Goal: Information Seeking & Learning: Learn about a topic

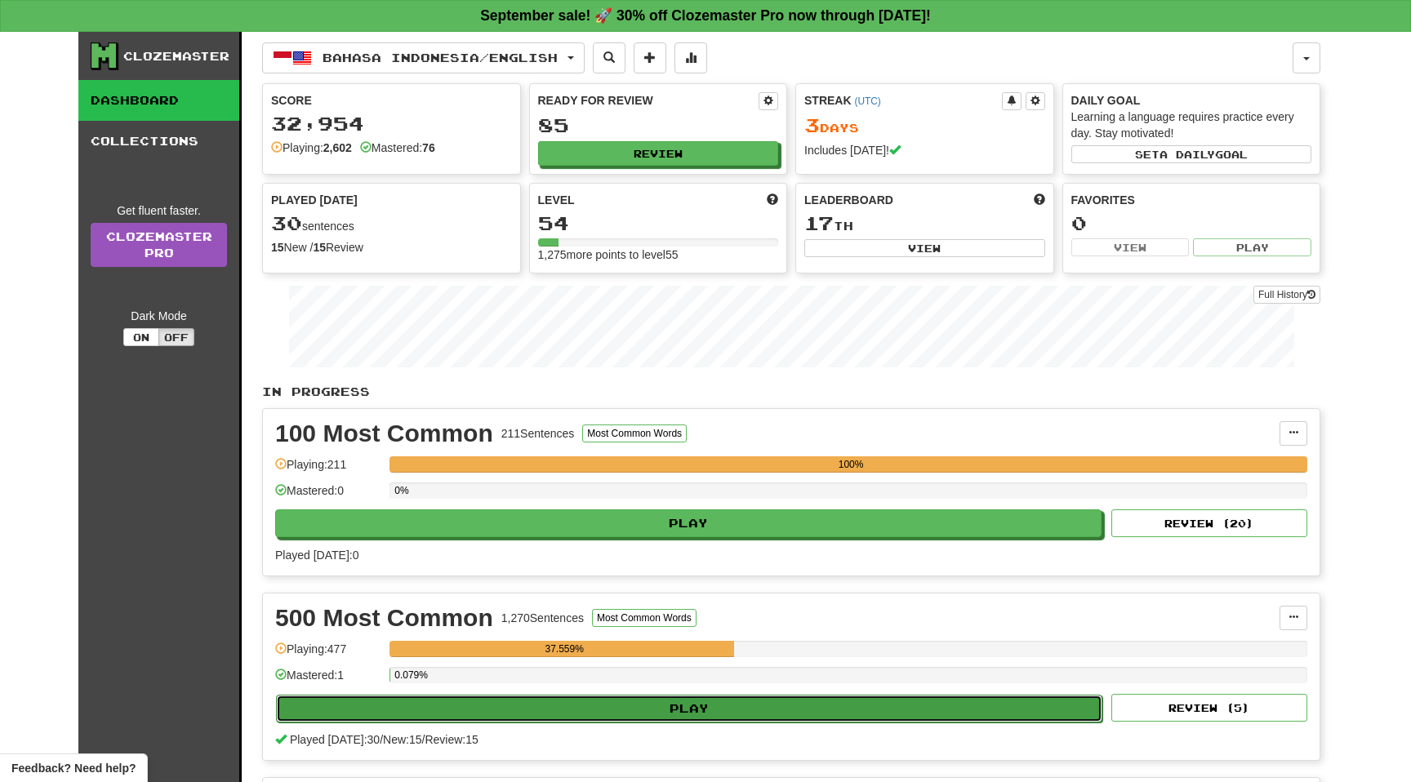
click at [462, 713] on button "Play" at bounding box center [689, 709] width 826 height 28
select select "**"
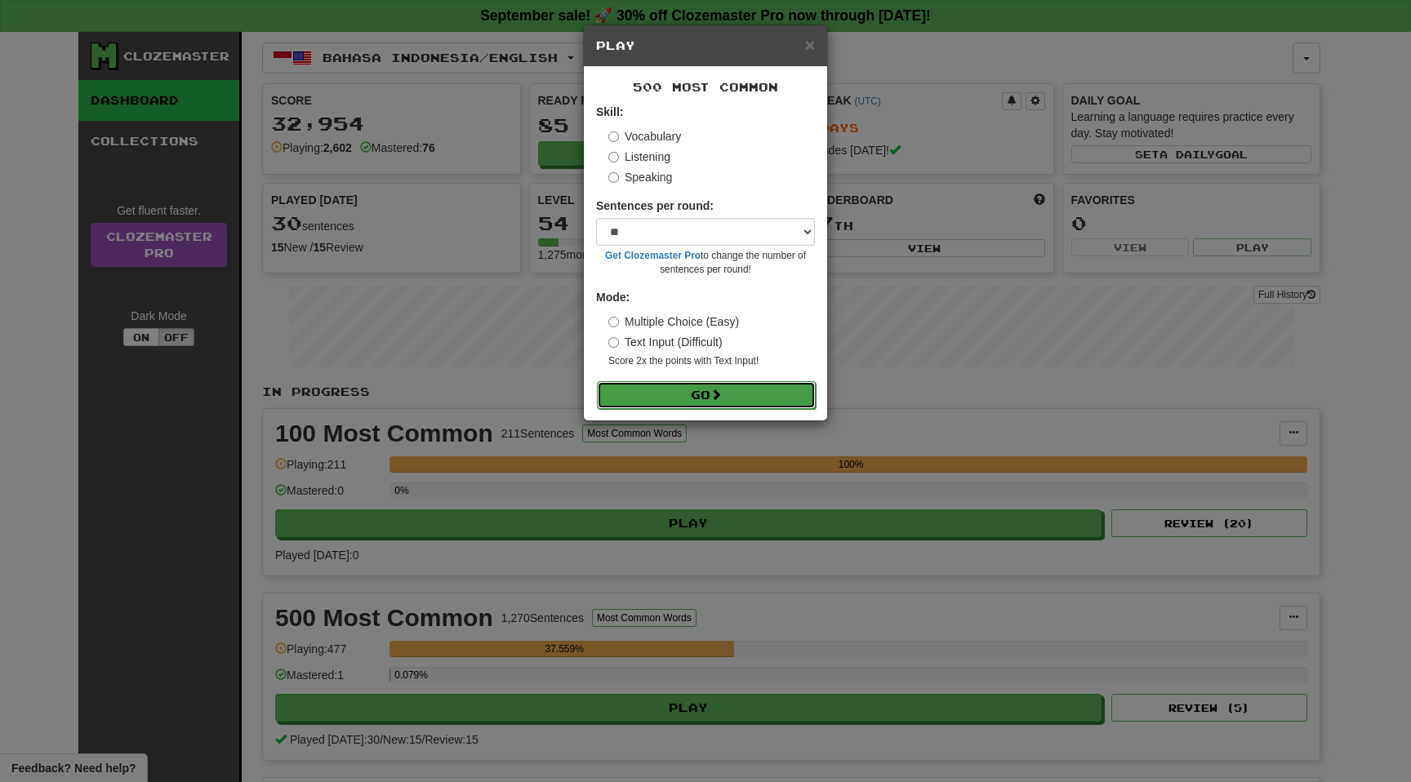
click at [693, 390] on button "Go" at bounding box center [706, 395] width 219 height 28
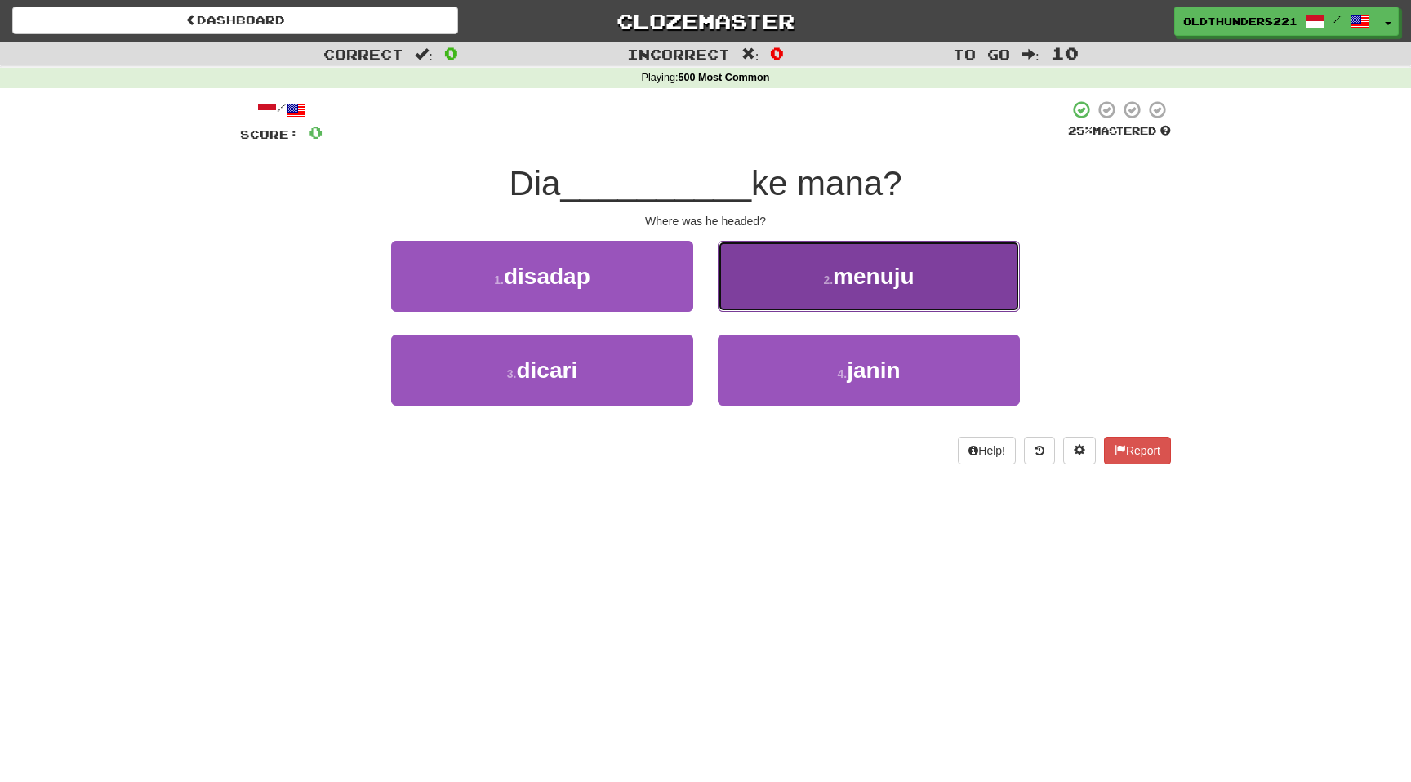
click at [878, 274] on span "menuju" at bounding box center [874, 276] width 82 height 25
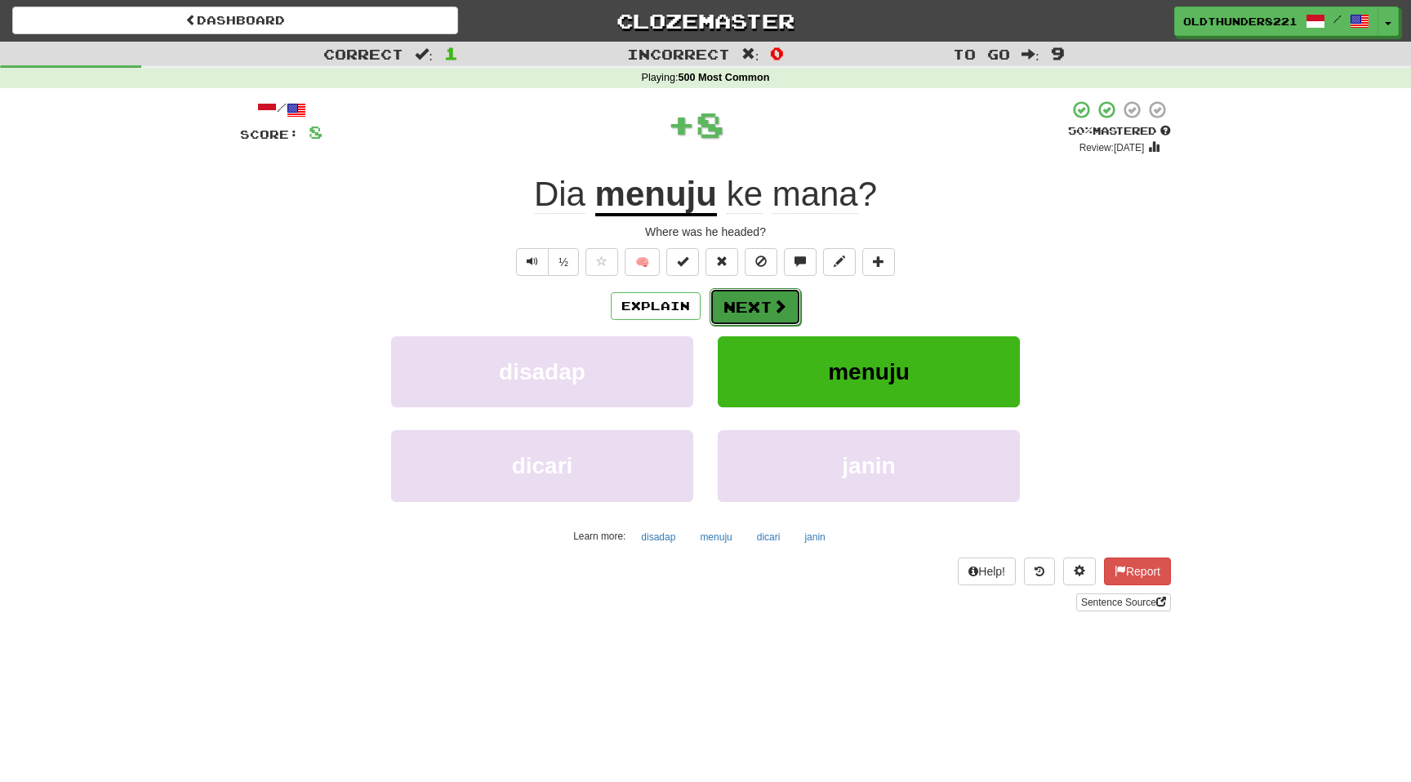
click at [749, 310] on button "Next" at bounding box center [754, 307] width 91 height 38
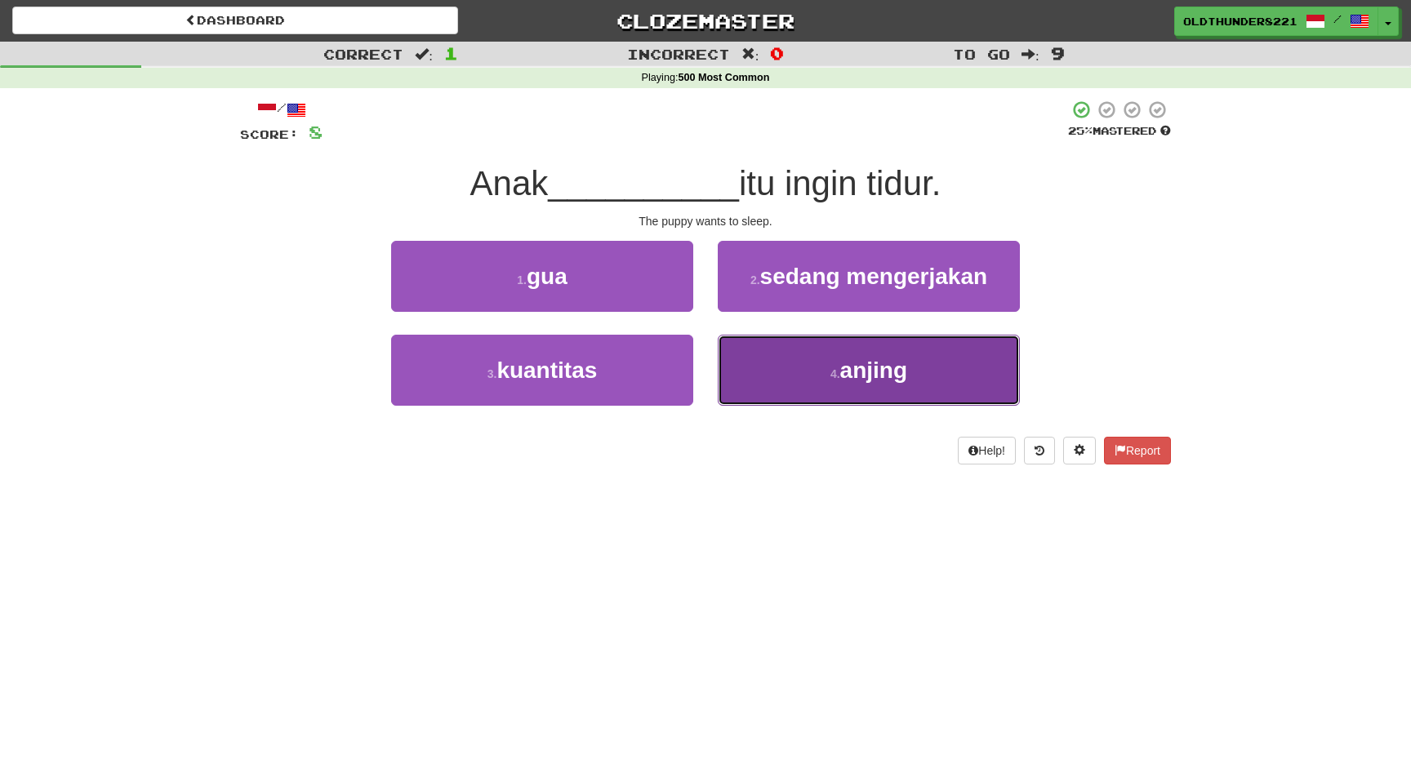
click at [860, 374] on span "anjing" at bounding box center [873, 370] width 67 height 25
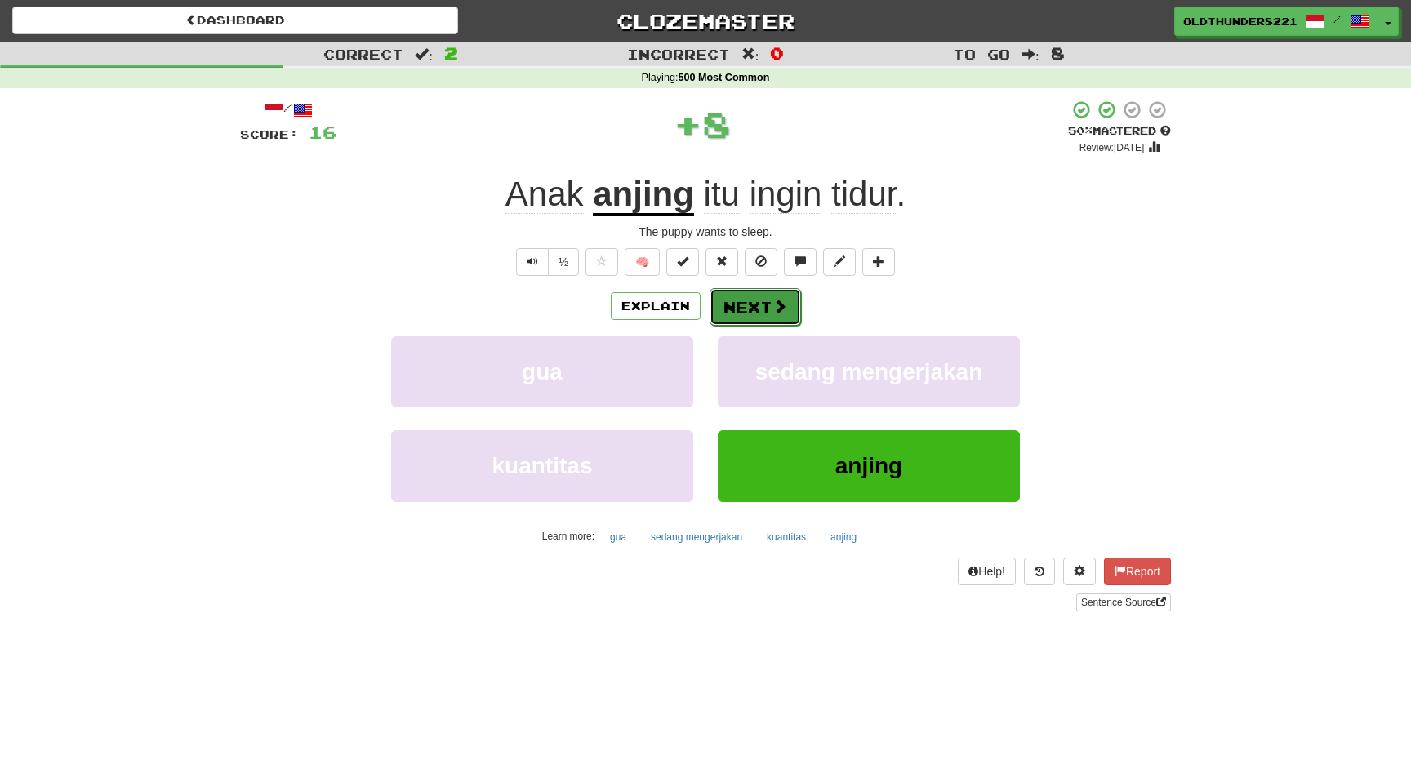
click at [765, 307] on button "Next" at bounding box center [754, 307] width 91 height 38
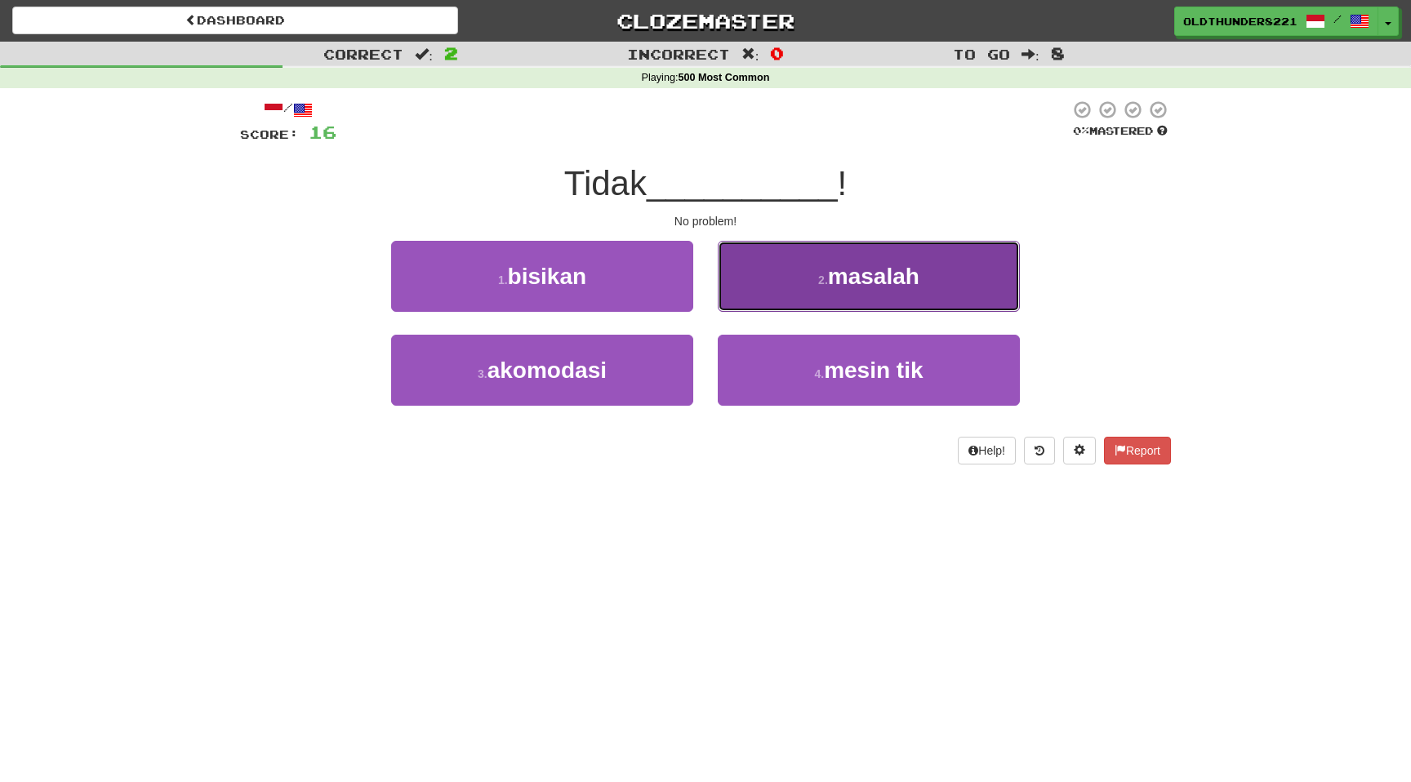
click at [819, 291] on button "2 . masalah" at bounding box center [869, 276] width 302 height 71
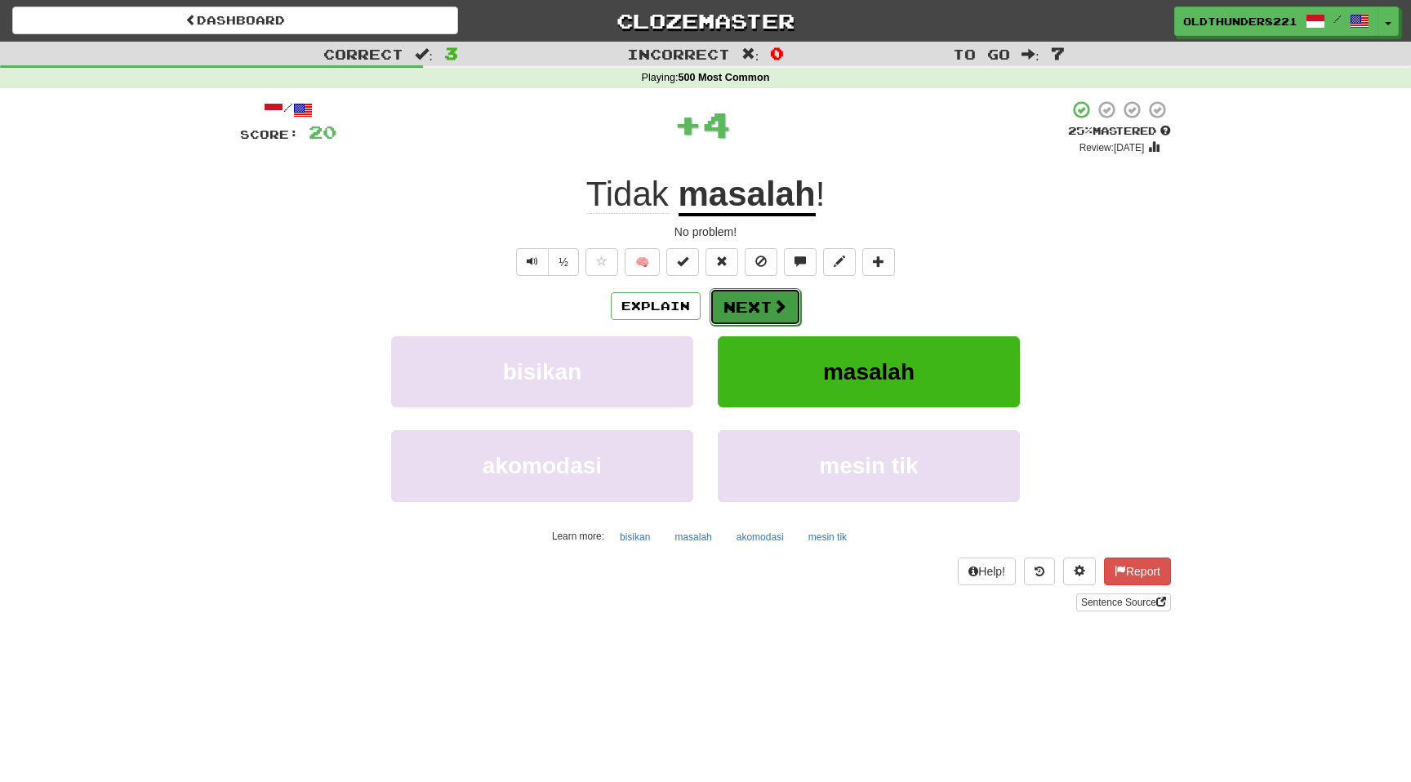
click at [753, 310] on button "Next" at bounding box center [754, 307] width 91 height 38
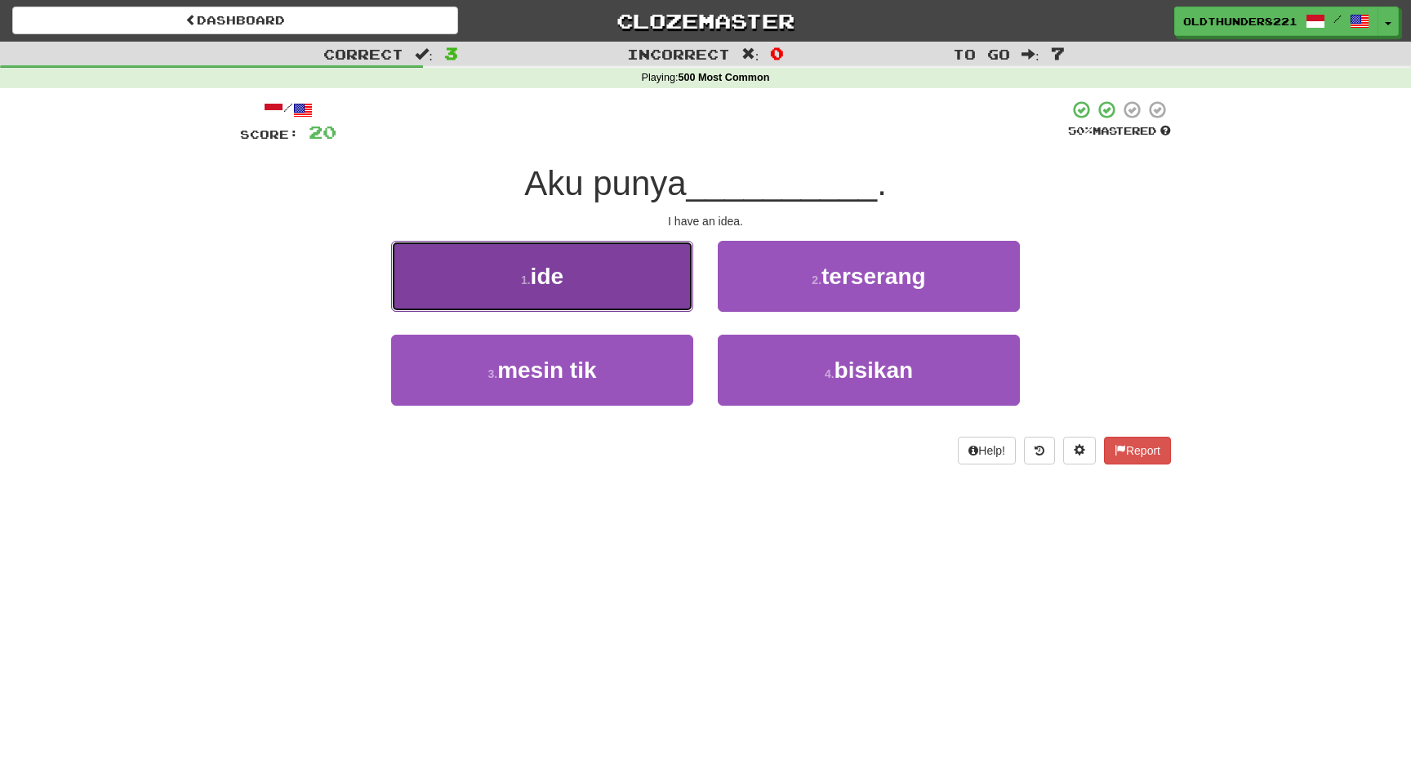
click at [537, 273] on span "ide" at bounding box center [547, 276] width 33 height 25
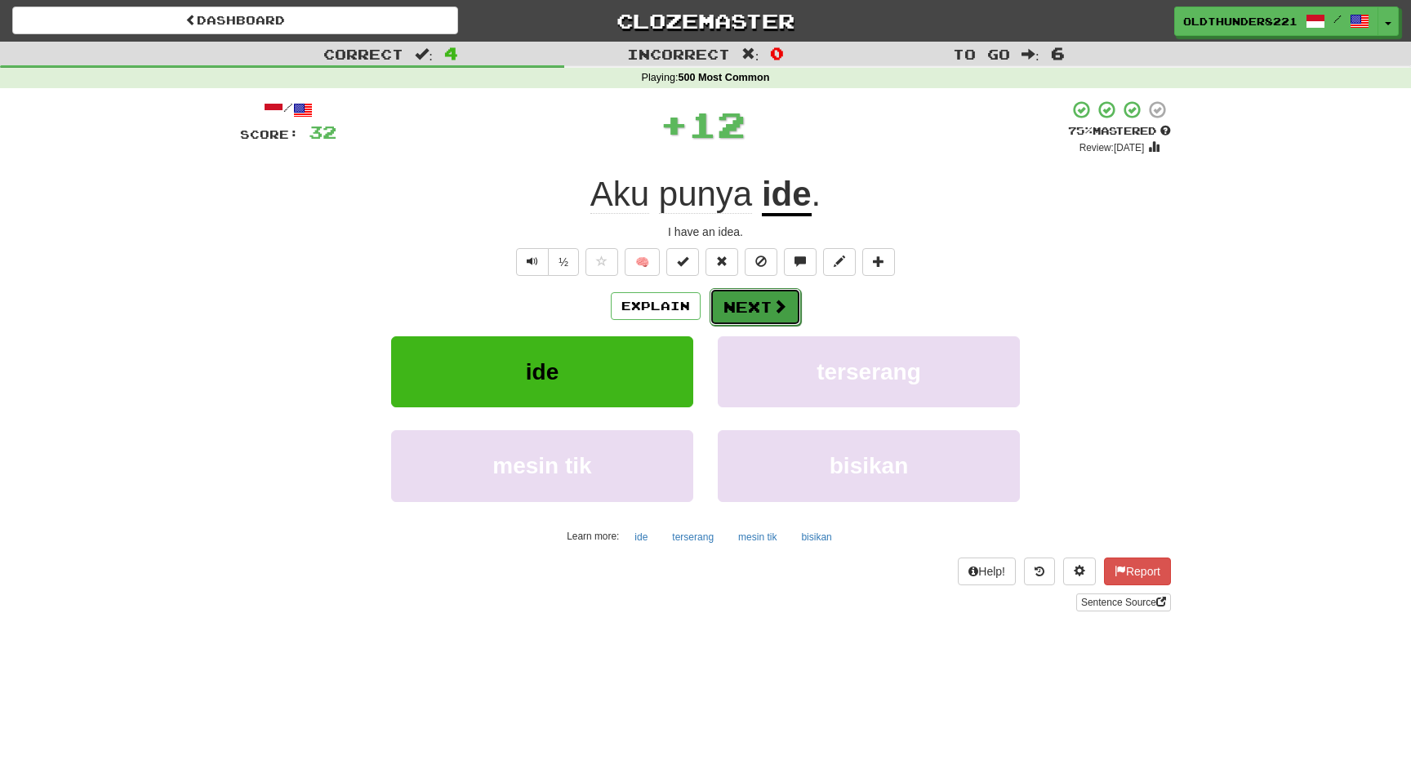
click at [758, 304] on button "Next" at bounding box center [754, 307] width 91 height 38
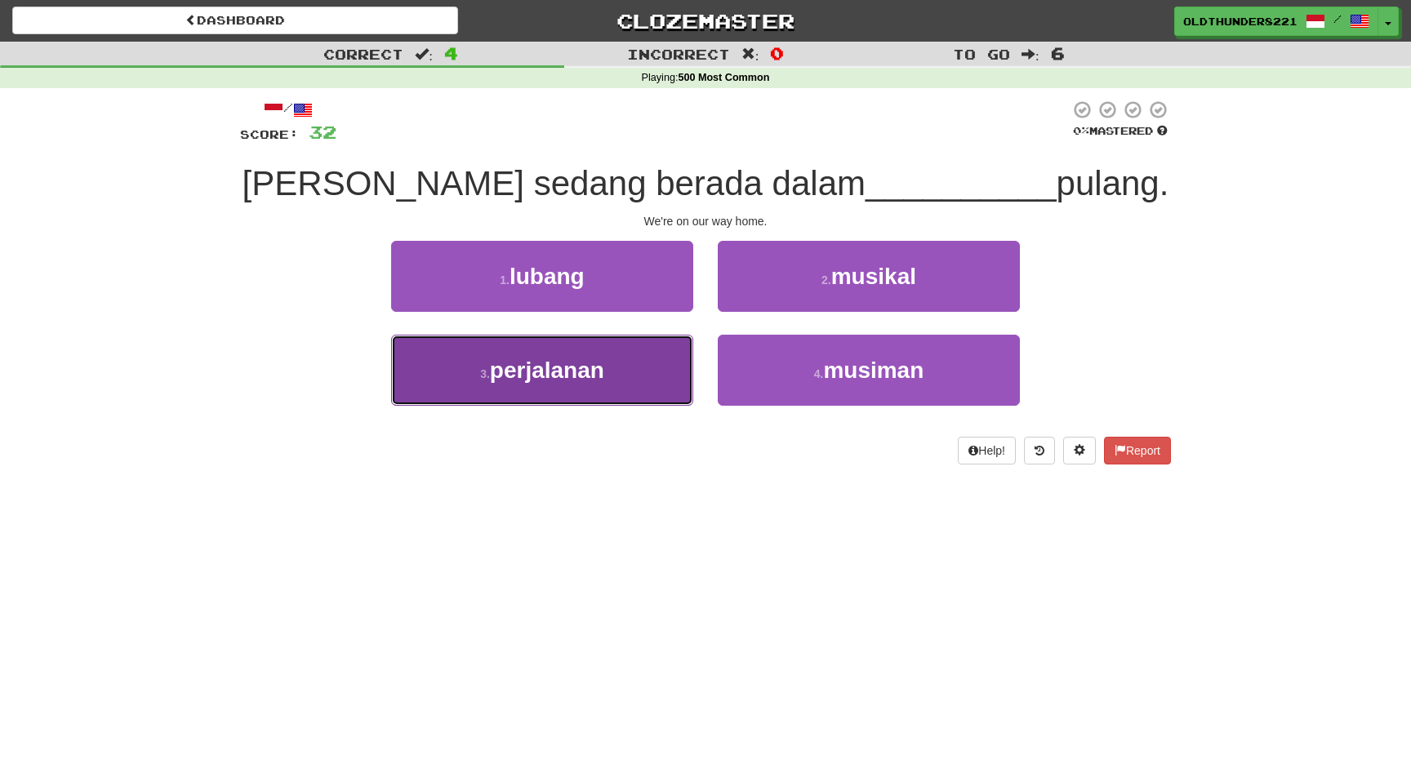
click at [596, 379] on span "perjalanan" at bounding box center [547, 370] width 114 height 25
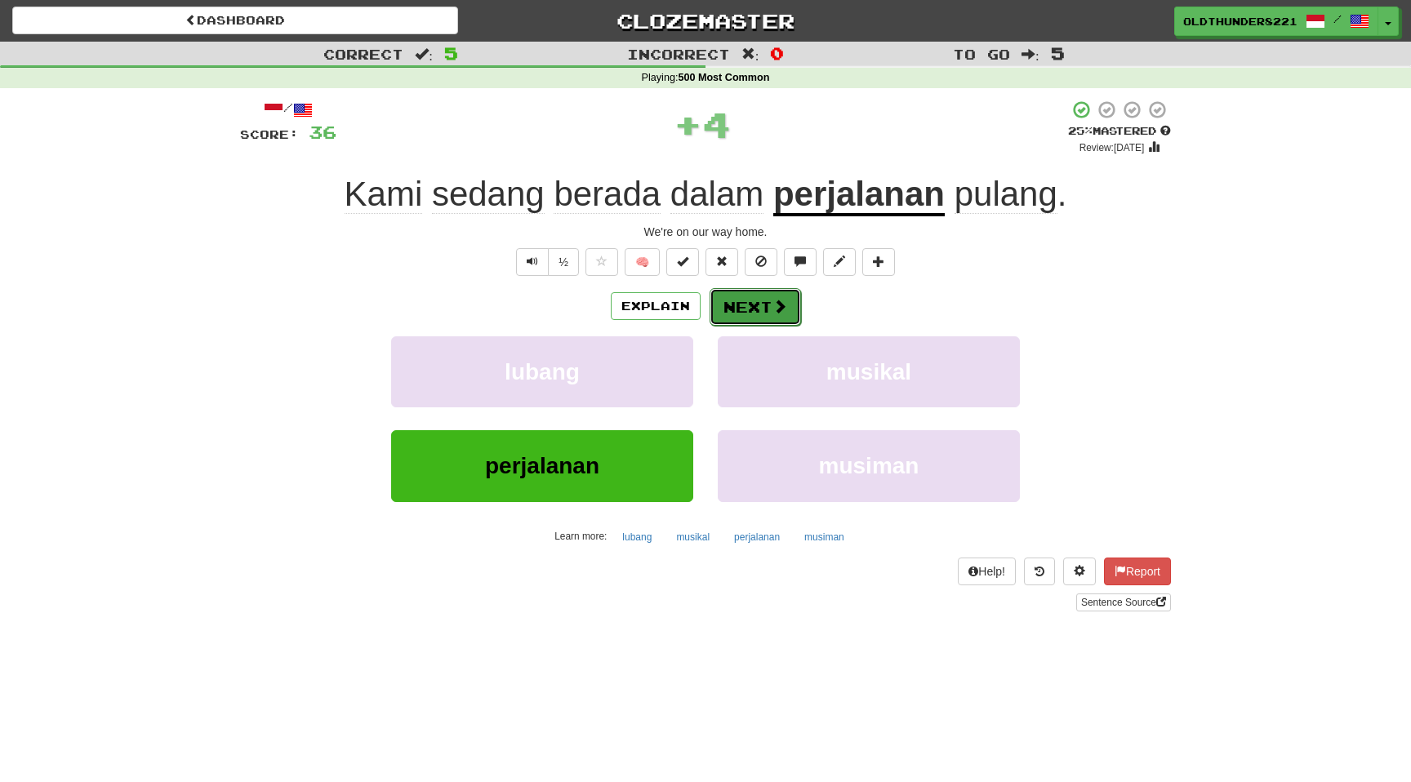
click at [743, 301] on button "Next" at bounding box center [754, 307] width 91 height 38
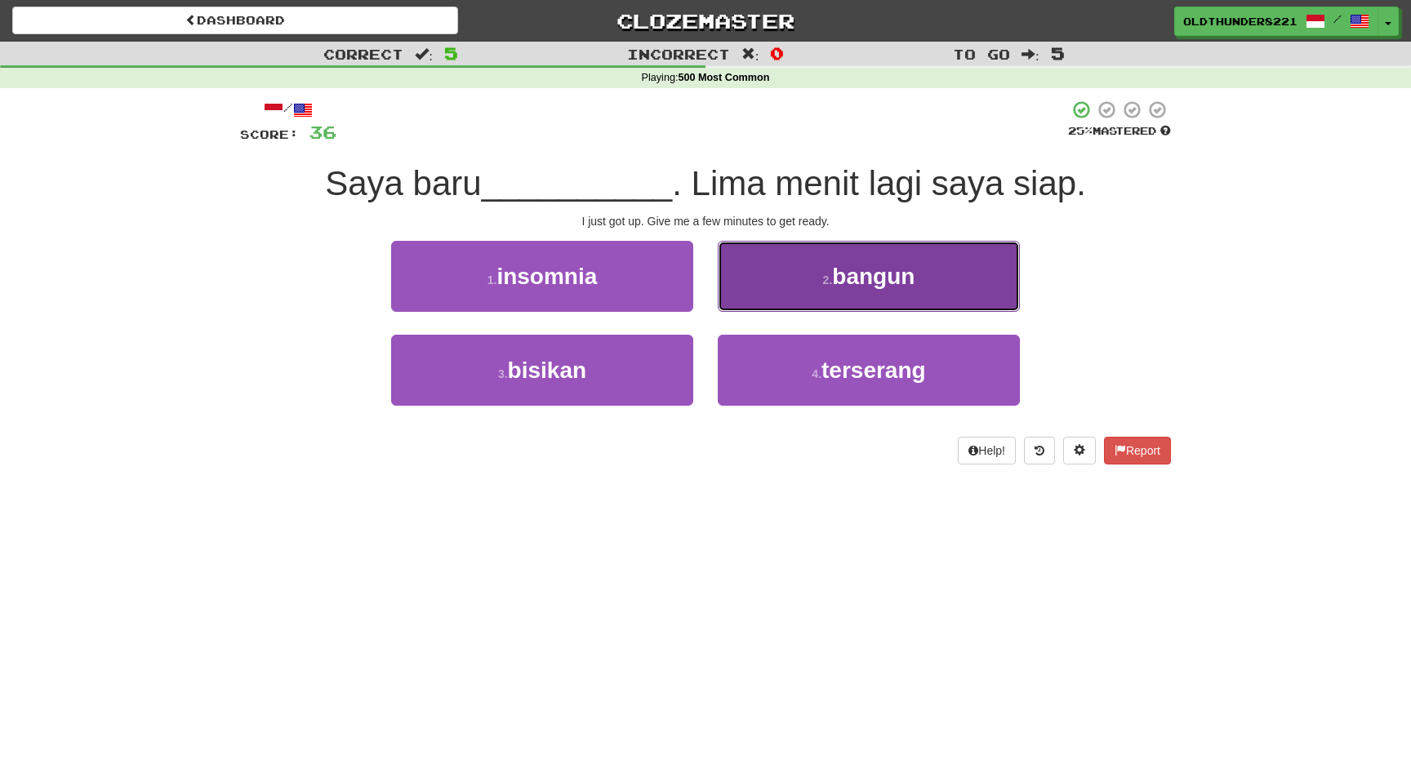
click at [846, 283] on span "bangun" at bounding box center [873, 276] width 82 height 25
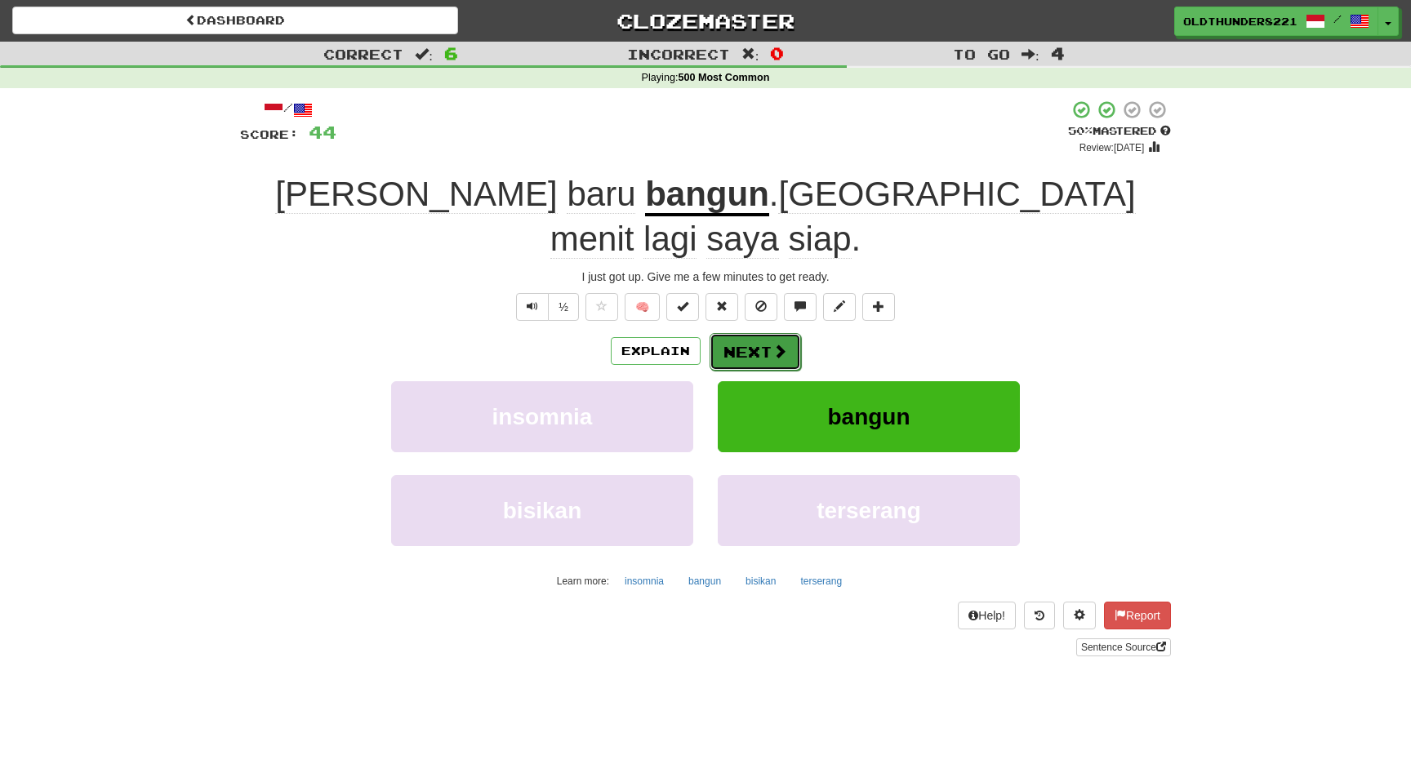
click at [775, 344] on span at bounding box center [779, 351] width 15 height 15
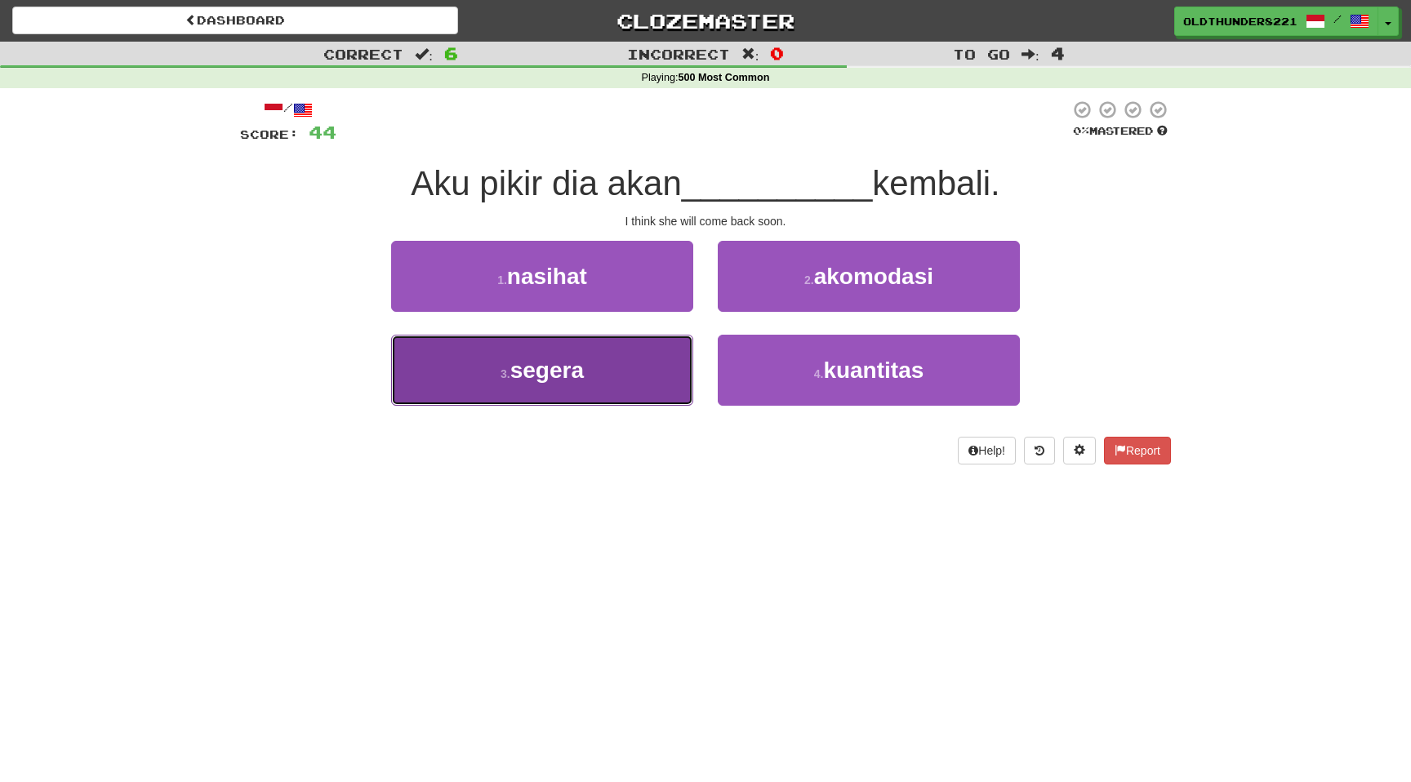
click at [569, 369] on span "segera" at bounding box center [546, 370] width 73 height 25
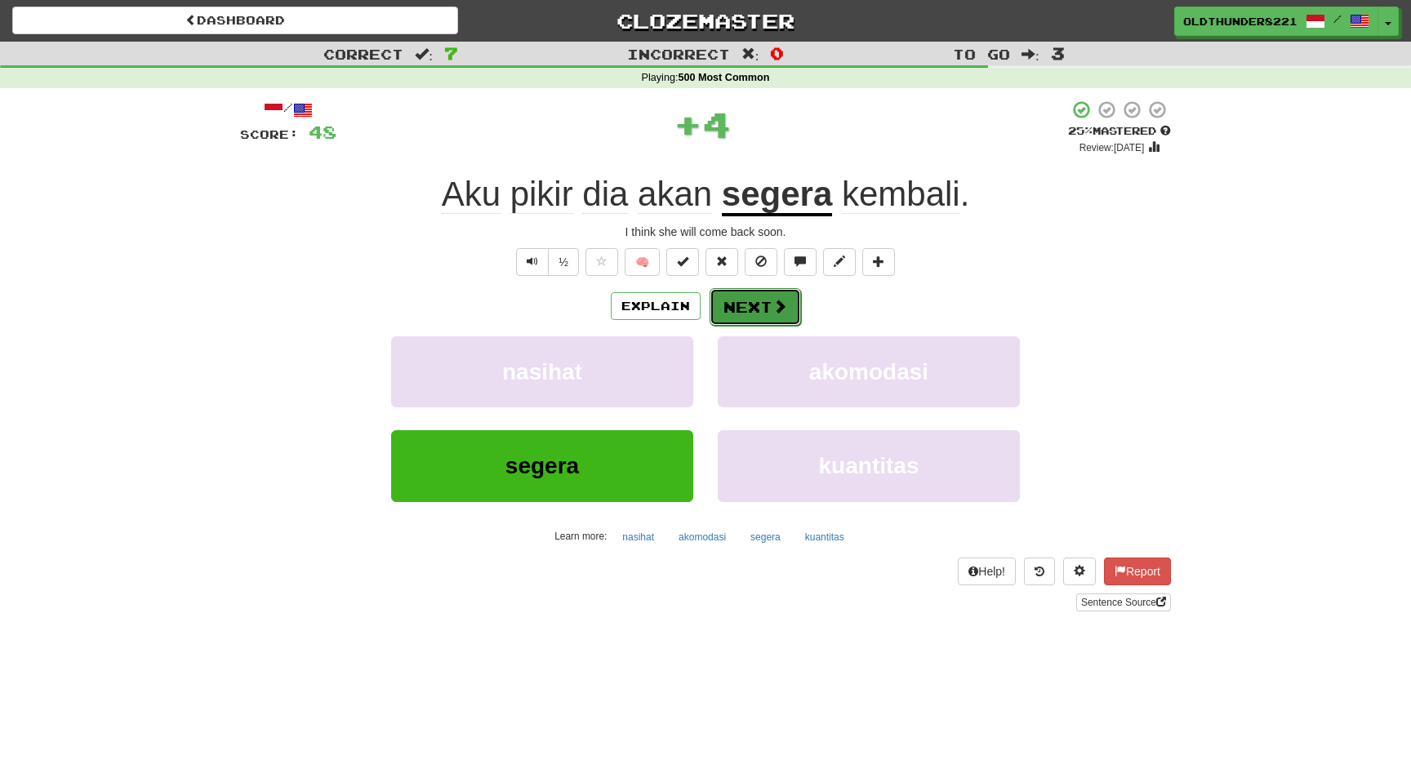
click at [761, 308] on button "Next" at bounding box center [754, 307] width 91 height 38
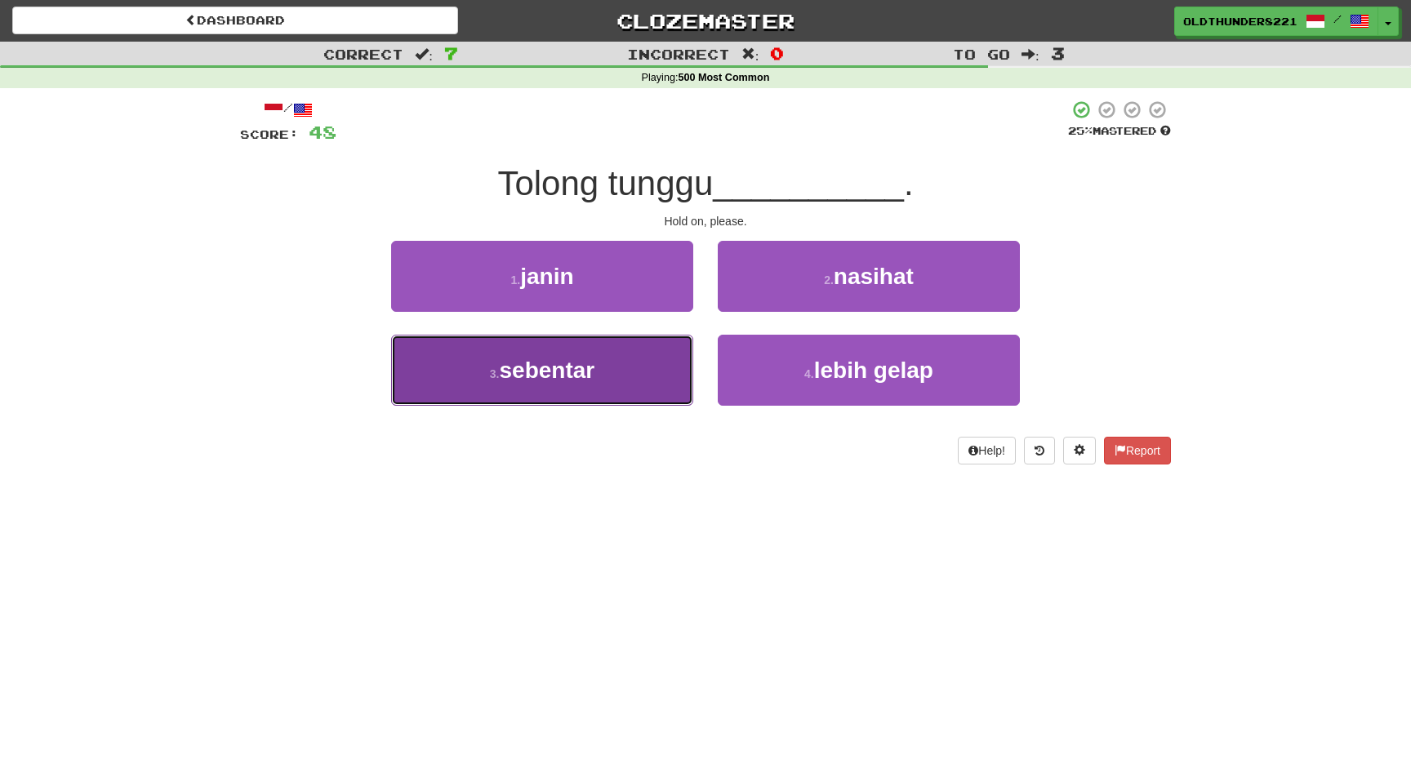
click at [580, 363] on span "sebentar" at bounding box center [547, 370] width 96 height 25
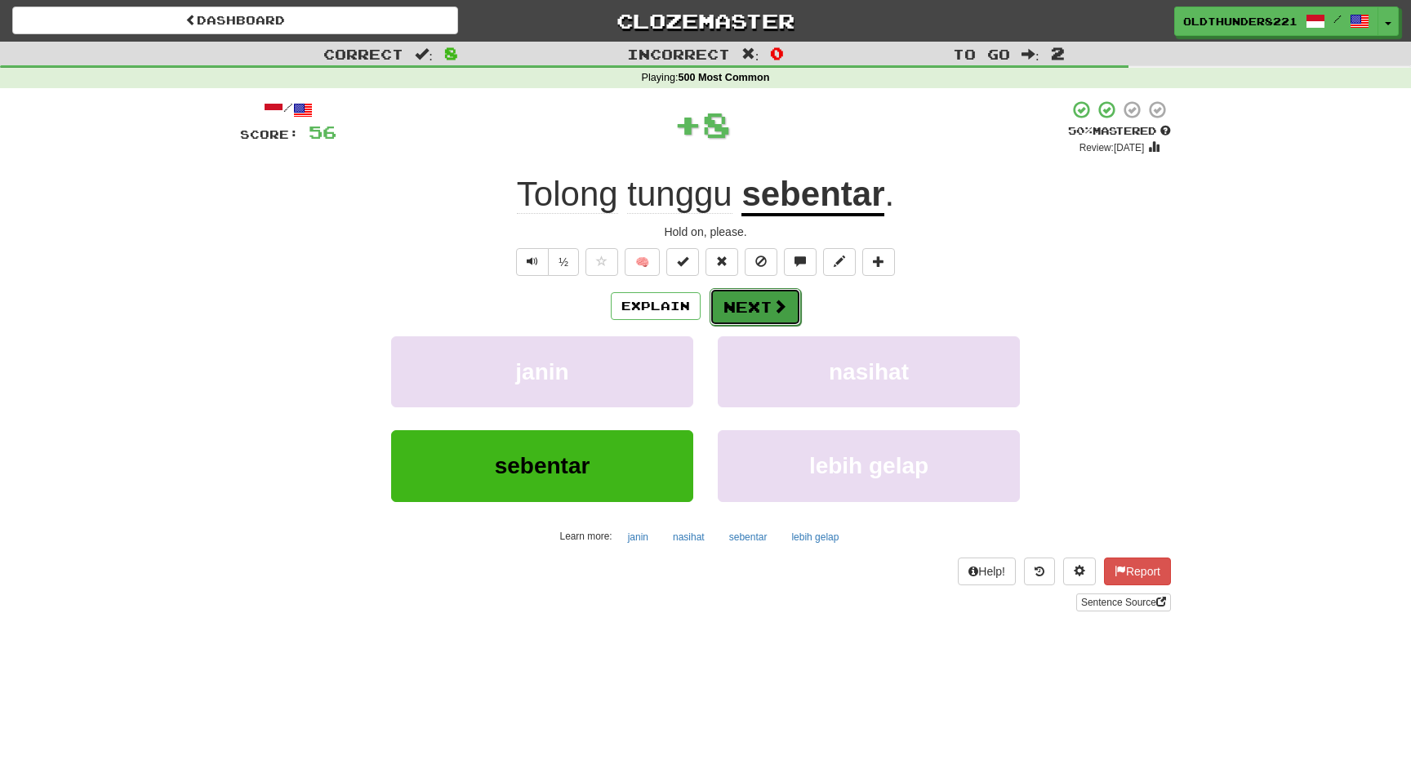
click at [750, 309] on button "Next" at bounding box center [754, 307] width 91 height 38
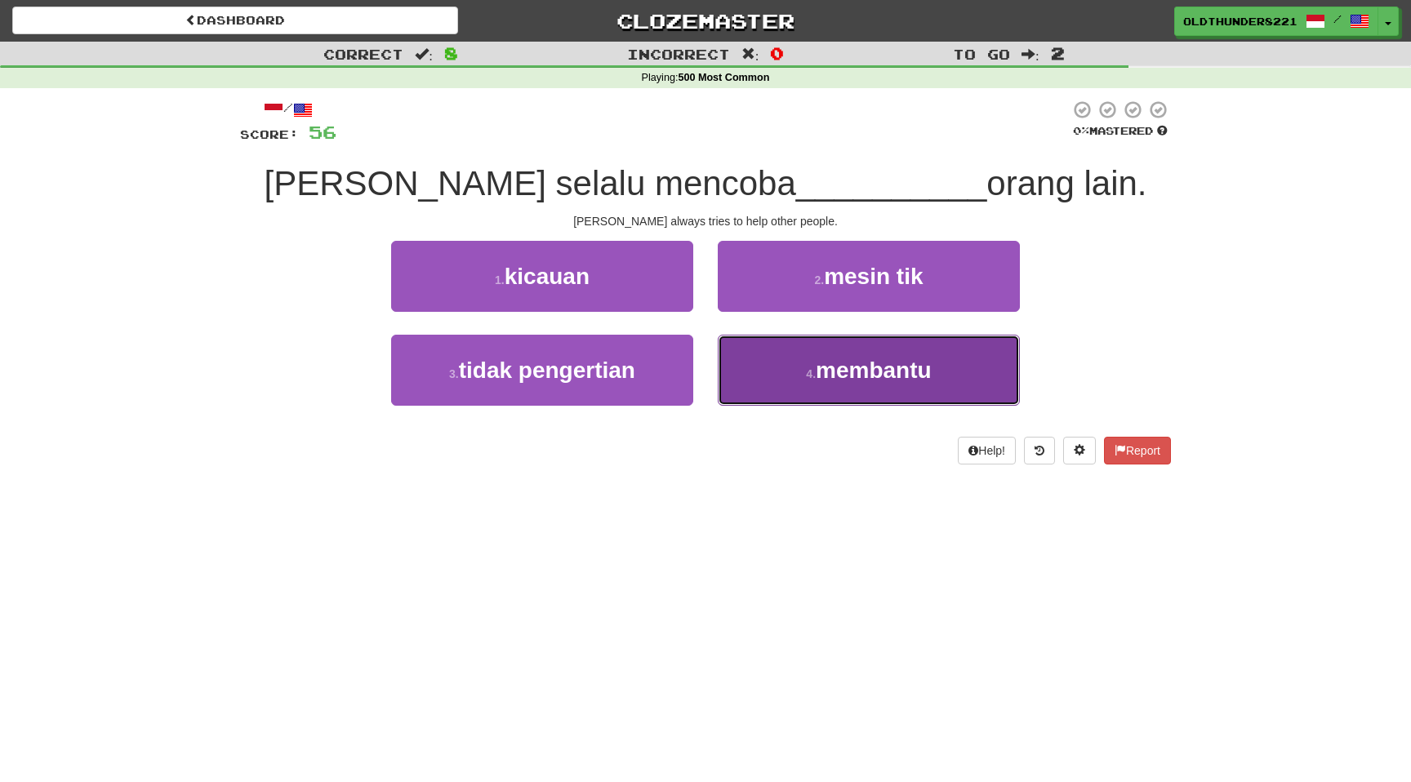
click at [839, 371] on span "membantu" at bounding box center [874, 370] width 116 height 25
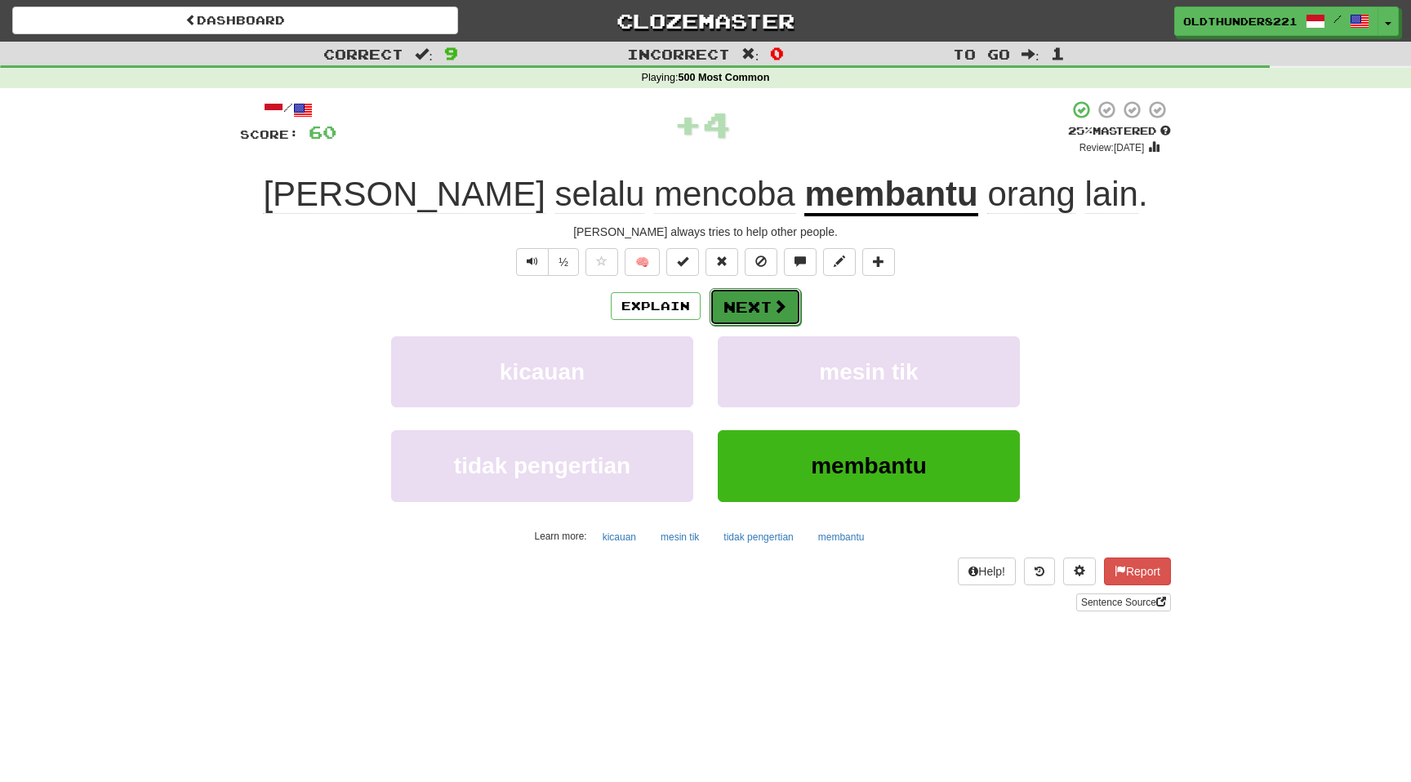
click at [762, 315] on button "Next" at bounding box center [754, 307] width 91 height 38
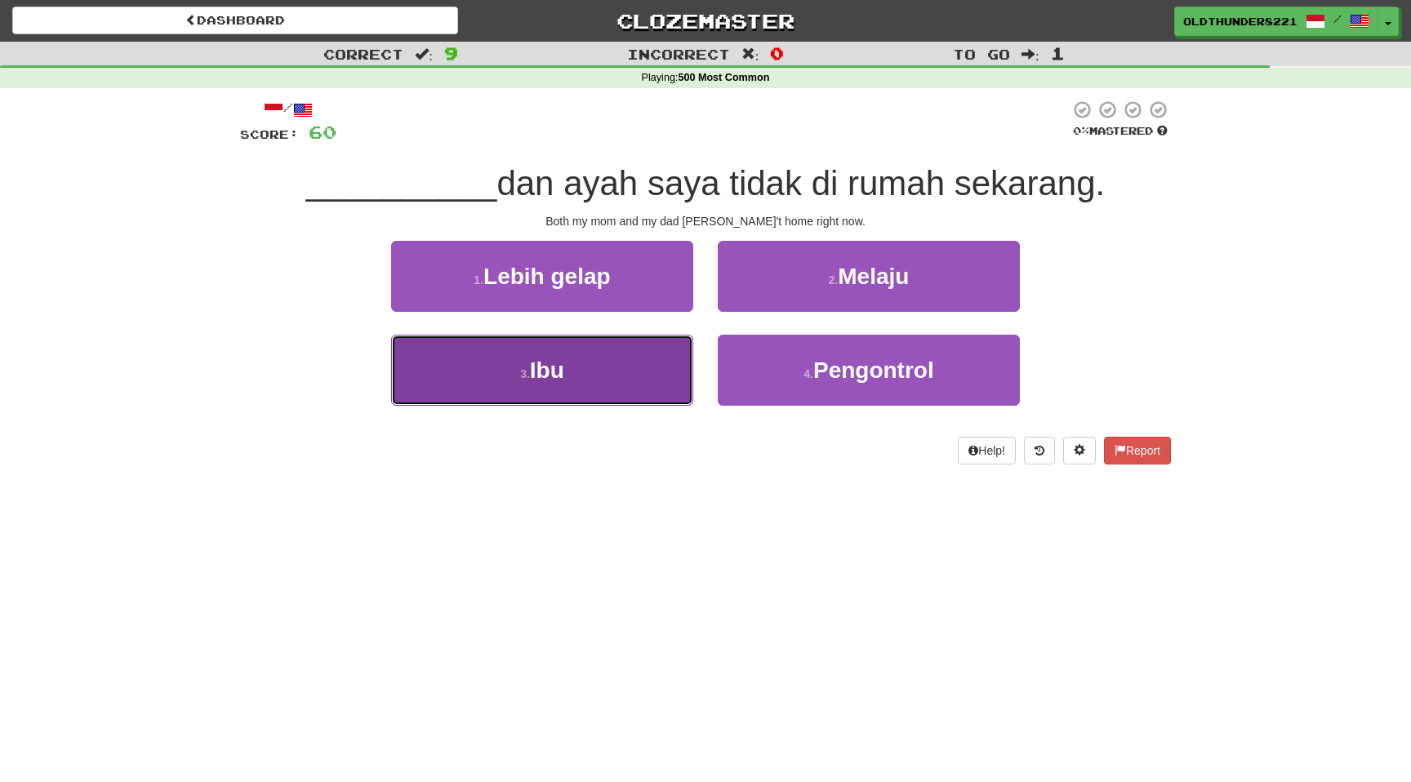
click at [608, 374] on button "3 . Ibu" at bounding box center [542, 370] width 302 height 71
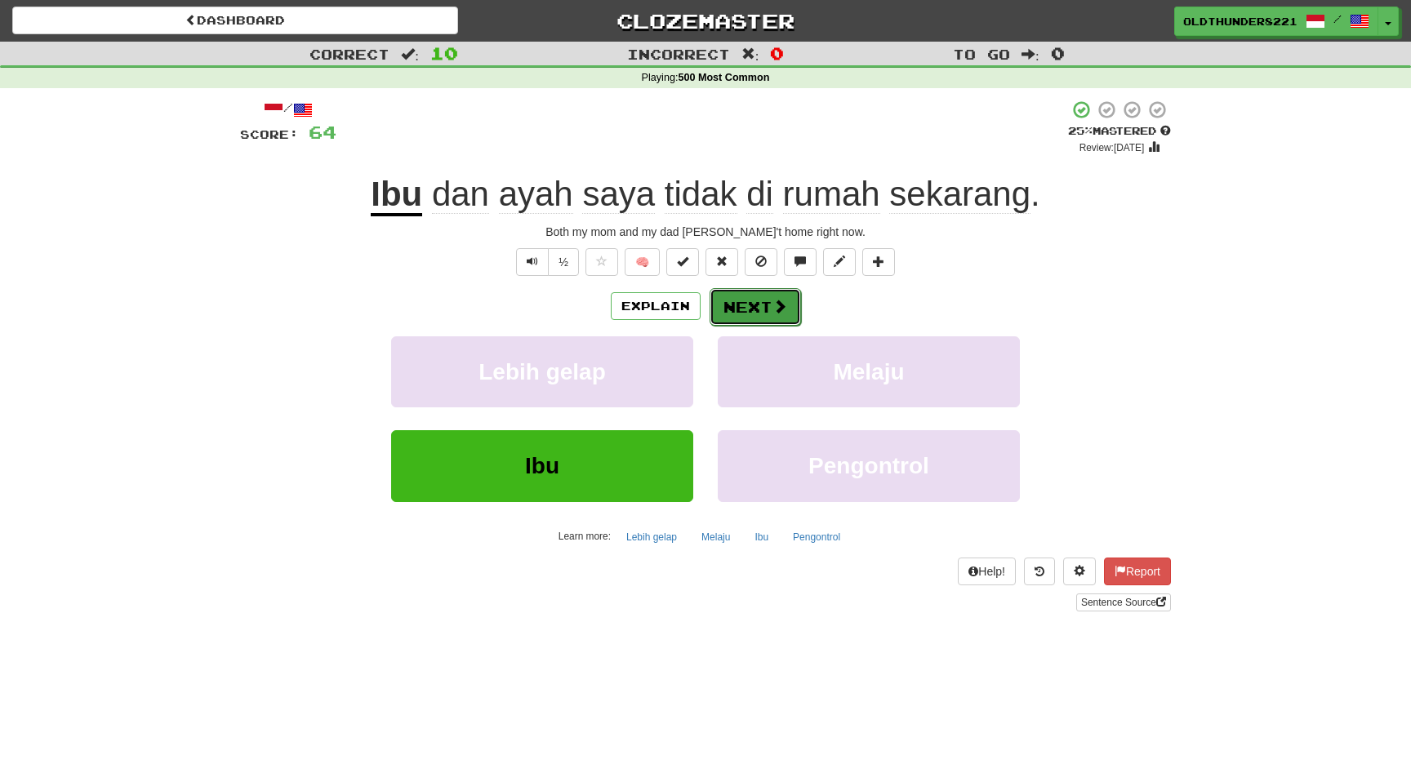
click at [759, 308] on button "Next" at bounding box center [754, 307] width 91 height 38
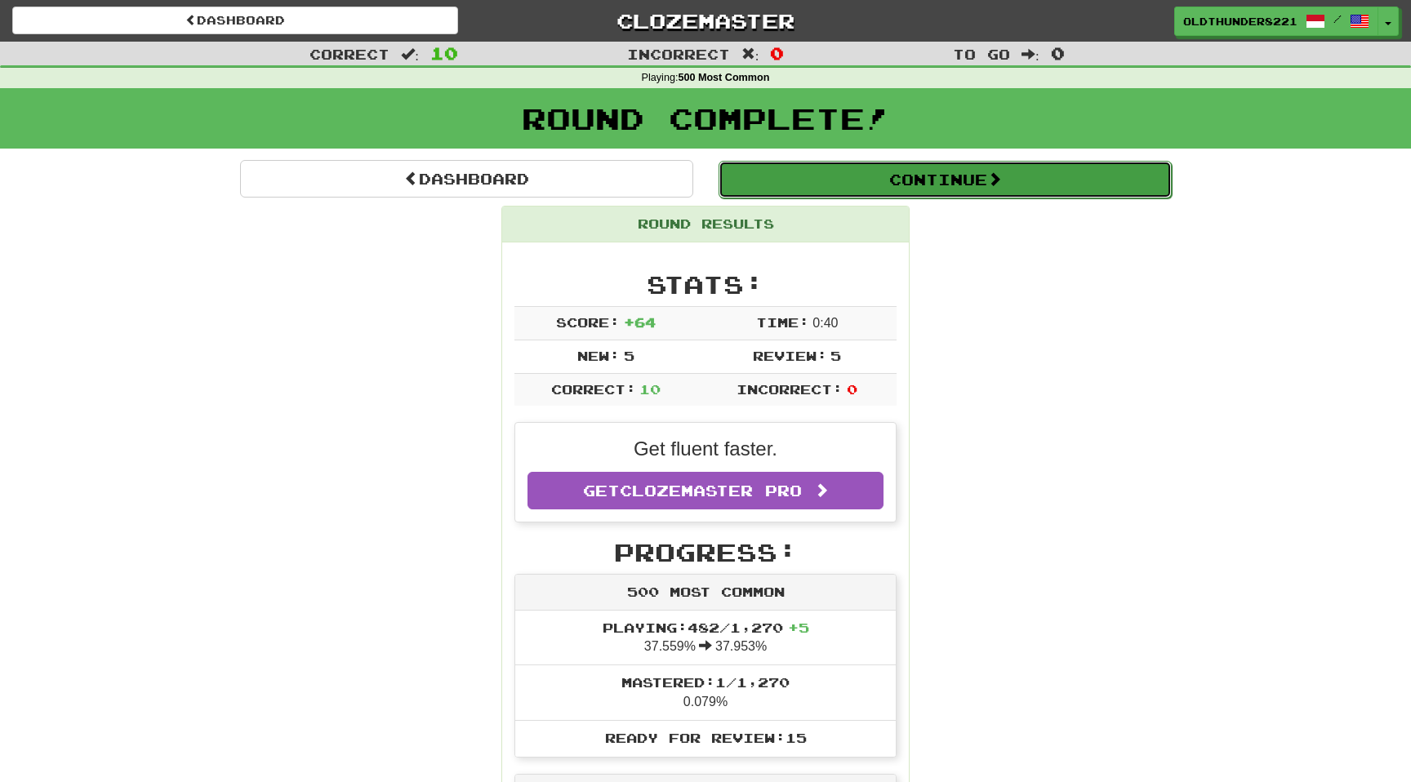
click at [923, 180] on button "Continue" at bounding box center [944, 180] width 453 height 38
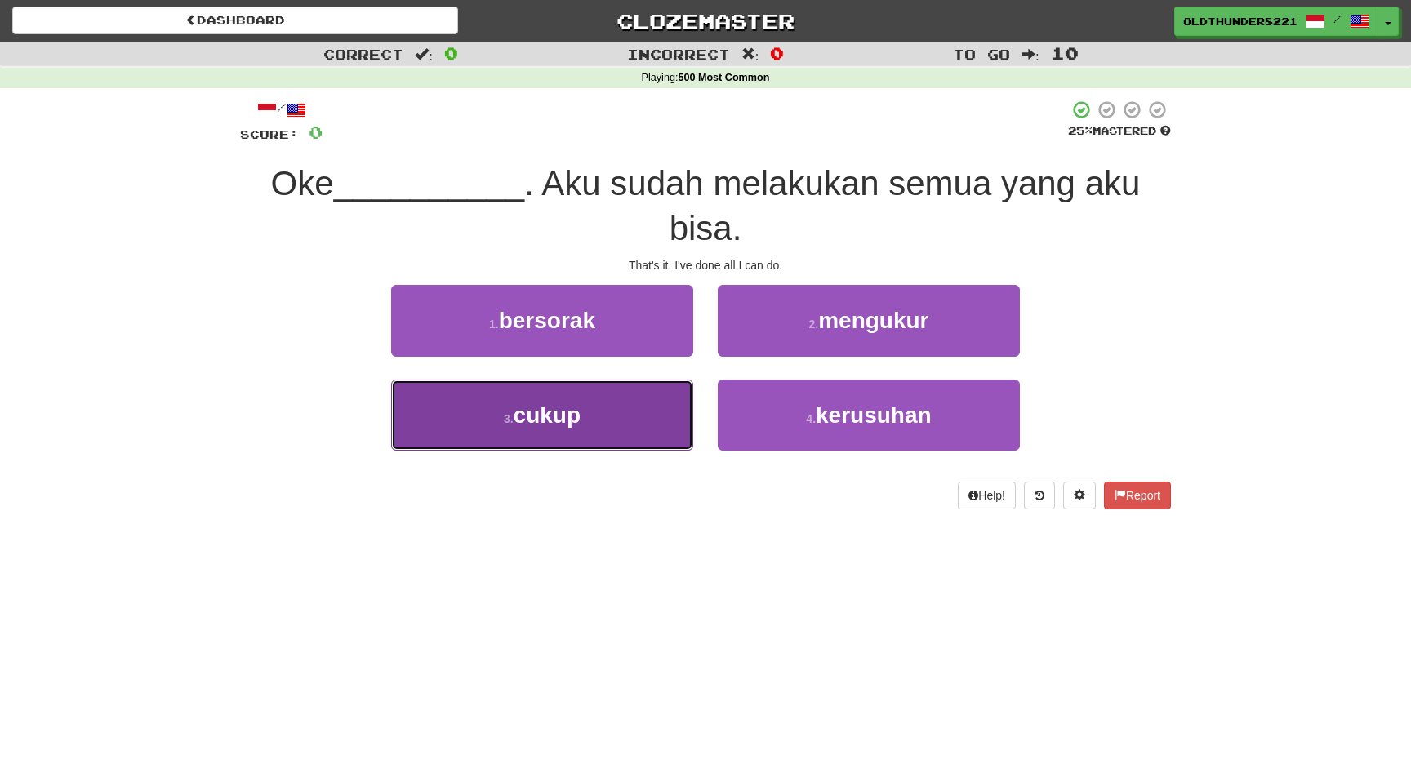
click at [605, 420] on button "3 . cukup" at bounding box center [542, 415] width 302 height 71
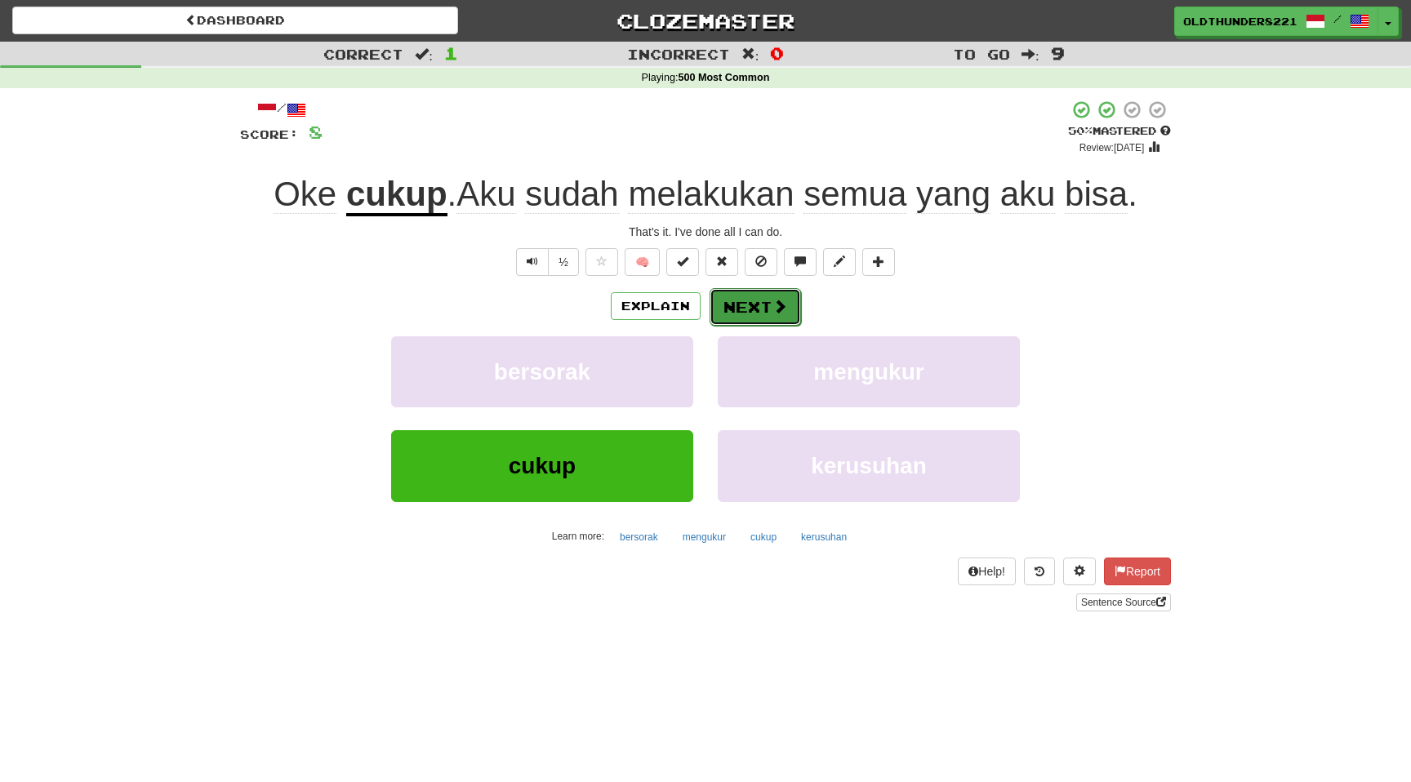
click at [765, 317] on button "Next" at bounding box center [754, 307] width 91 height 38
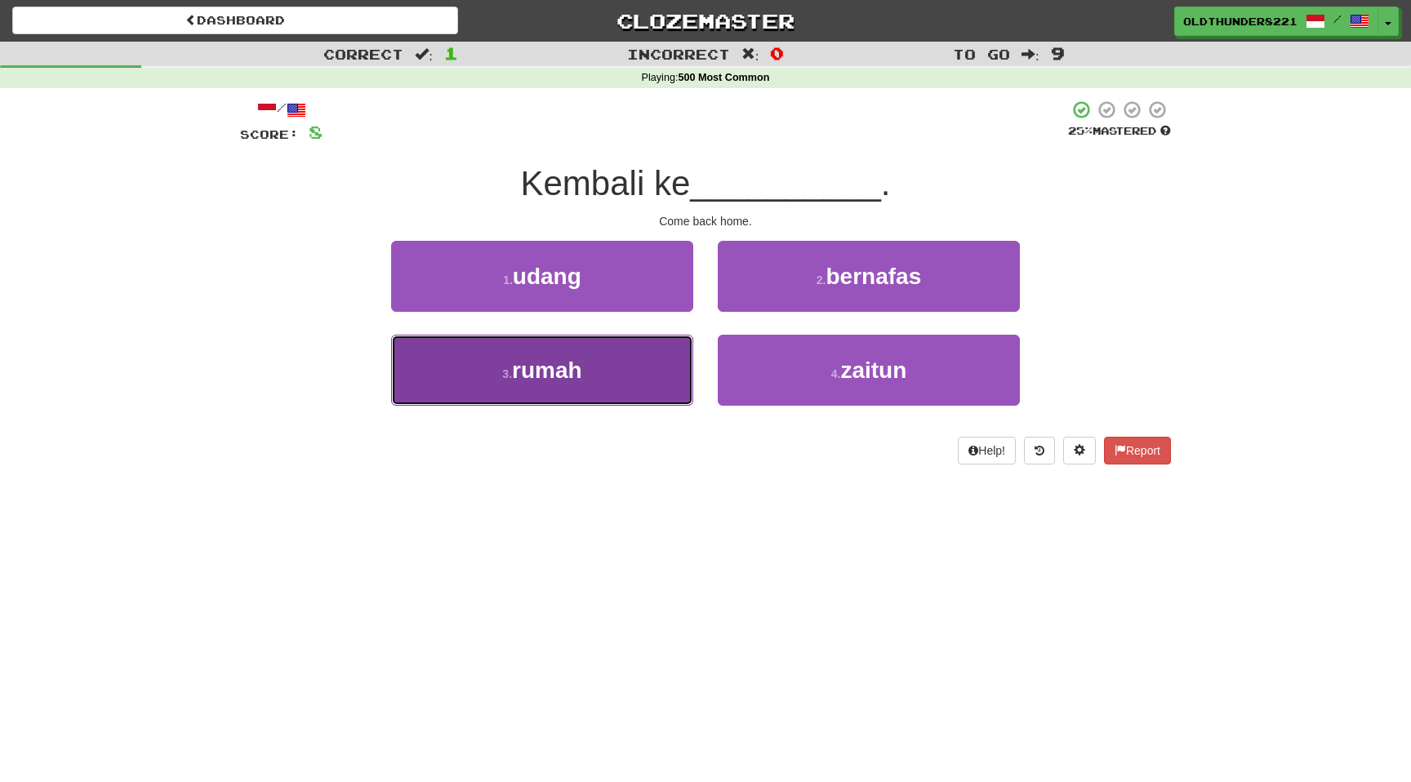
click at [544, 358] on span "rumah" at bounding box center [547, 370] width 70 height 25
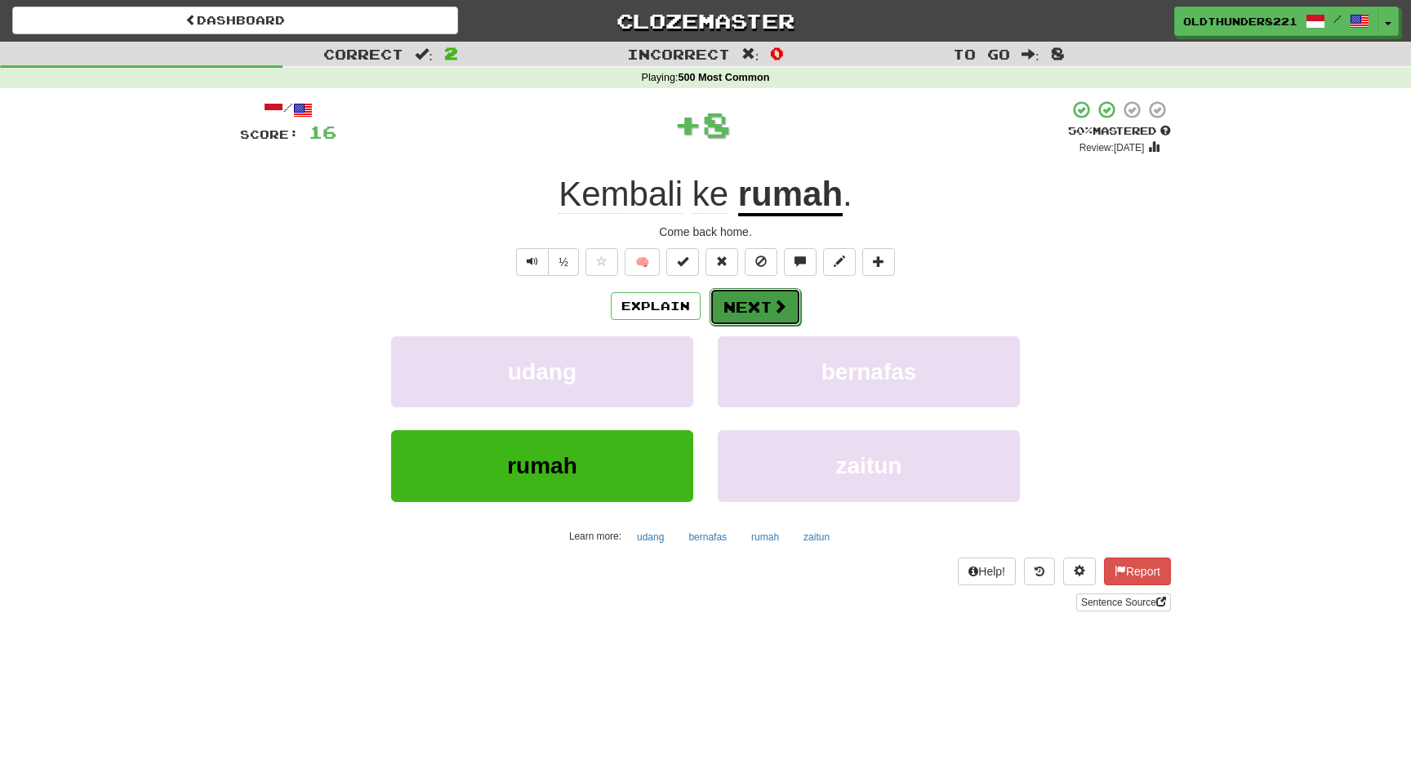
click at [745, 303] on button "Next" at bounding box center [754, 307] width 91 height 38
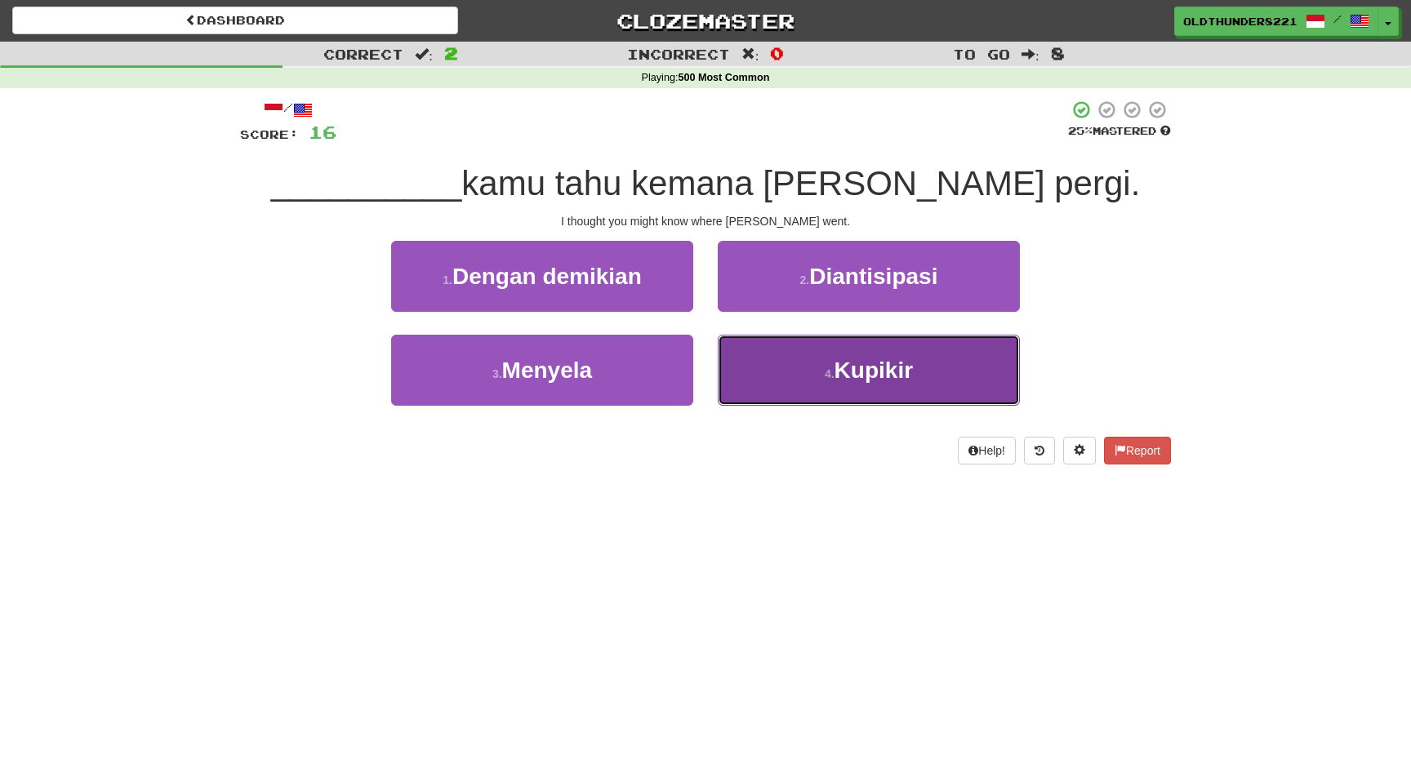
click at [835, 358] on button "4 . Kupikir" at bounding box center [869, 370] width 302 height 71
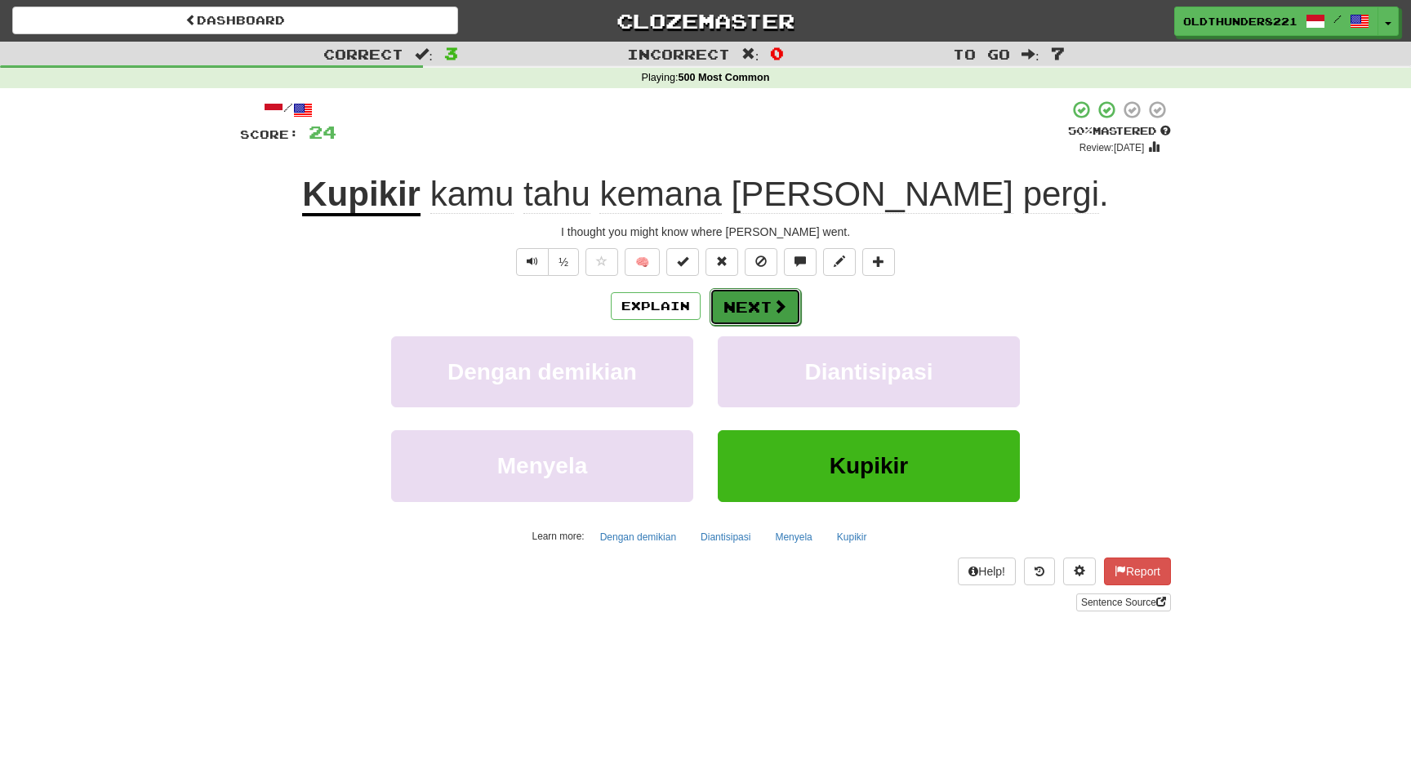
click at [751, 314] on button "Next" at bounding box center [754, 307] width 91 height 38
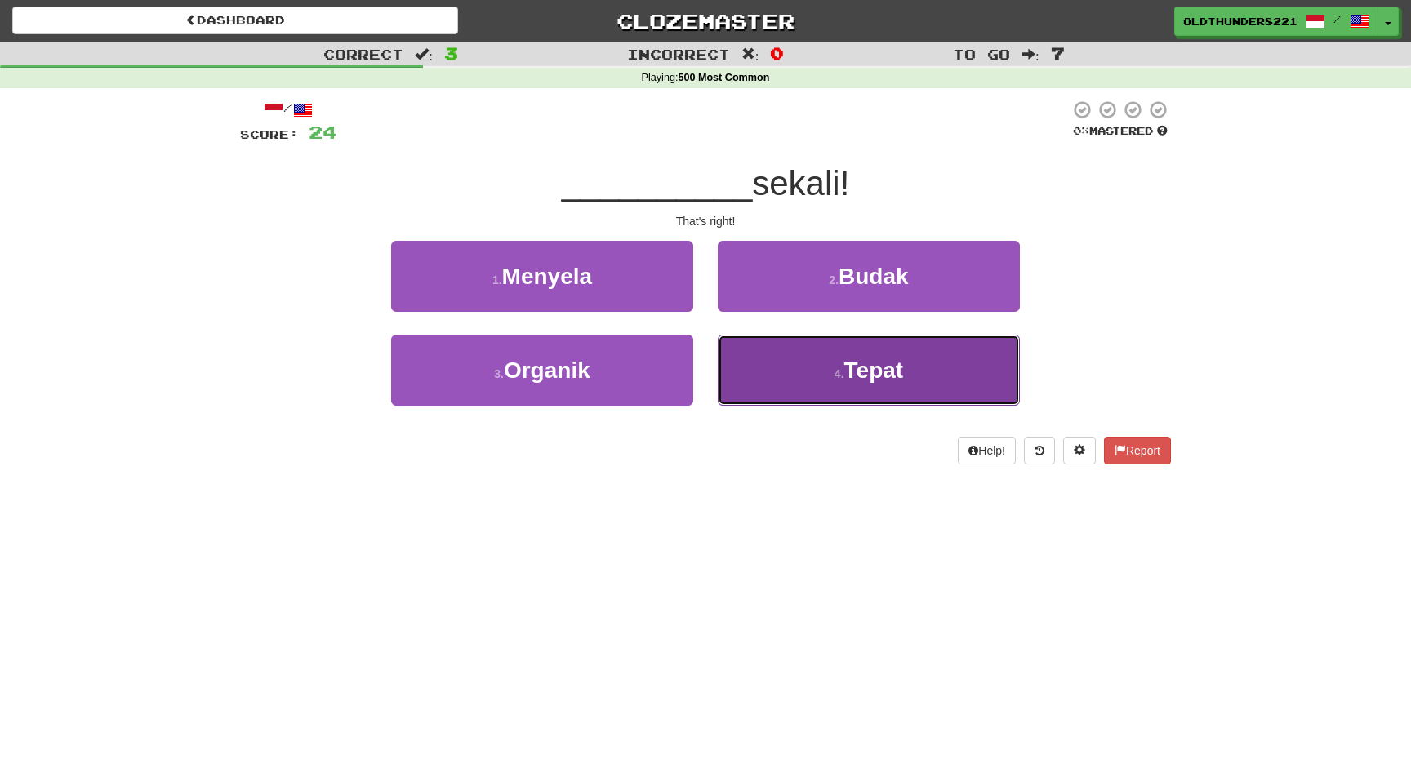
click at [863, 376] on span "Tepat" at bounding box center [874, 370] width 60 height 25
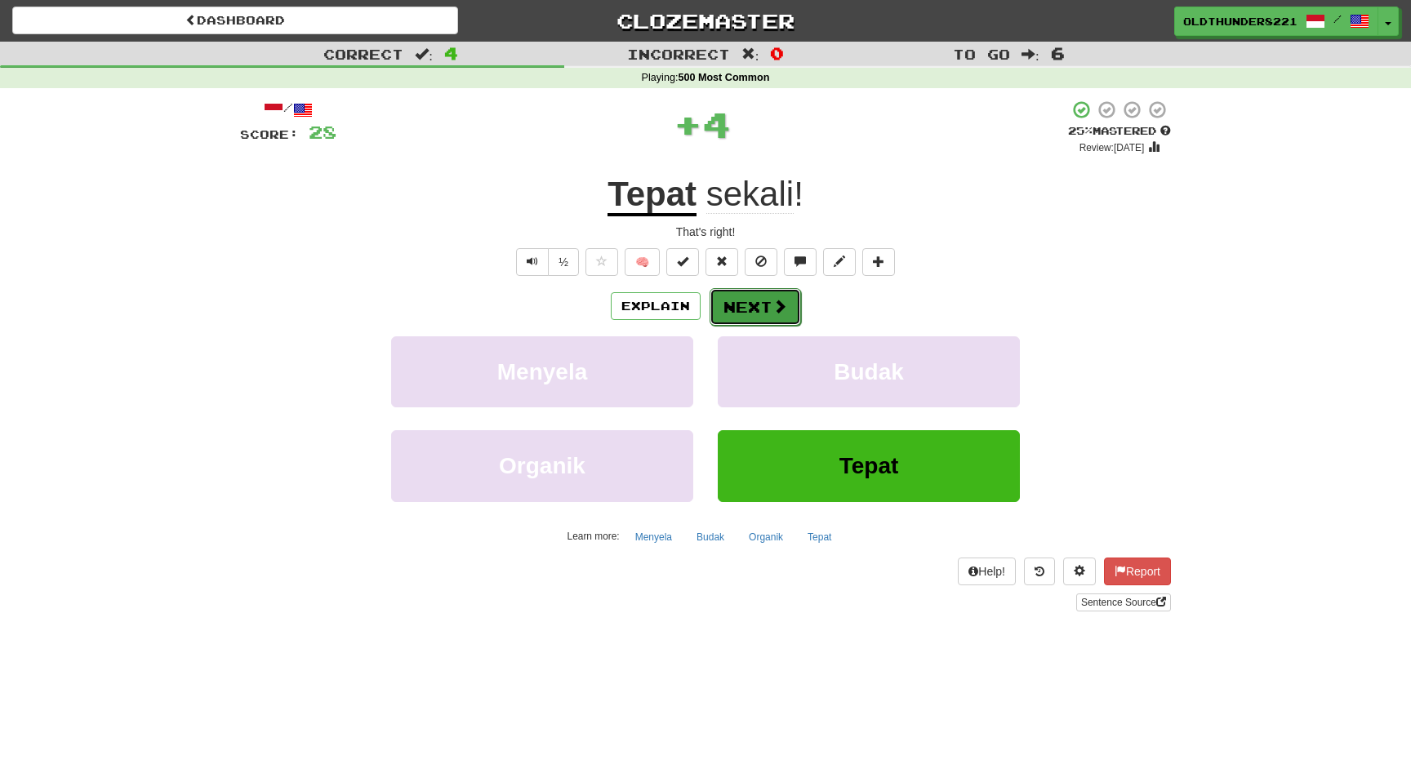
click at [758, 305] on button "Next" at bounding box center [754, 307] width 91 height 38
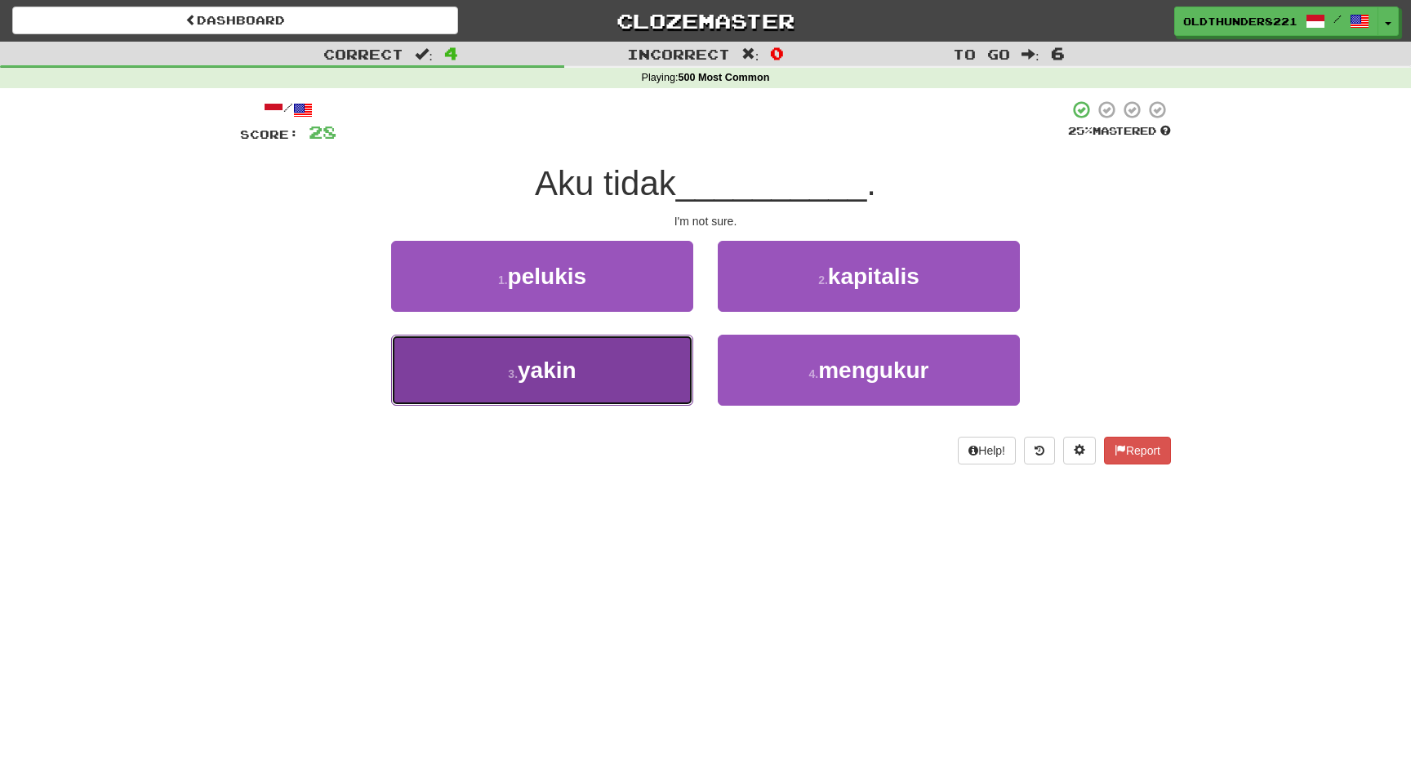
click at [596, 366] on button "3 . yakin" at bounding box center [542, 370] width 302 height 71
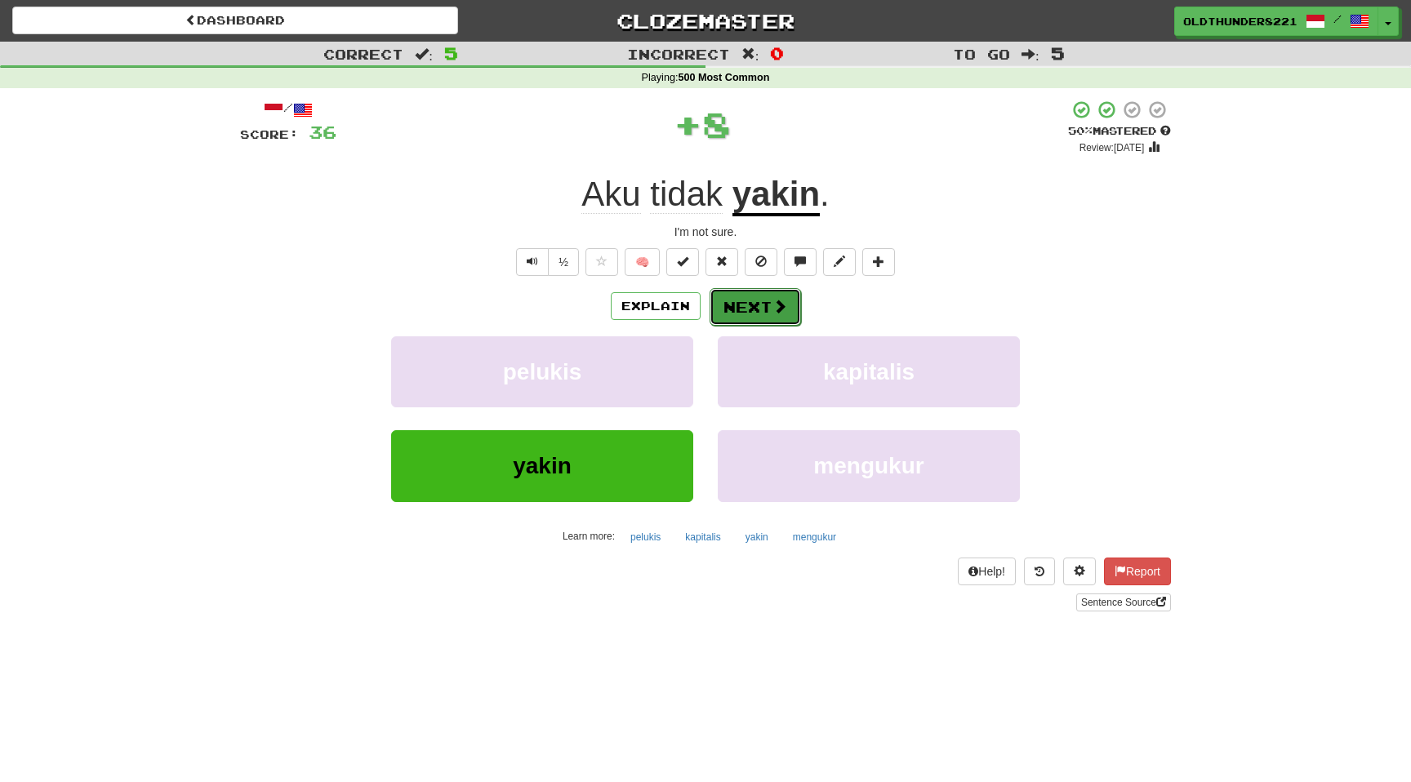
click at [758, 308] on button "Next" at bounding box center [754, 307] width 91 height 38
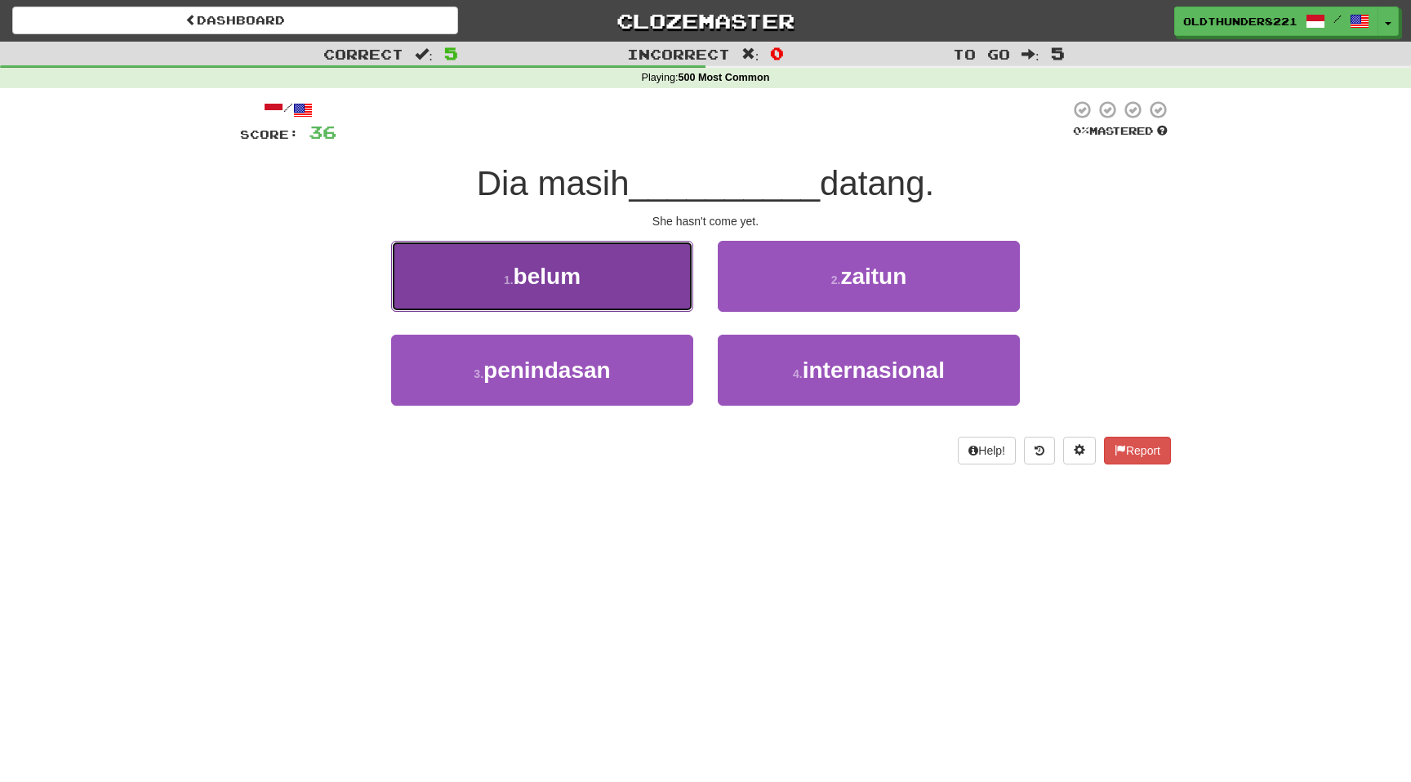
click at [554, 286] on span "belum" at bounding box center [546, 276] width 67 height 25
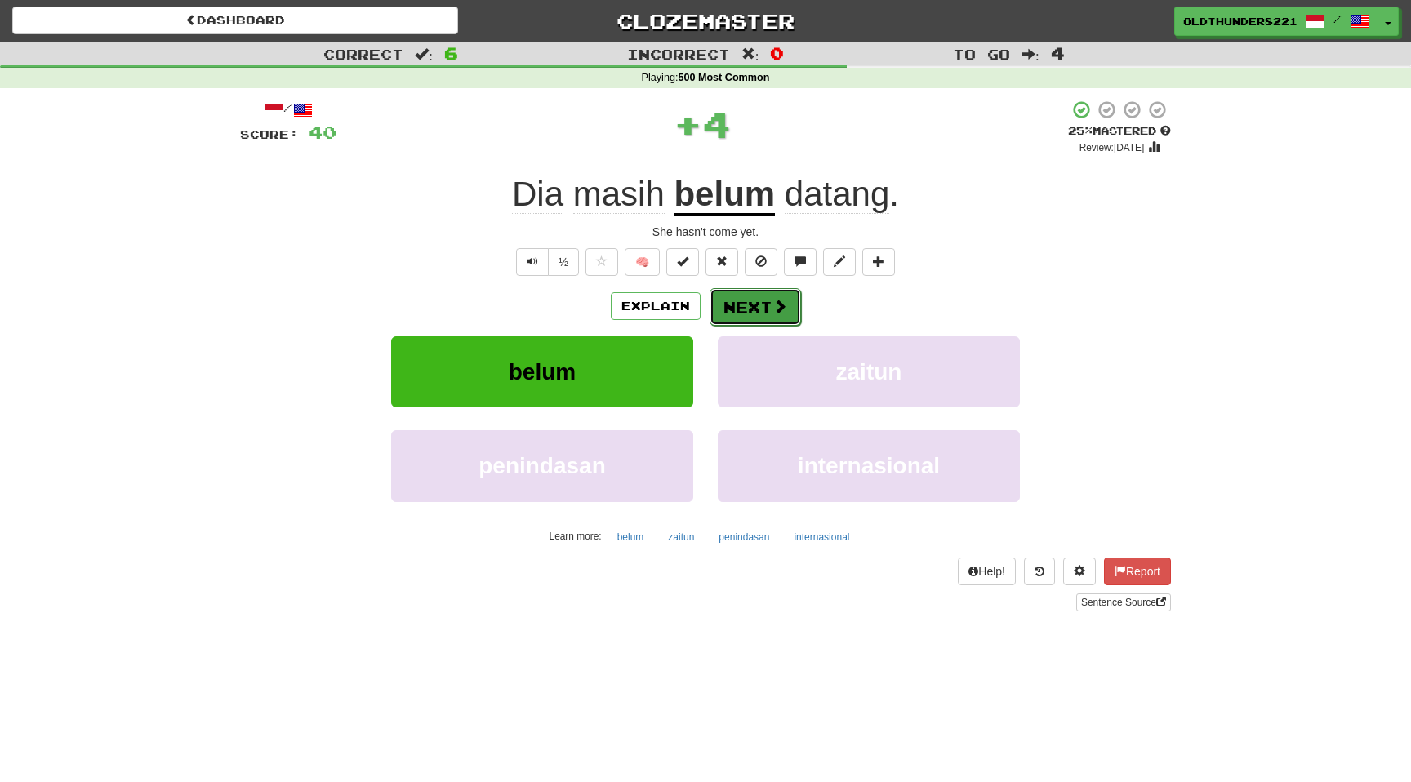
click at [747, 304] on button "Next" at bounding box center [754, 307] width 91 height 38
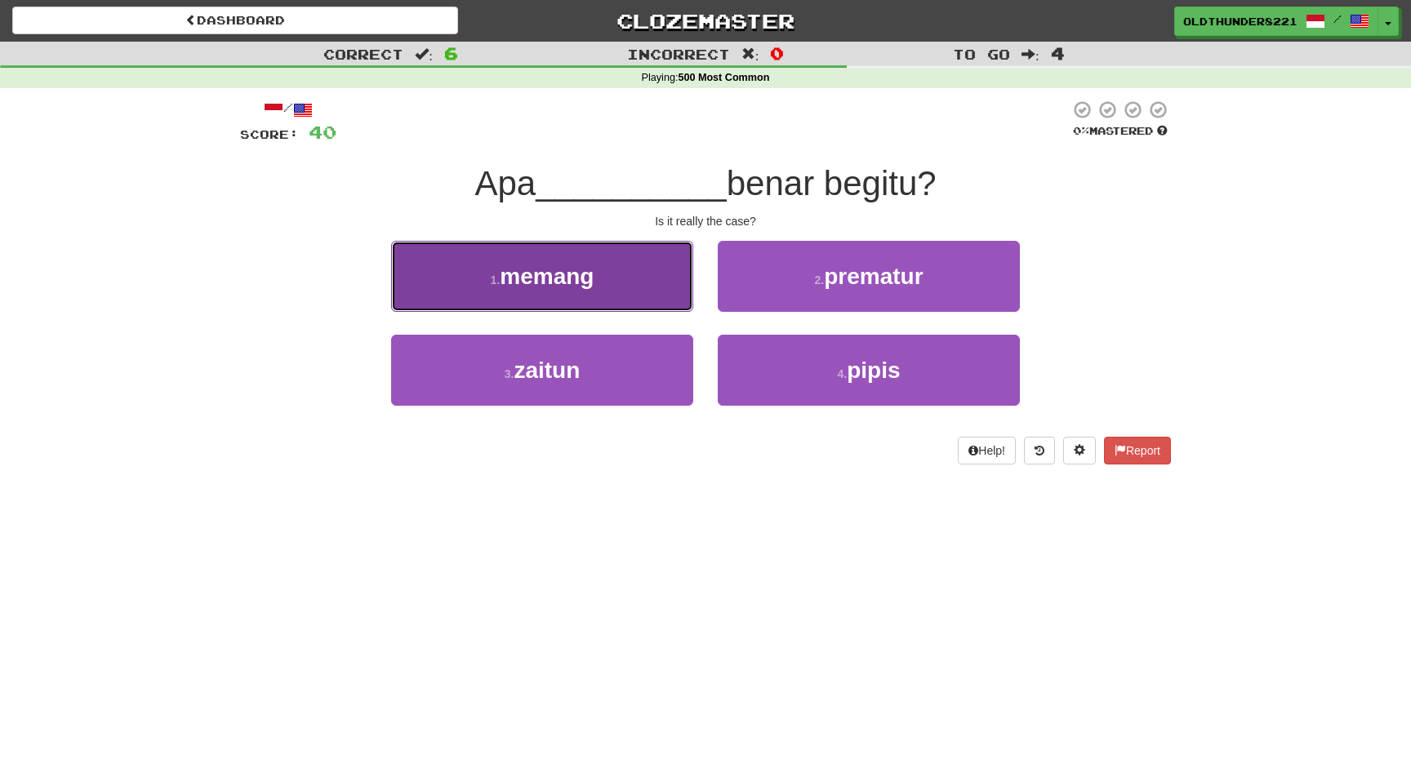
click at [581, 296] on button "1 . memang" at bounding box center [542, 276] width 302 height 71
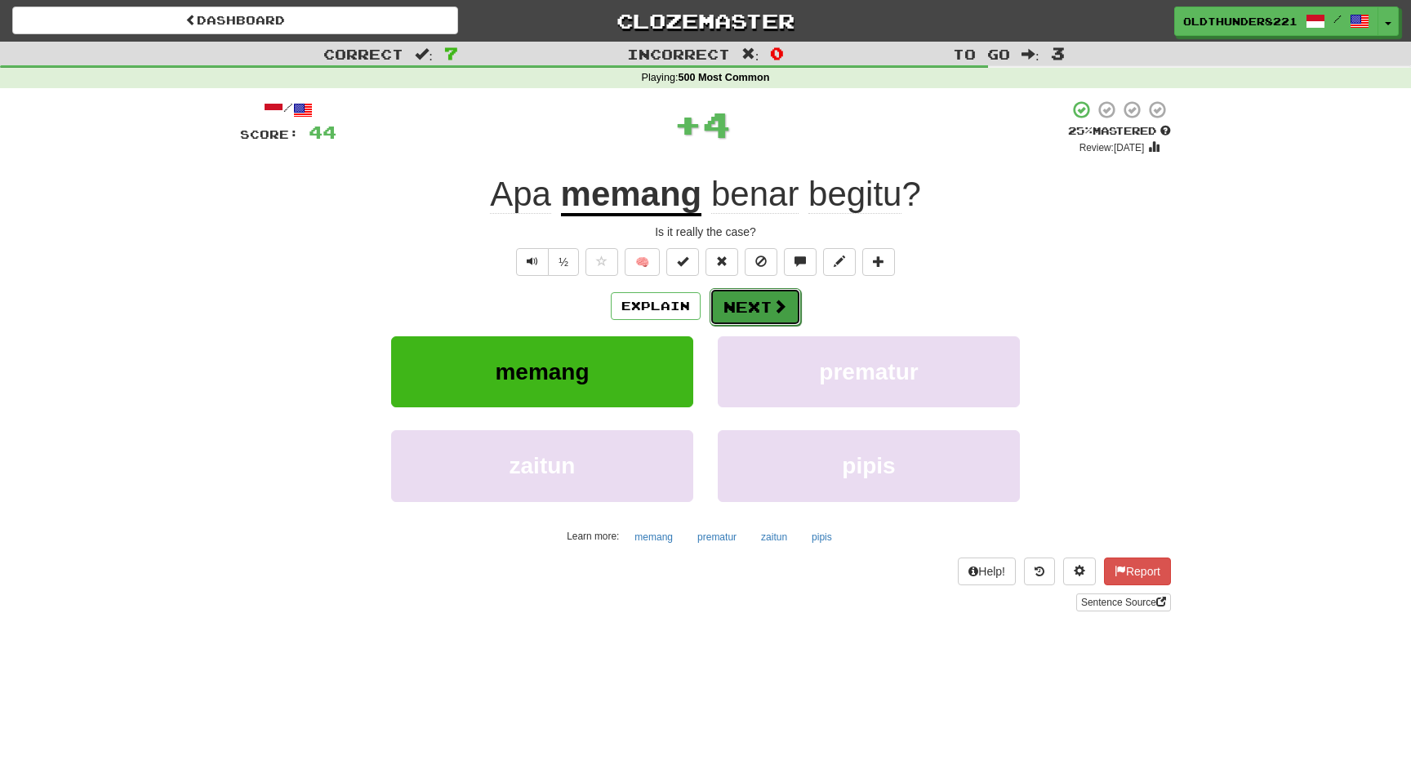
click at [745, 299] on button "Next" at bounding box center [754, 307] width 91 height 38
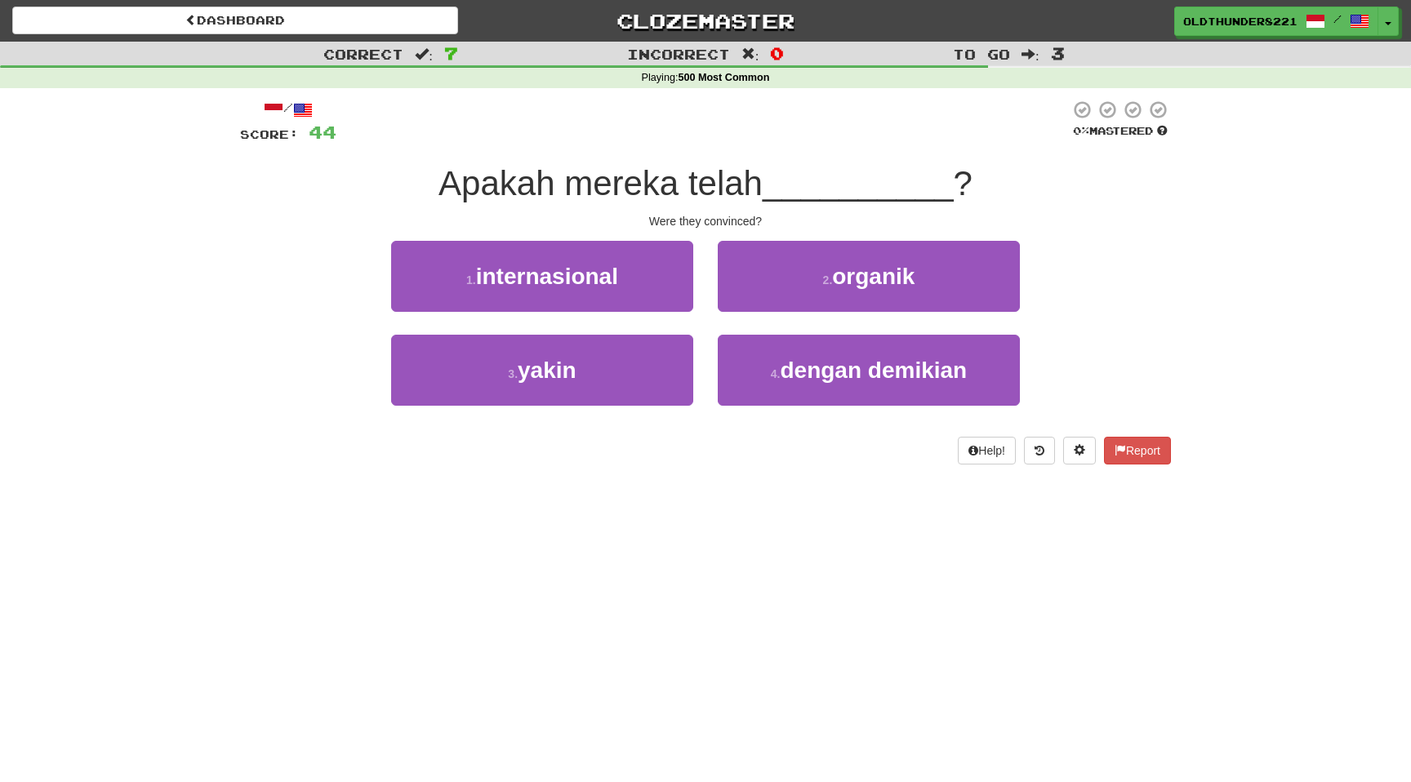
click at [745, 299] on button "2 . organik" at bounding box center [869, 276] width 302 height 71
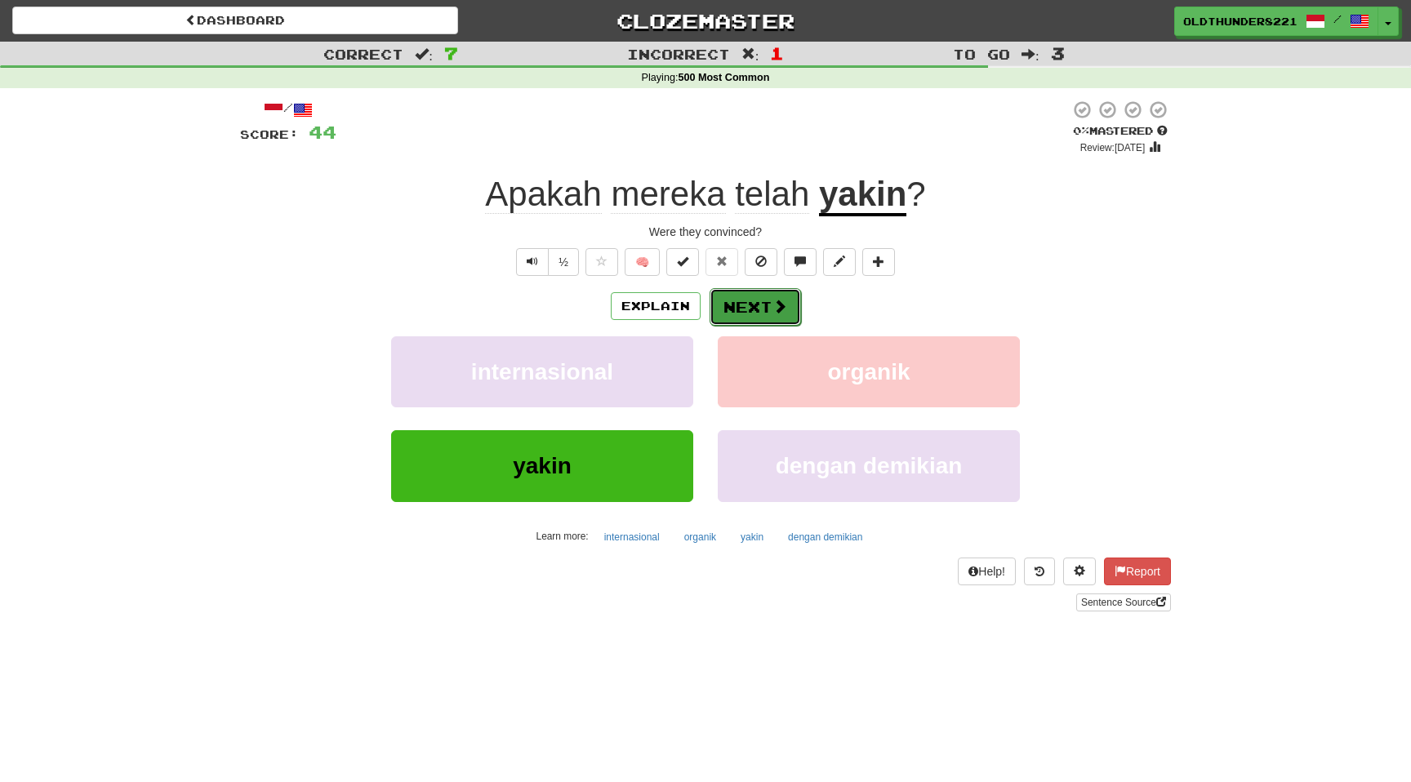
click at [762, 303] on button "Next" at bounding box center [754, 307] width 91 height 38
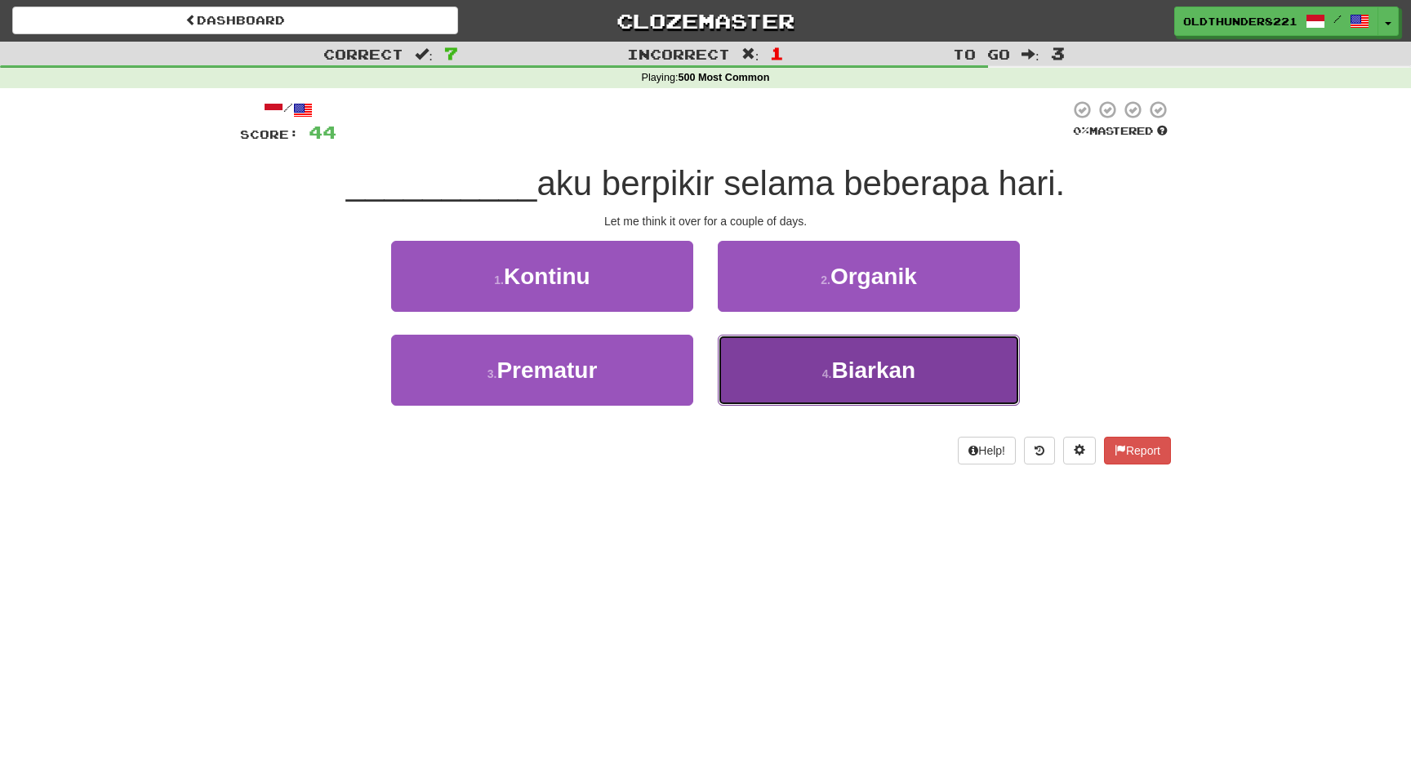
click at [858, 372] on span "Biarkan" at bounding box center [873, 370] width 84 height 25
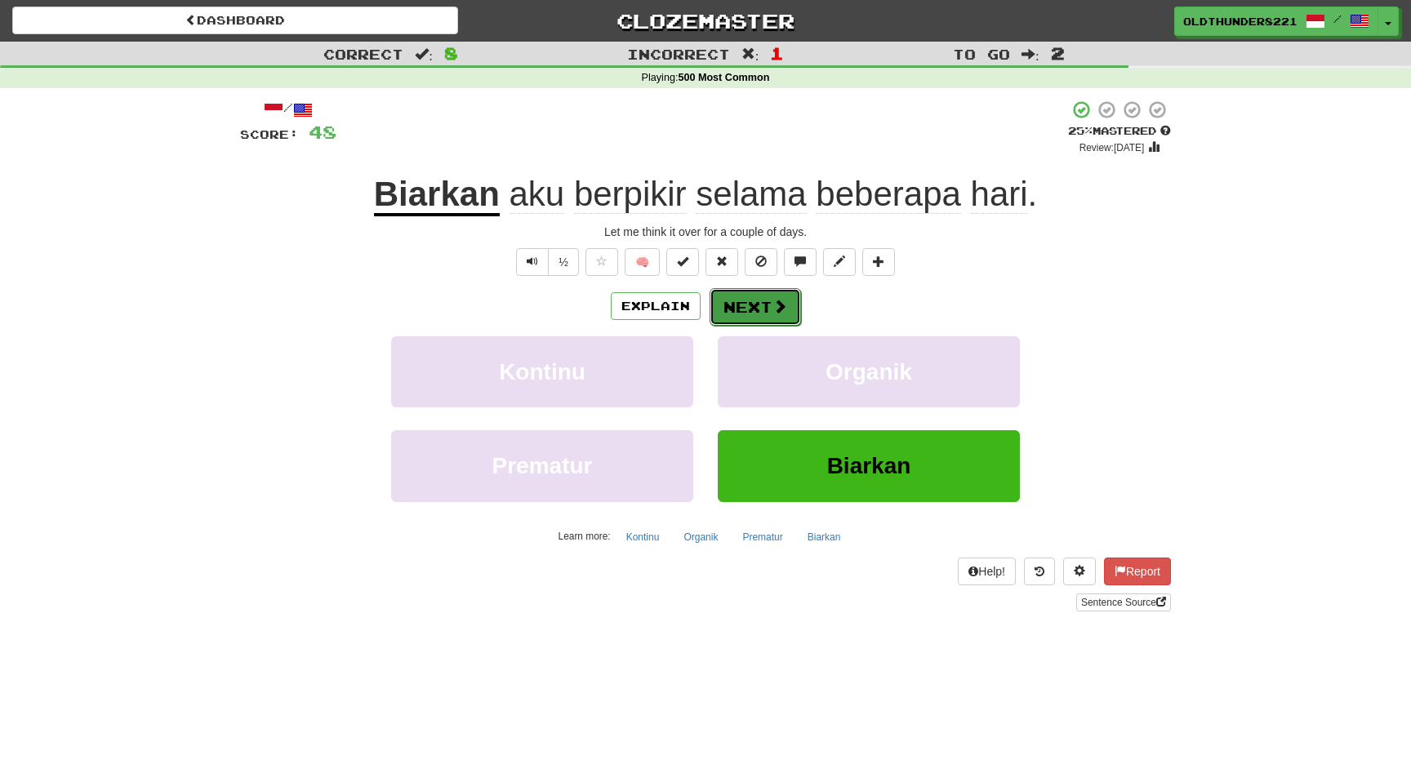
click at [754, 313] on button "Next" at bounding box center [754, 307] width 91 height 38
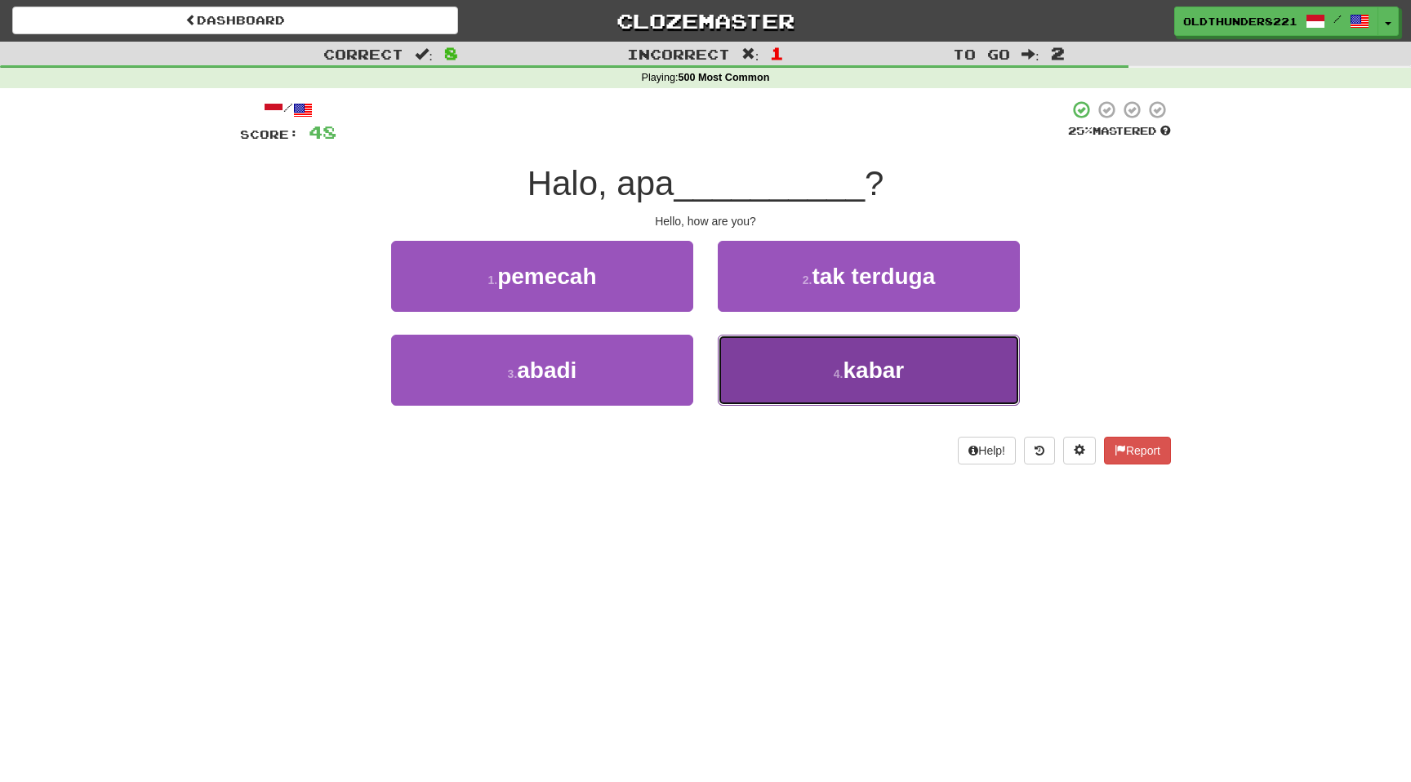
click at [853, 371] on span "kabar" at bounding box center [872, 370] width 61 height 25
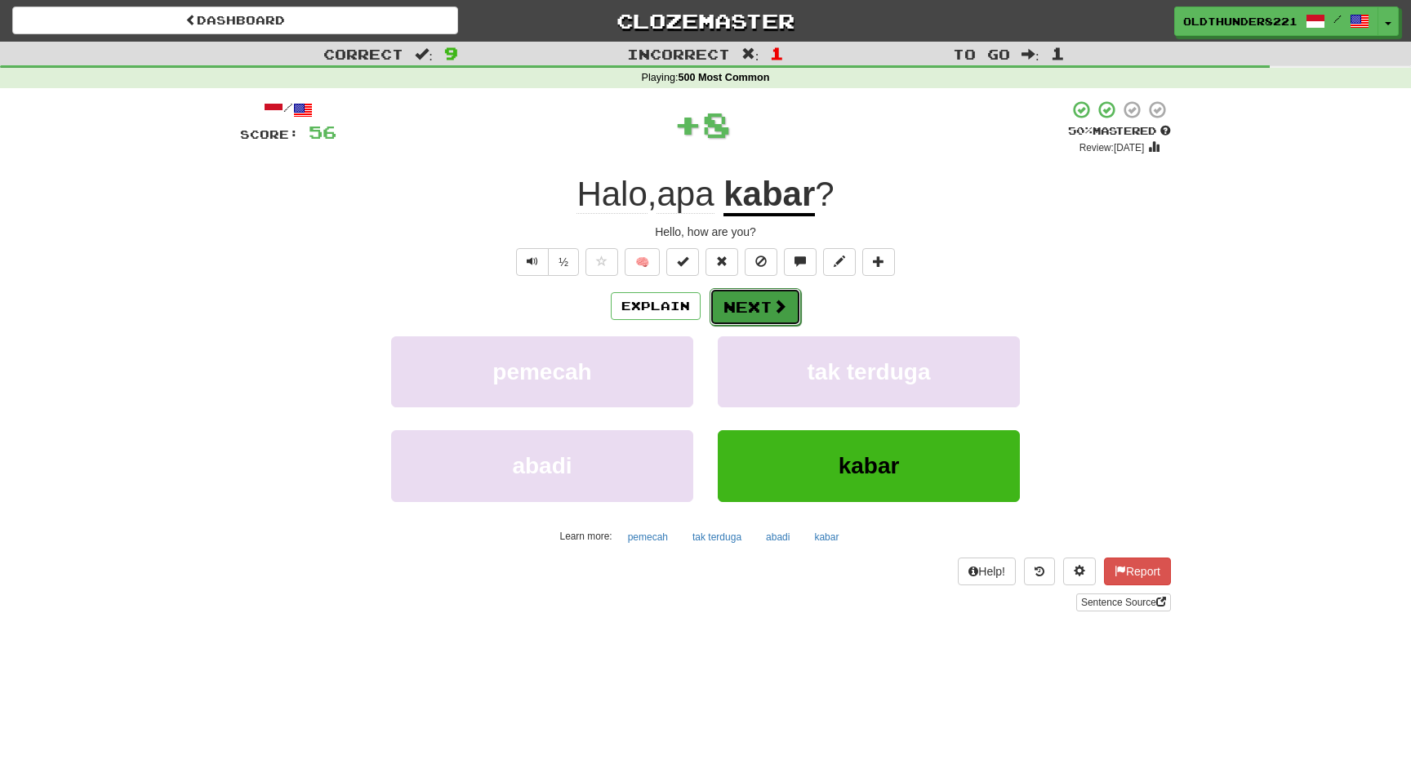
click at [757, 303] on button "Next" at bounding box center [754, 307] width 91 height 38
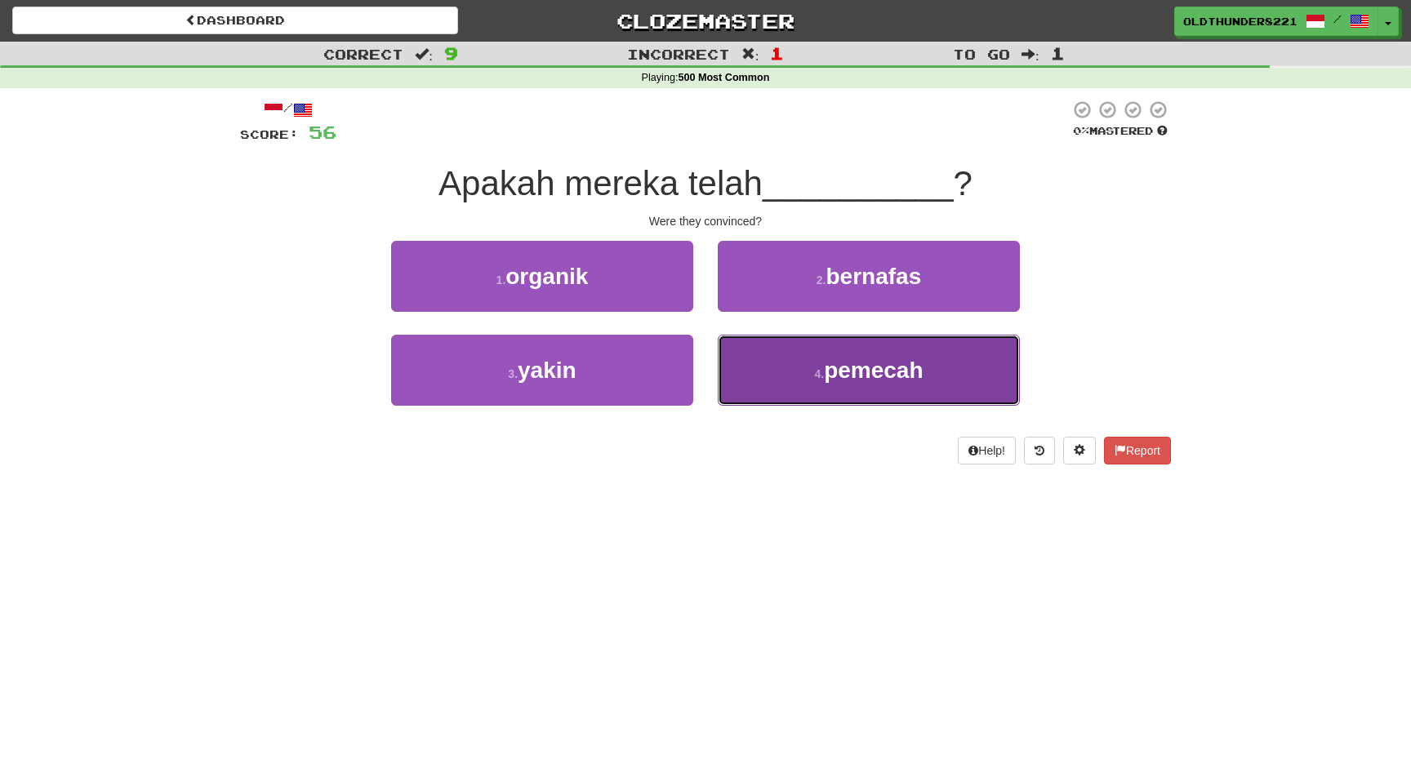
click at [856, 375] on span "pemecah" at bounding box center [873, 370] width 99 height 25
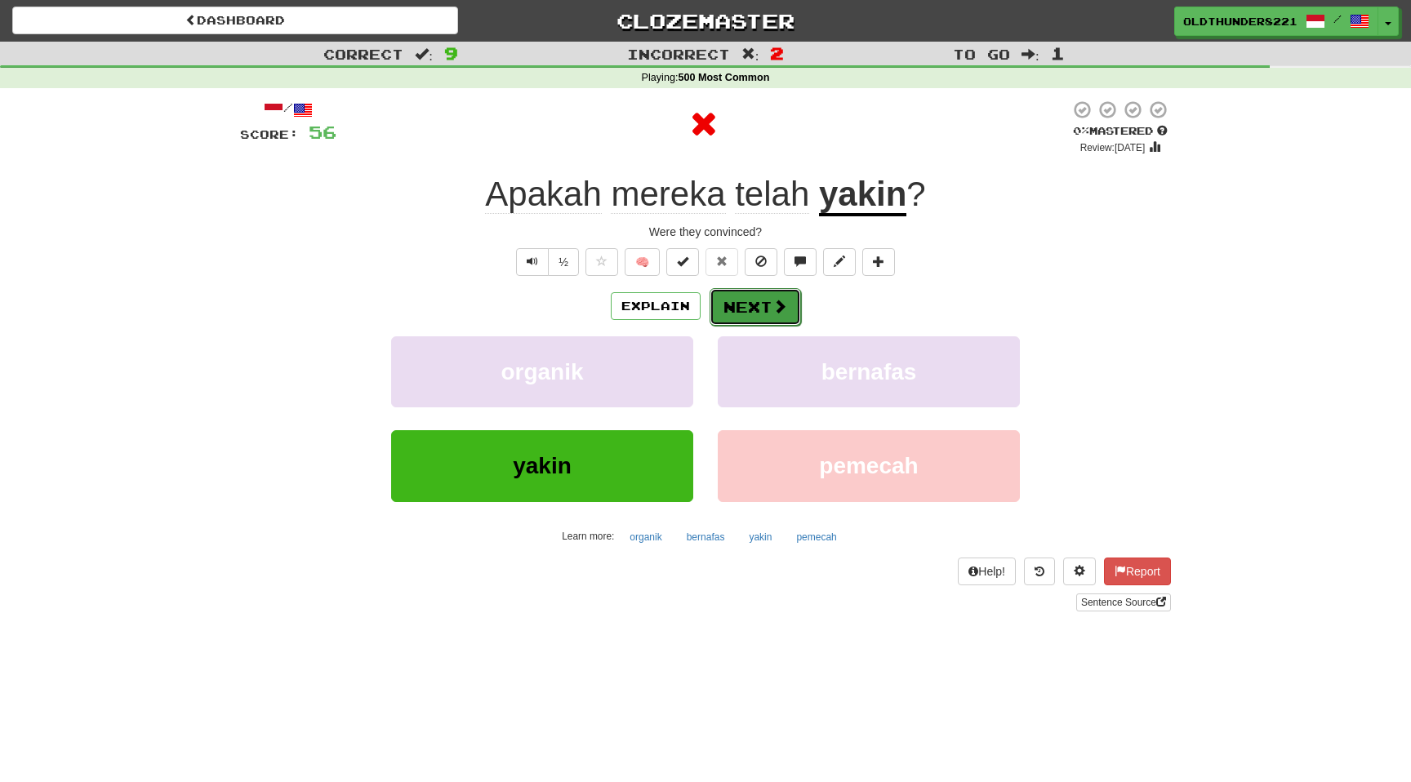
click at [759, 300] on button "Next" at bounding box center [754, 307] width 91 height 38
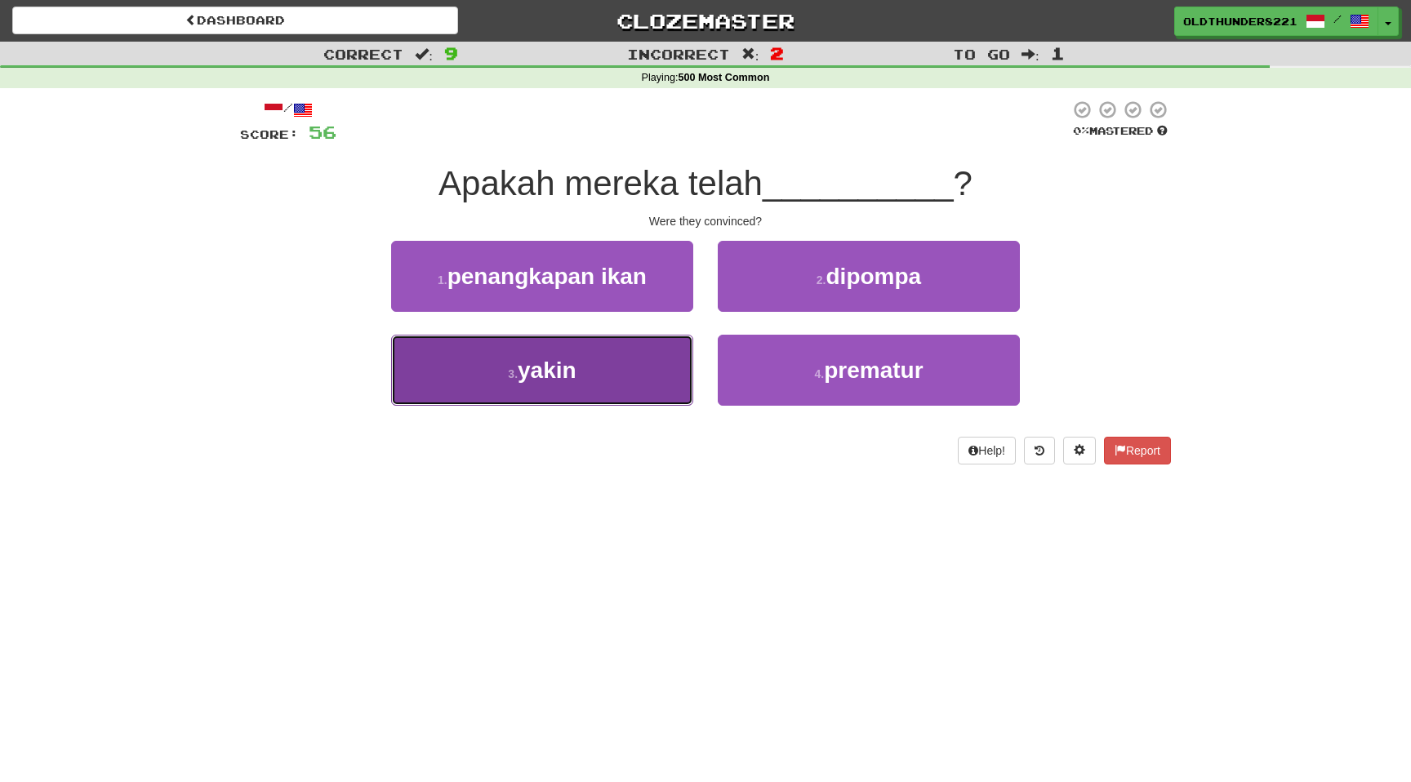
click at [578, 379] on button "3 . yakin" at bounding box center [542, 370] width 302 height 71
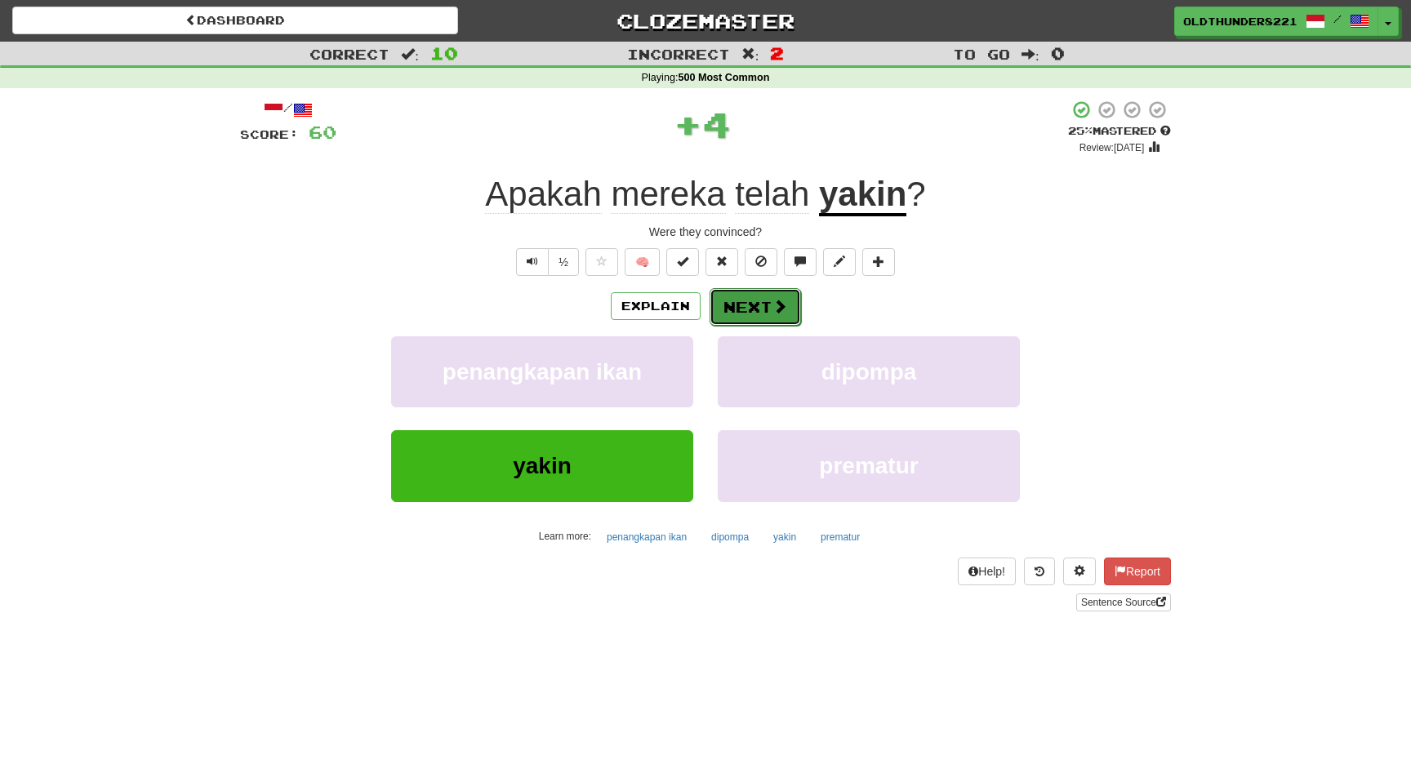
click at [755, 306] on button "Next" at bounding box center [754, 307] width 91 height 38
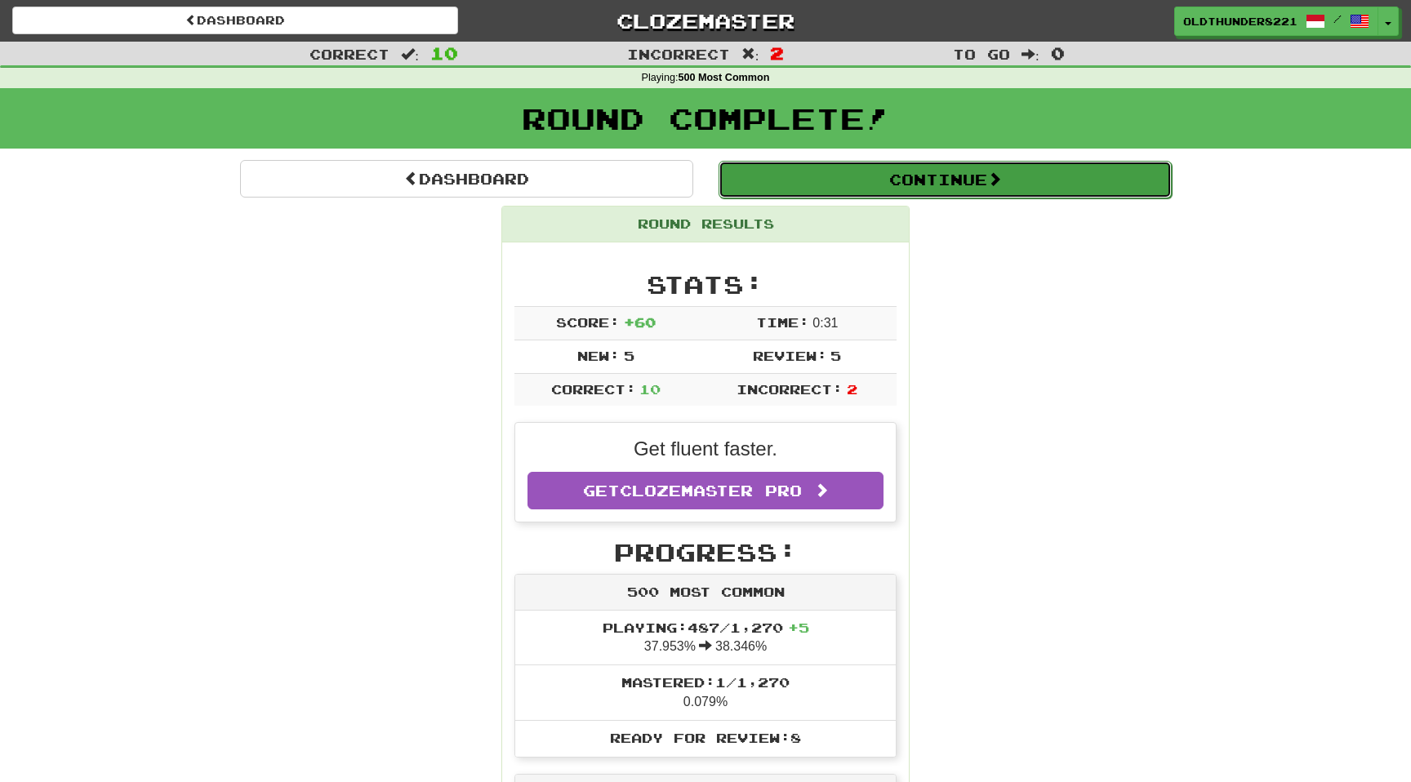
click at [855, 183] on button "Continue" at bounding box center [944, 180] width 453 height 38
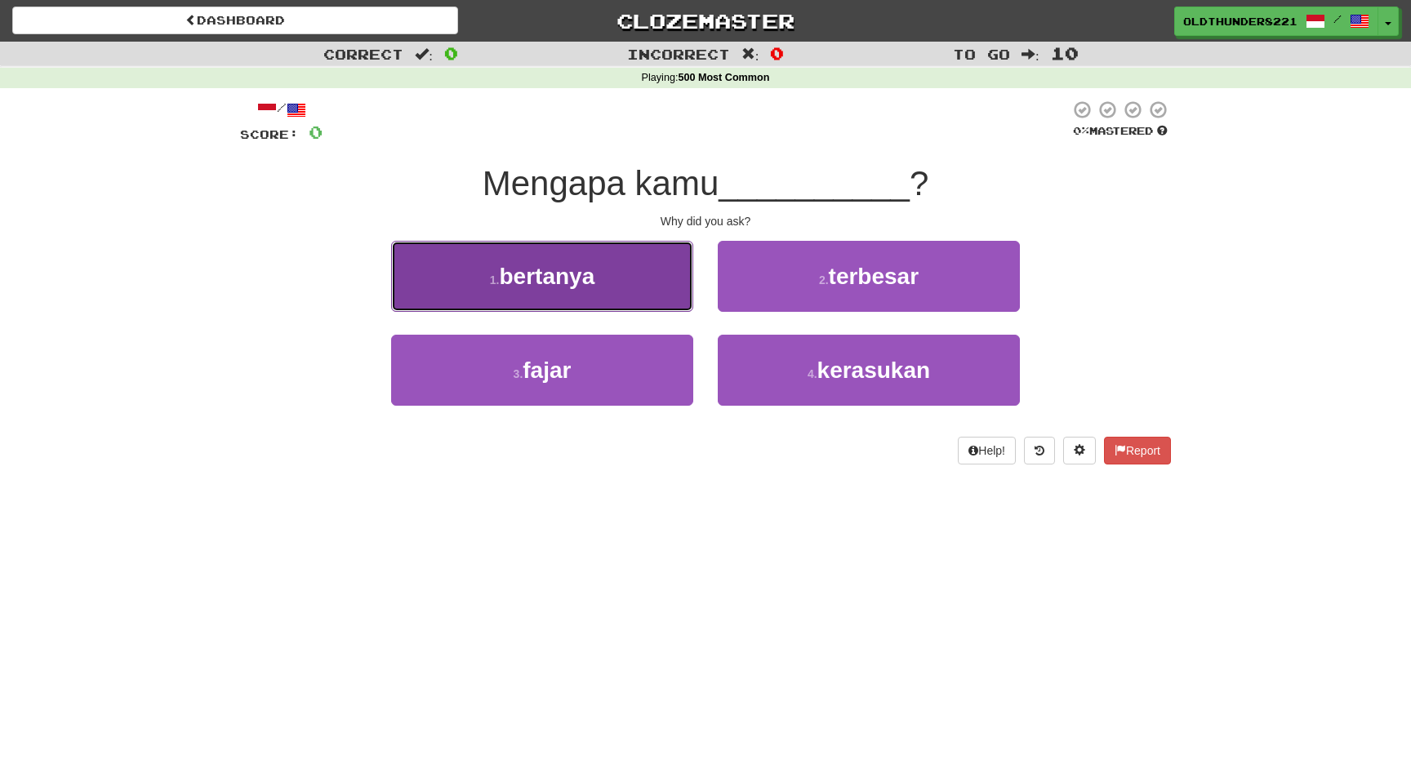
click at [525, 294] on button "1 . bertanya" at bounding box center [542, 276] width 302 height 71
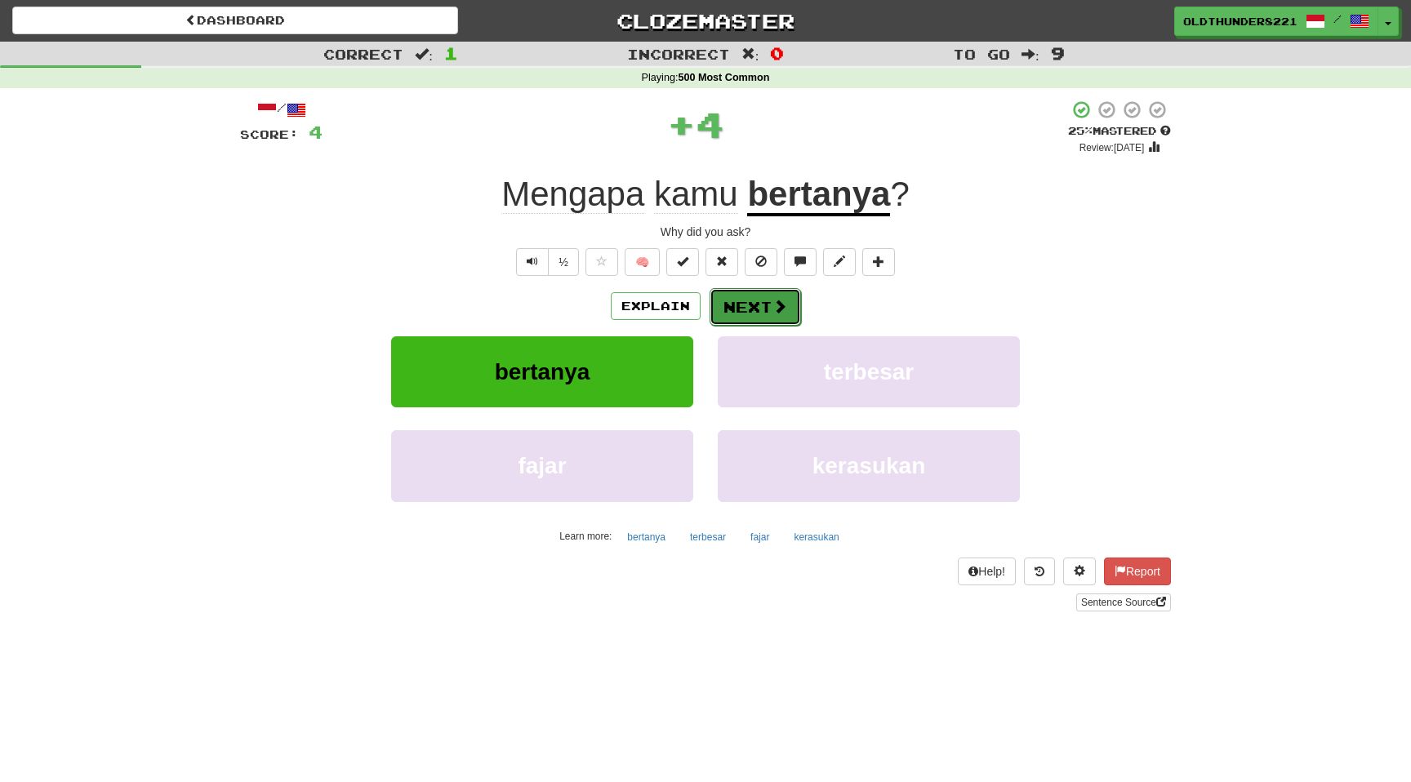
click at [750, 304] on button "Next" at bounding box center [754, 307] width 91 height 38
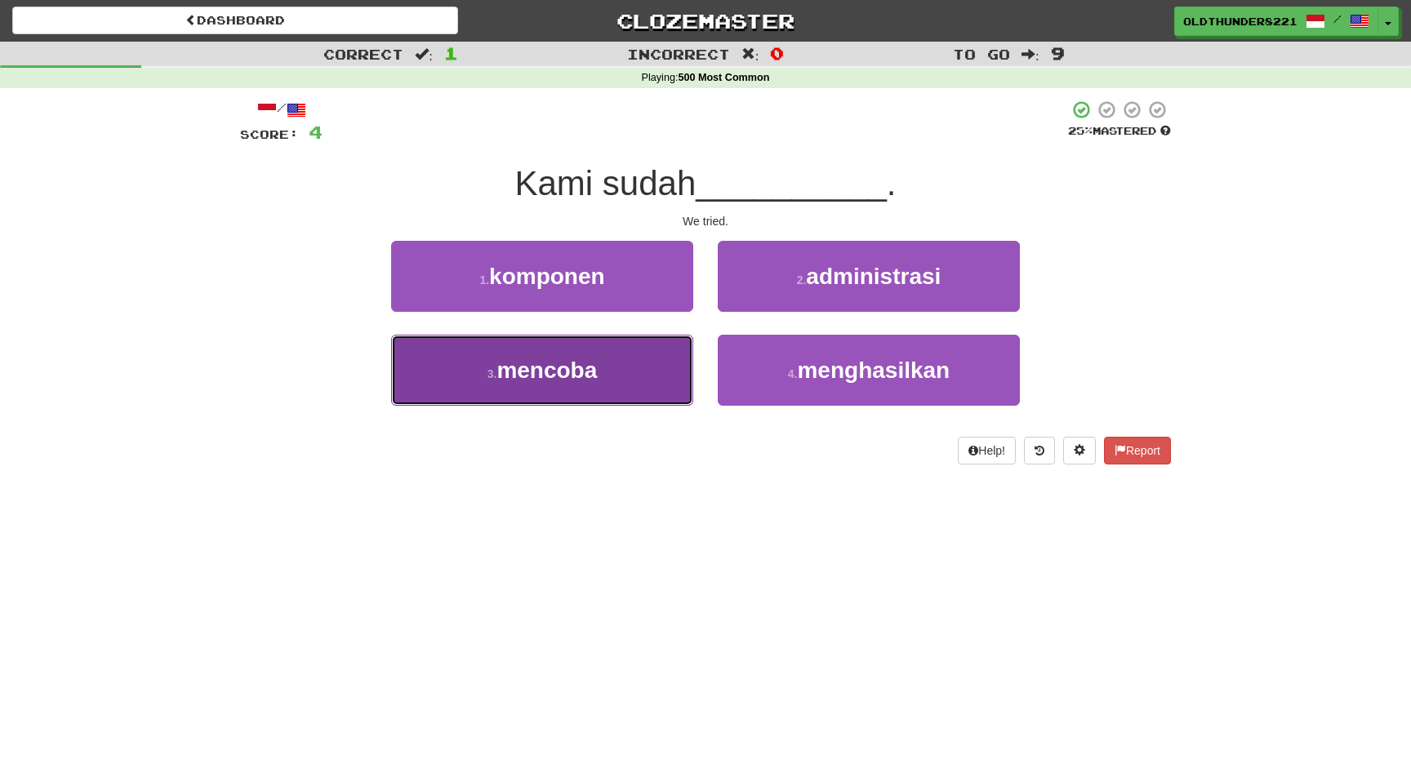
click at [535, 374] on span "mencoba" at bounding box center [546, 370] width 100 height 25
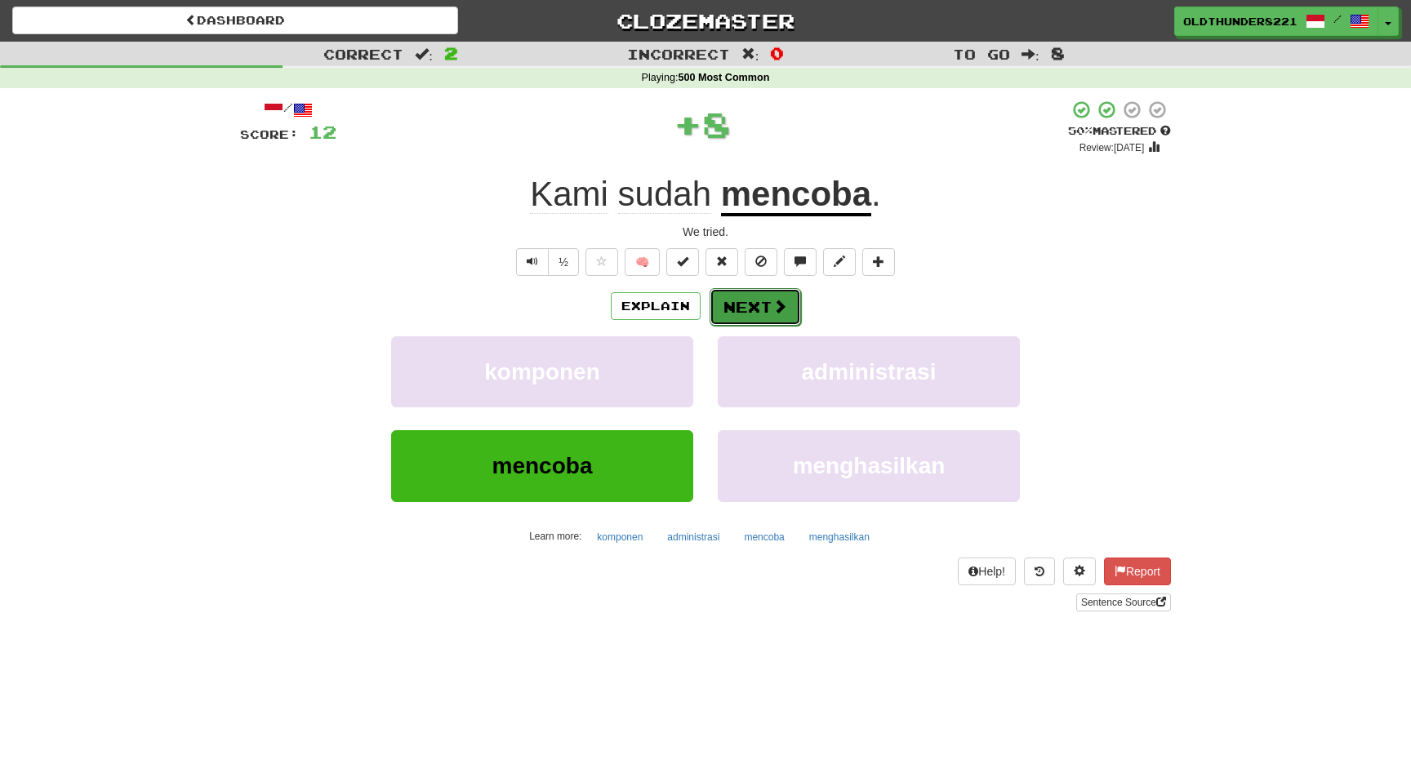
click at [741, 315] on button "Next" at bounding box center [754, 307] width 91 height 38
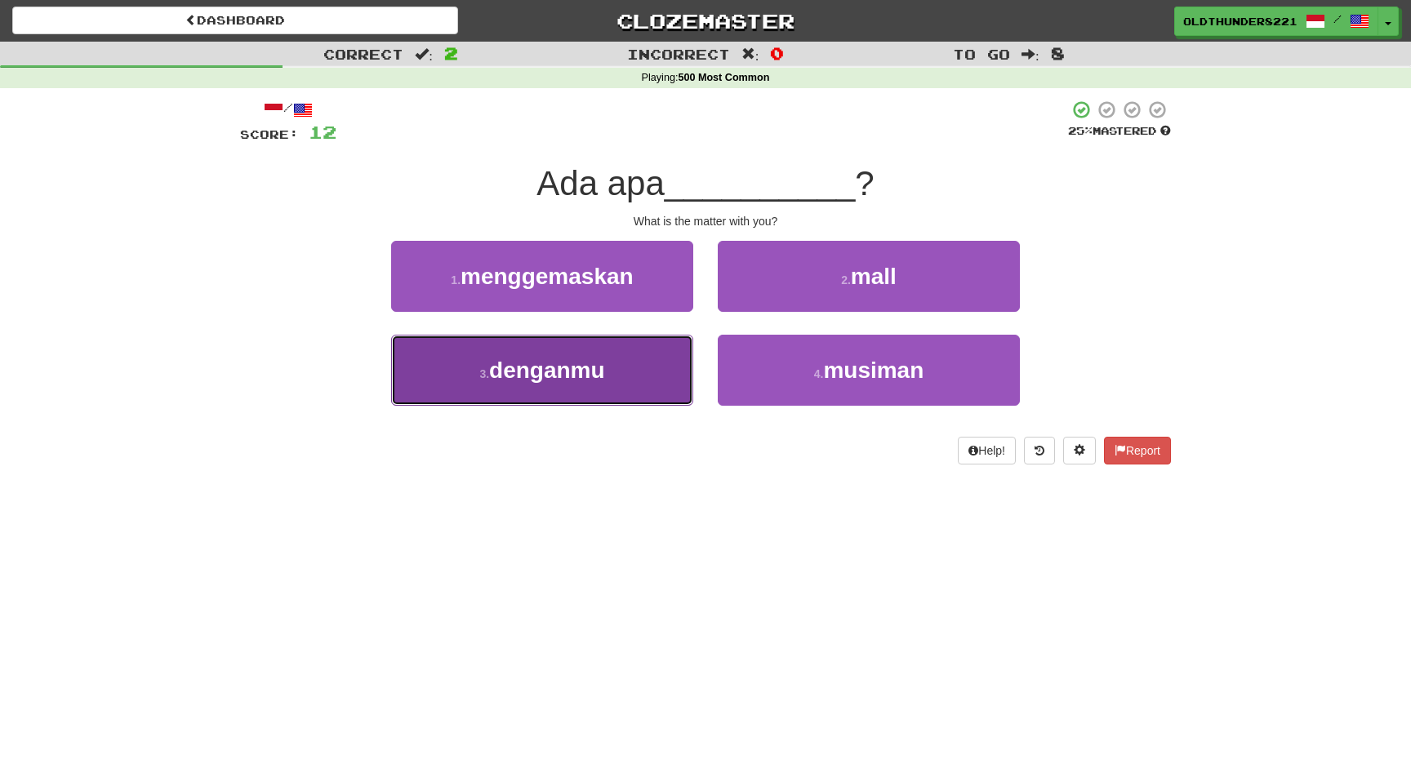
click at [548, 367] on span "denganmu" at bounding box center [547, 370] width 116 height 25
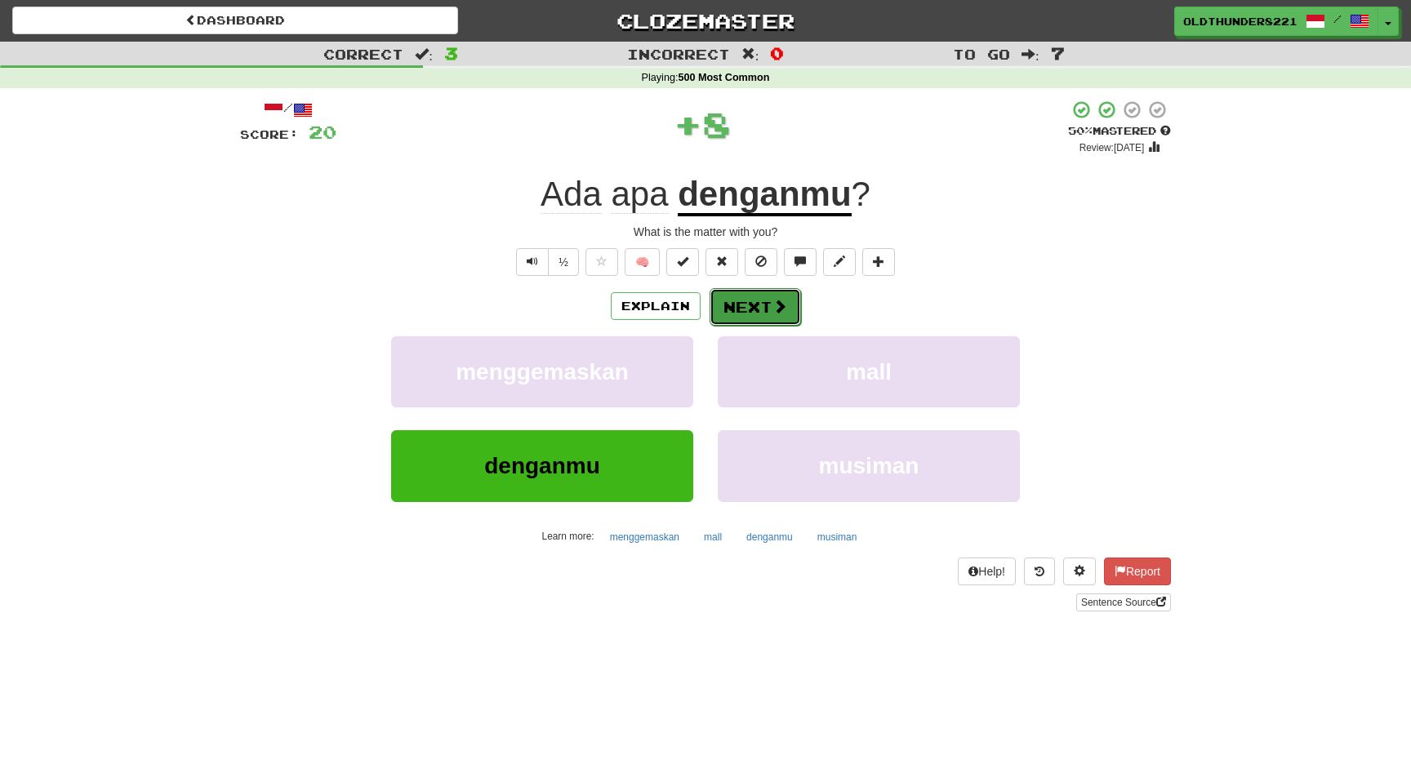
click at [764, 309] on button "Next" at bounding box center [754, 307] width 91 height 38
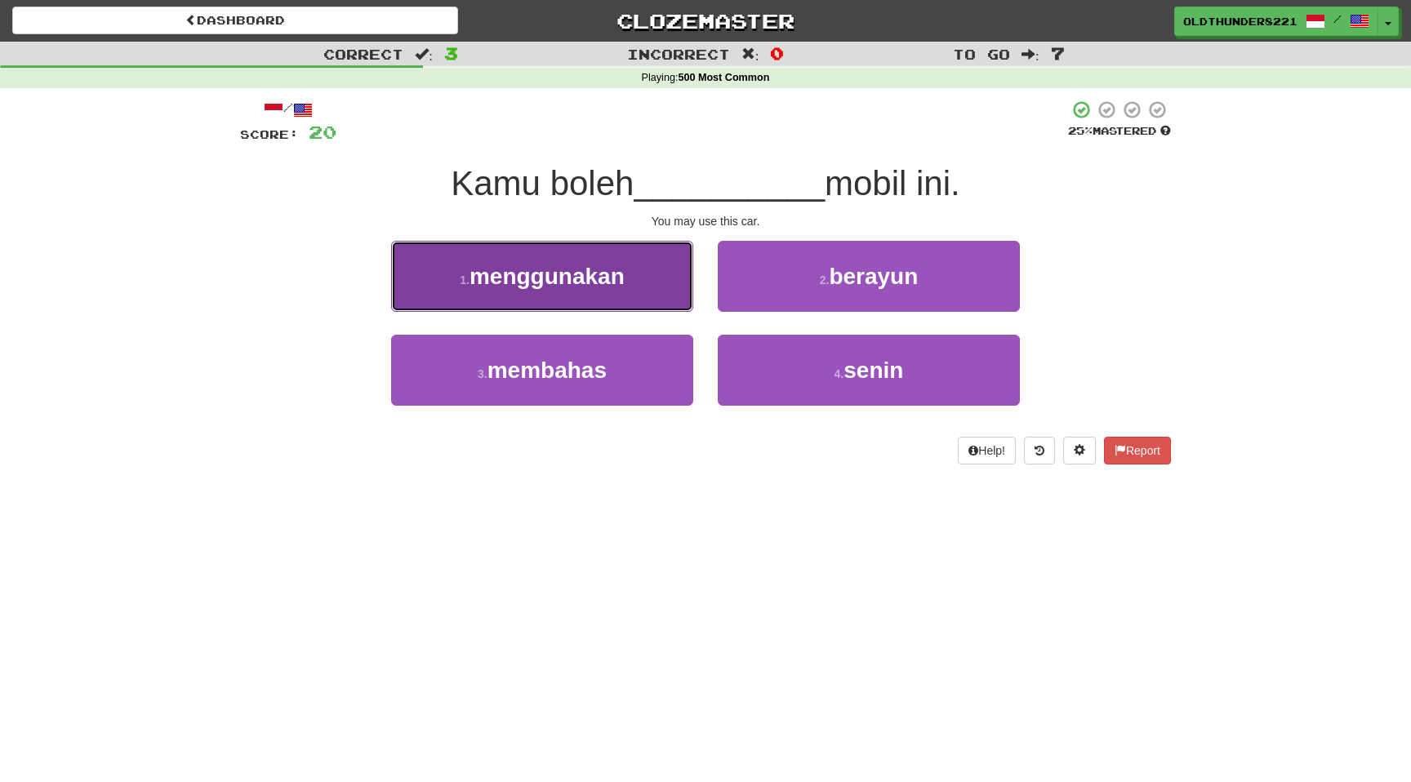
click at [583, 283] on span "menggunakan" at bounding box center [546, 276] width 155 height 25
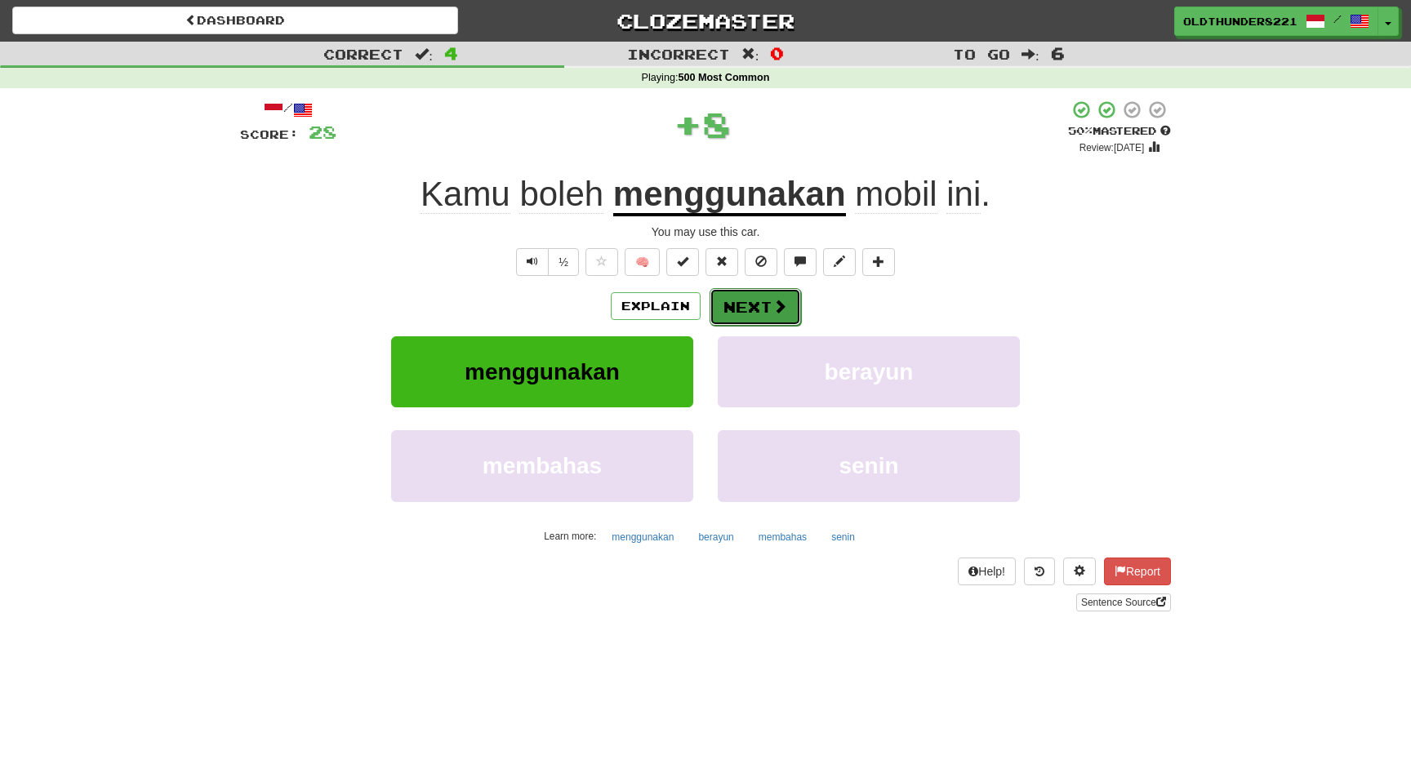
click at [762, 313] on button "Next" at bounding box center [754, 307] width 91 height 38
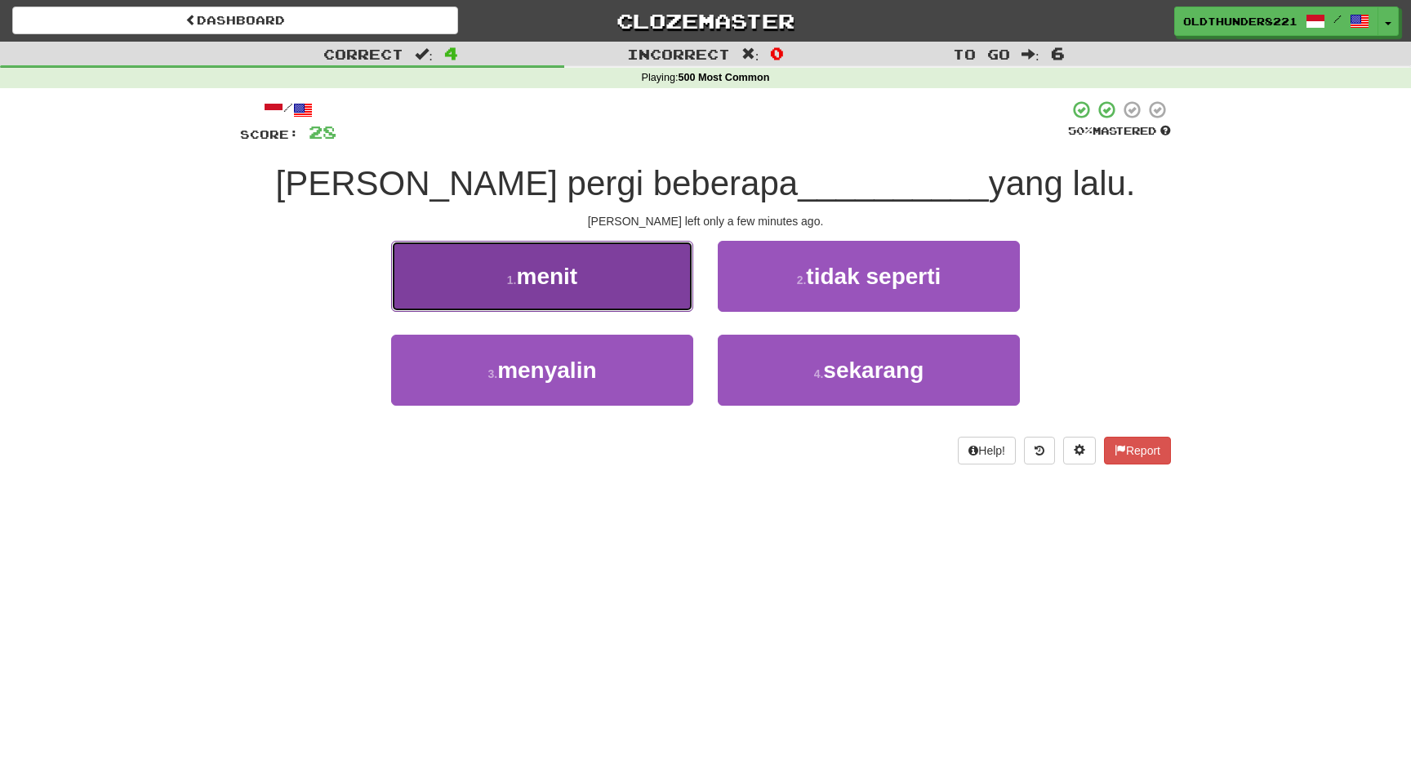
click at [543, 288] on span "menit" at bounding box center [547, 276] width 61 height 25
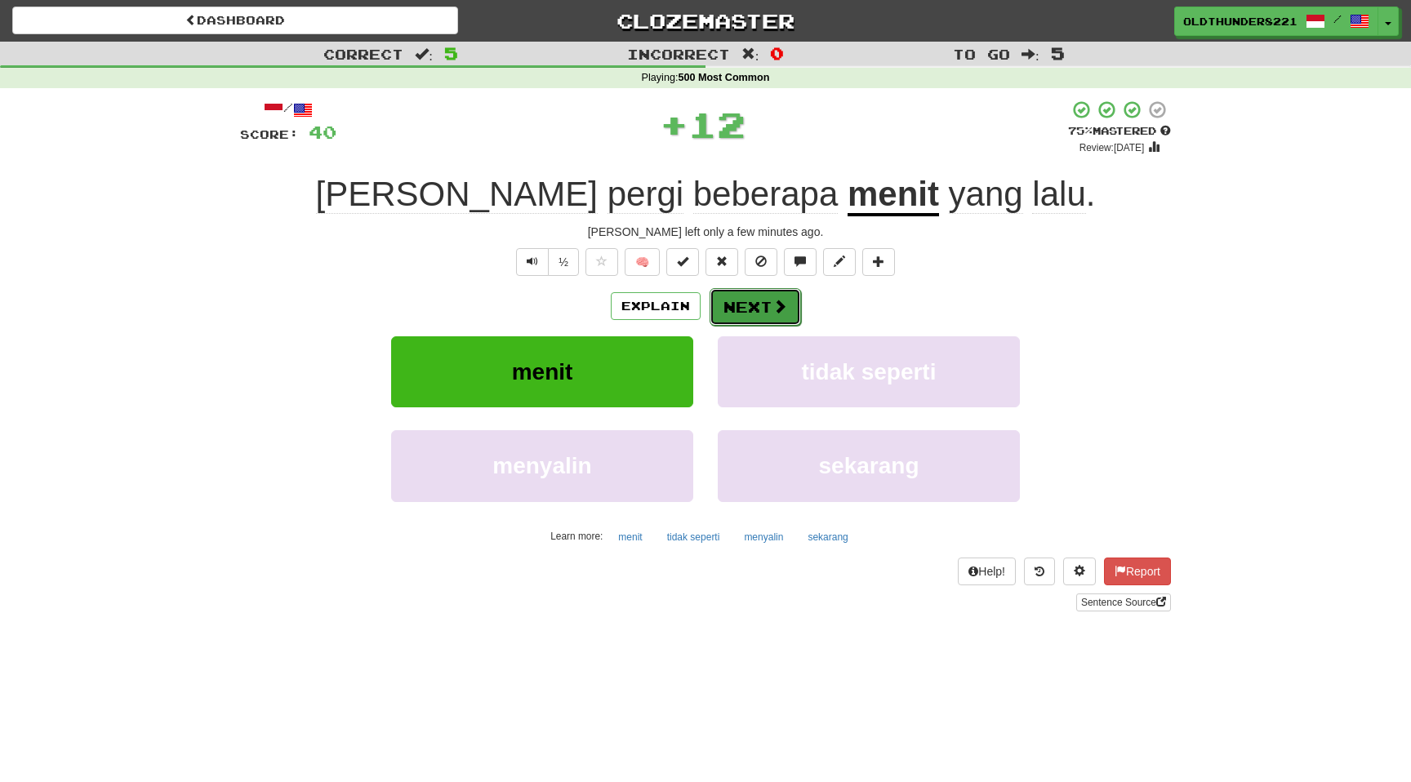
click at [751, 308] on button "Next" at bounding box center [754, 307] width 91 height 38
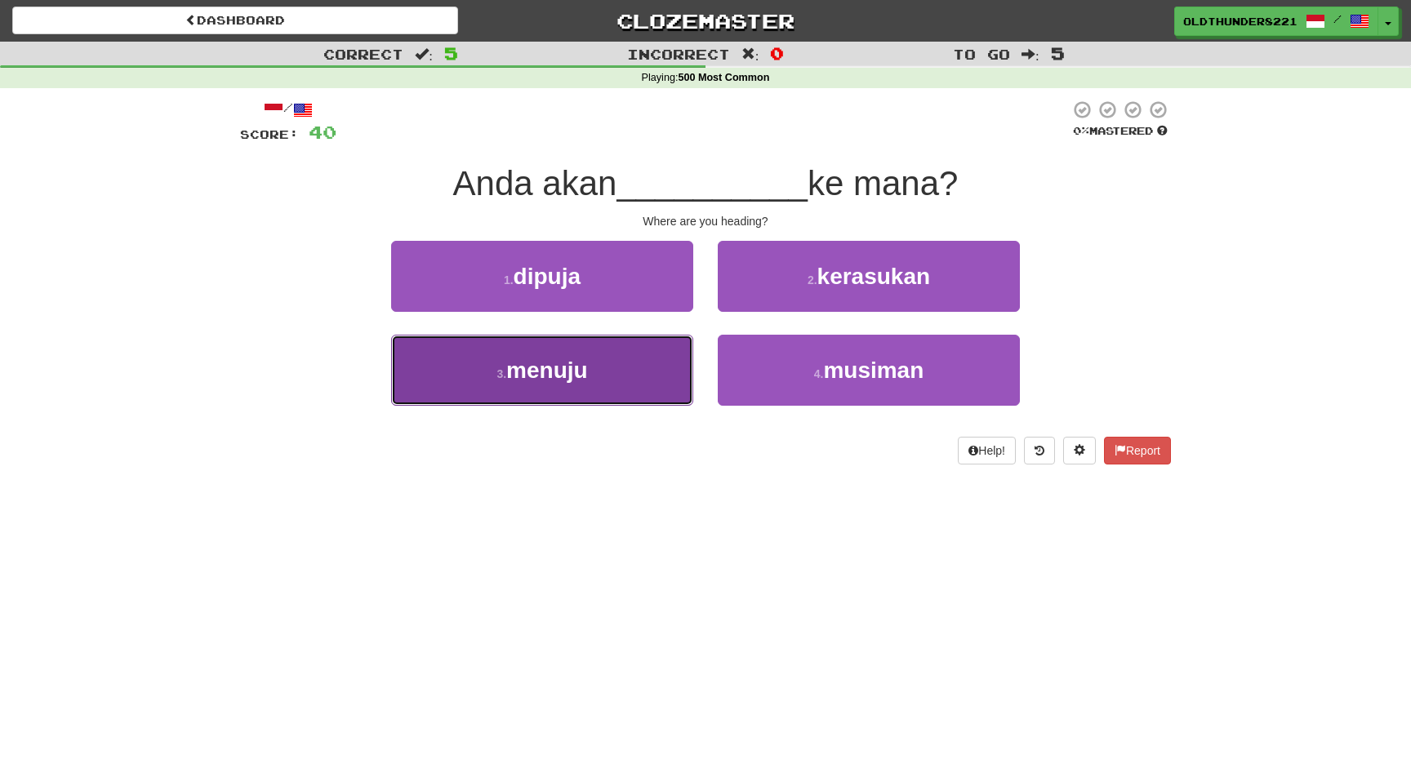
click at [549, 395] on button "3 . menuju" at bounding box center [542, 370] width 302 height 71
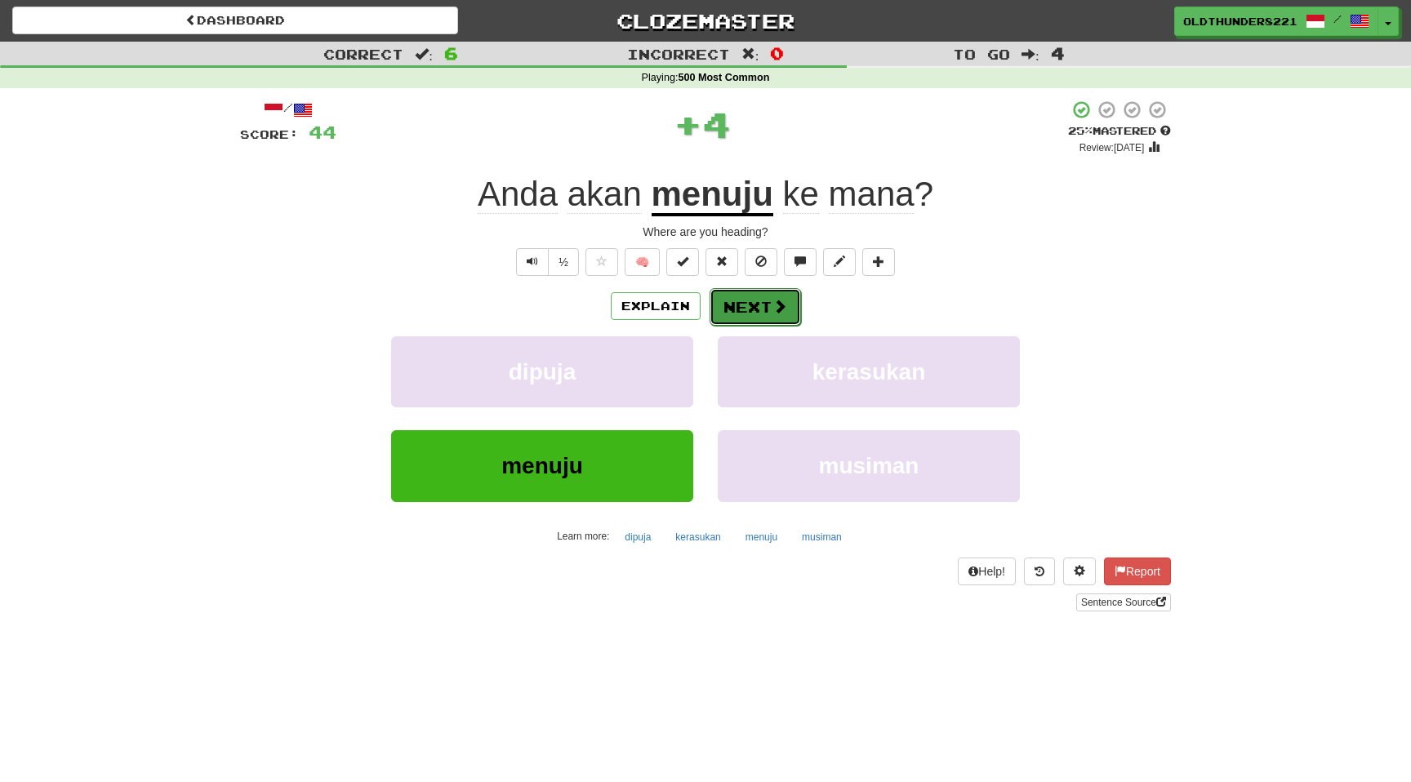
click at [748, 306] on button "Next" at bounding box center [754, 307] width 91 height 38
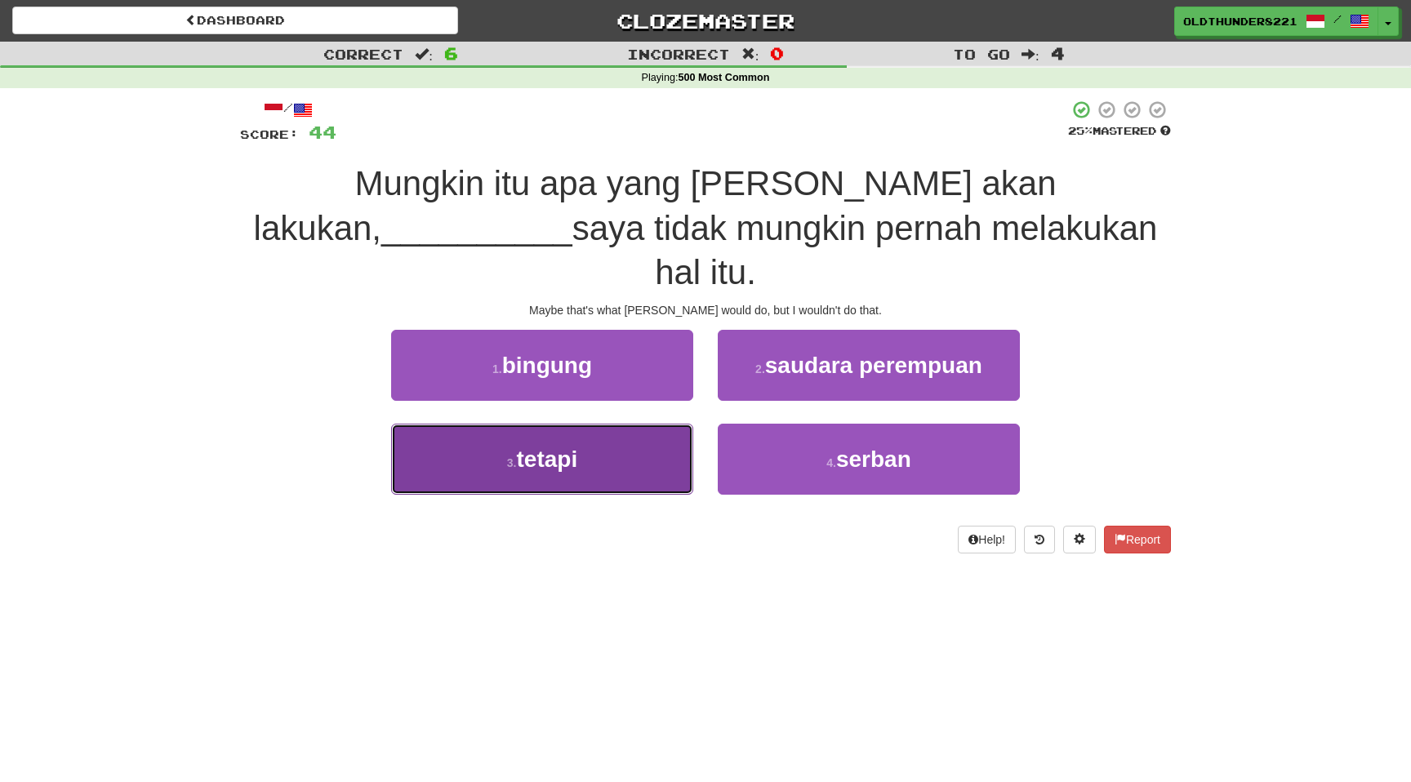
click at [581, 424] on button "3 . tetapi" at bounding box center [542, 459] width 302 height 71
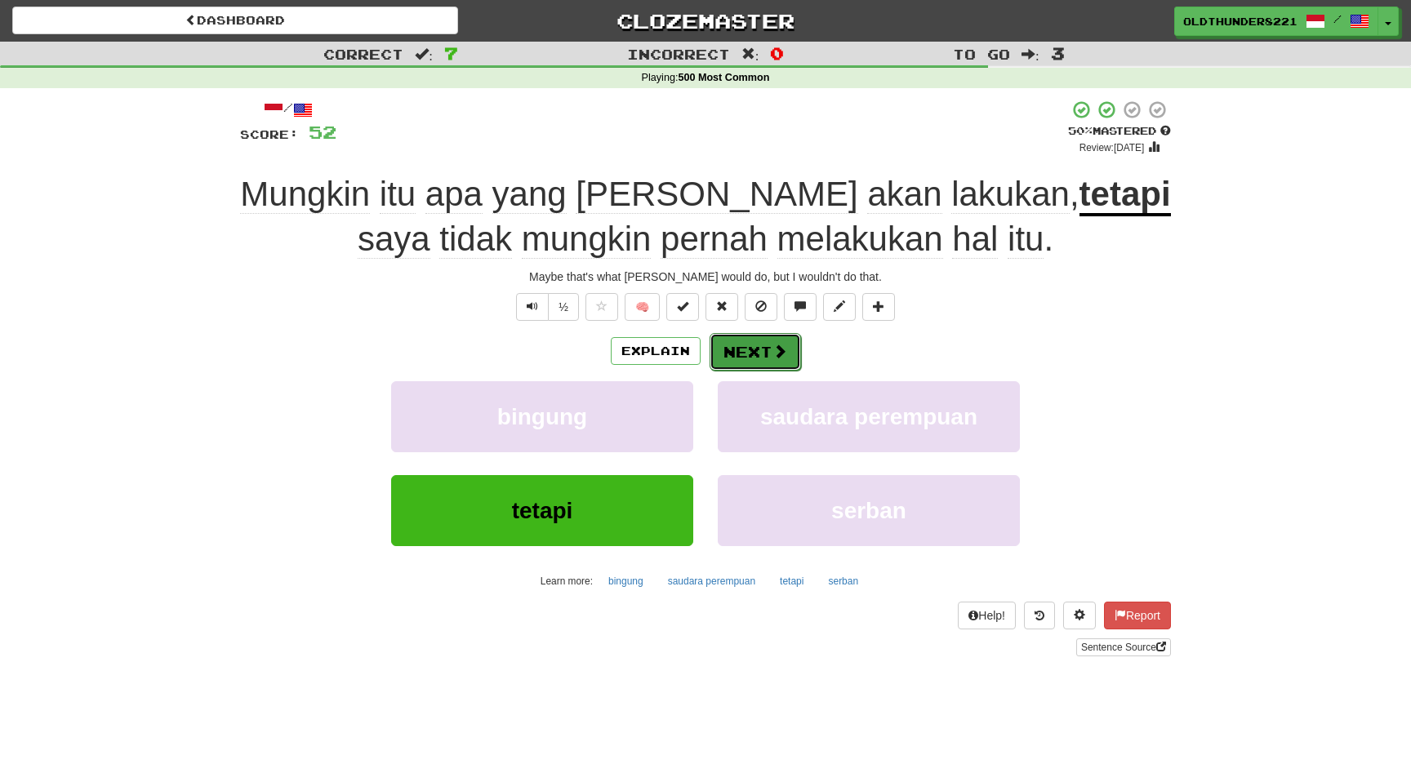
click at [746, 348] on button "Next" at bounding box center [754, 352] width 91 height 38
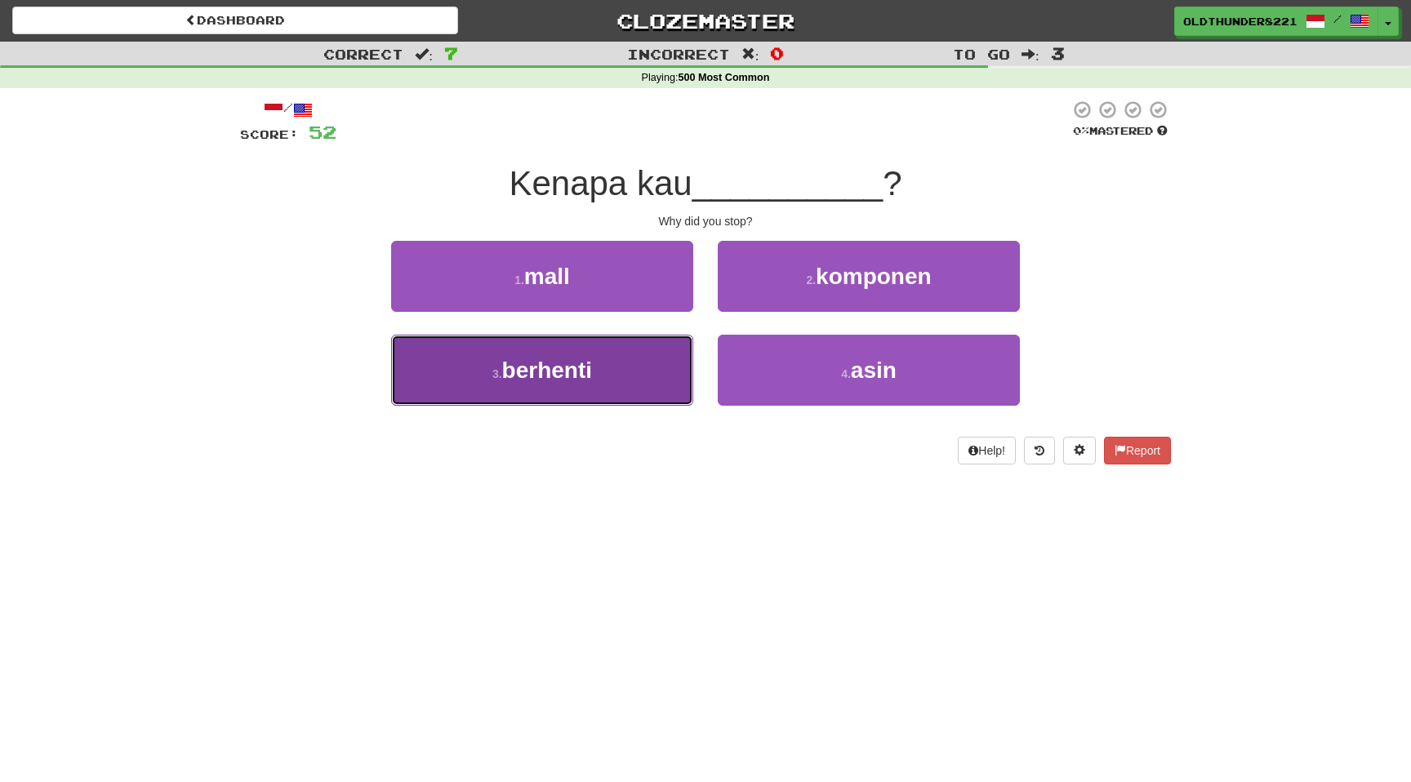
click at [549, 350] on button "3 . berhenti" at bounding box center [542, 370] width 302 height 71
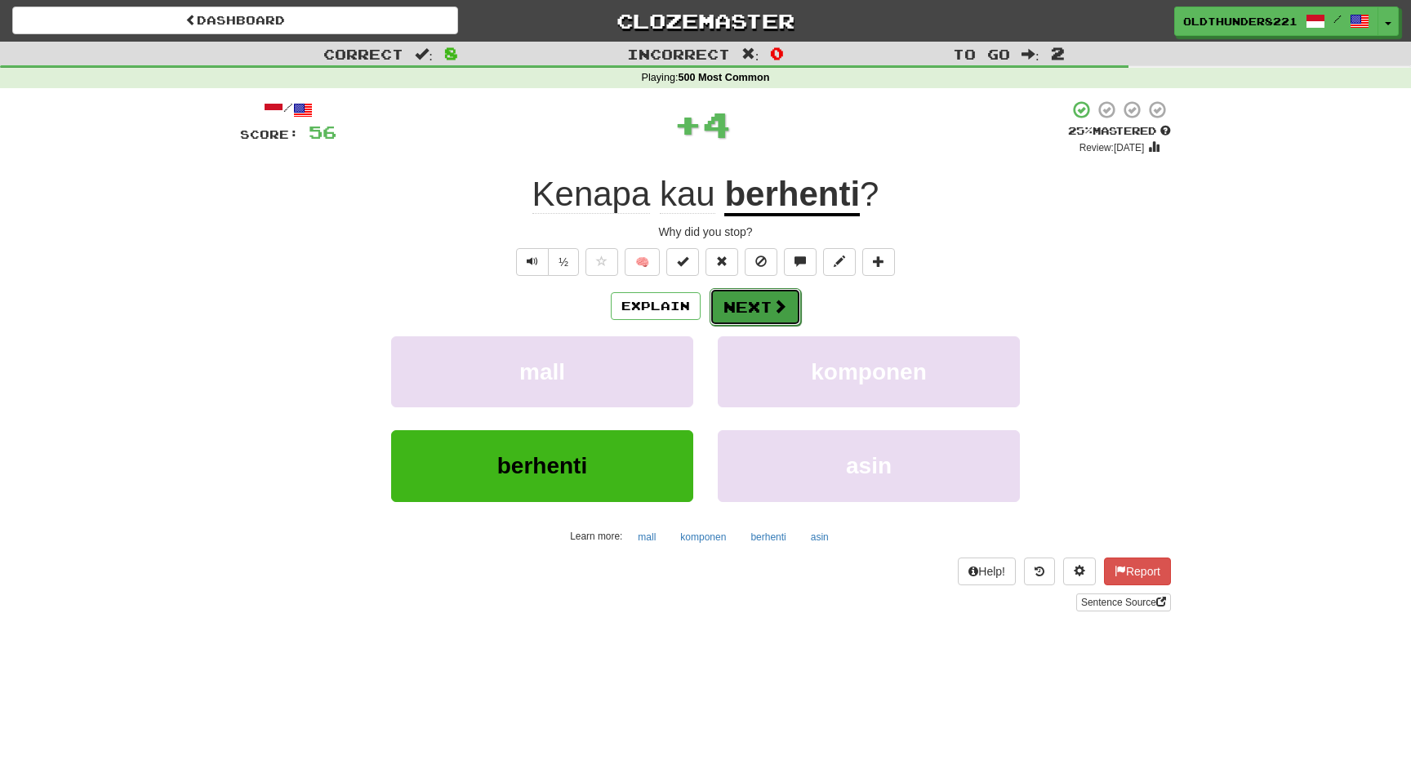
click at [768, 299] on button "Next" at bounding box center [754, 307] width 91 height 38
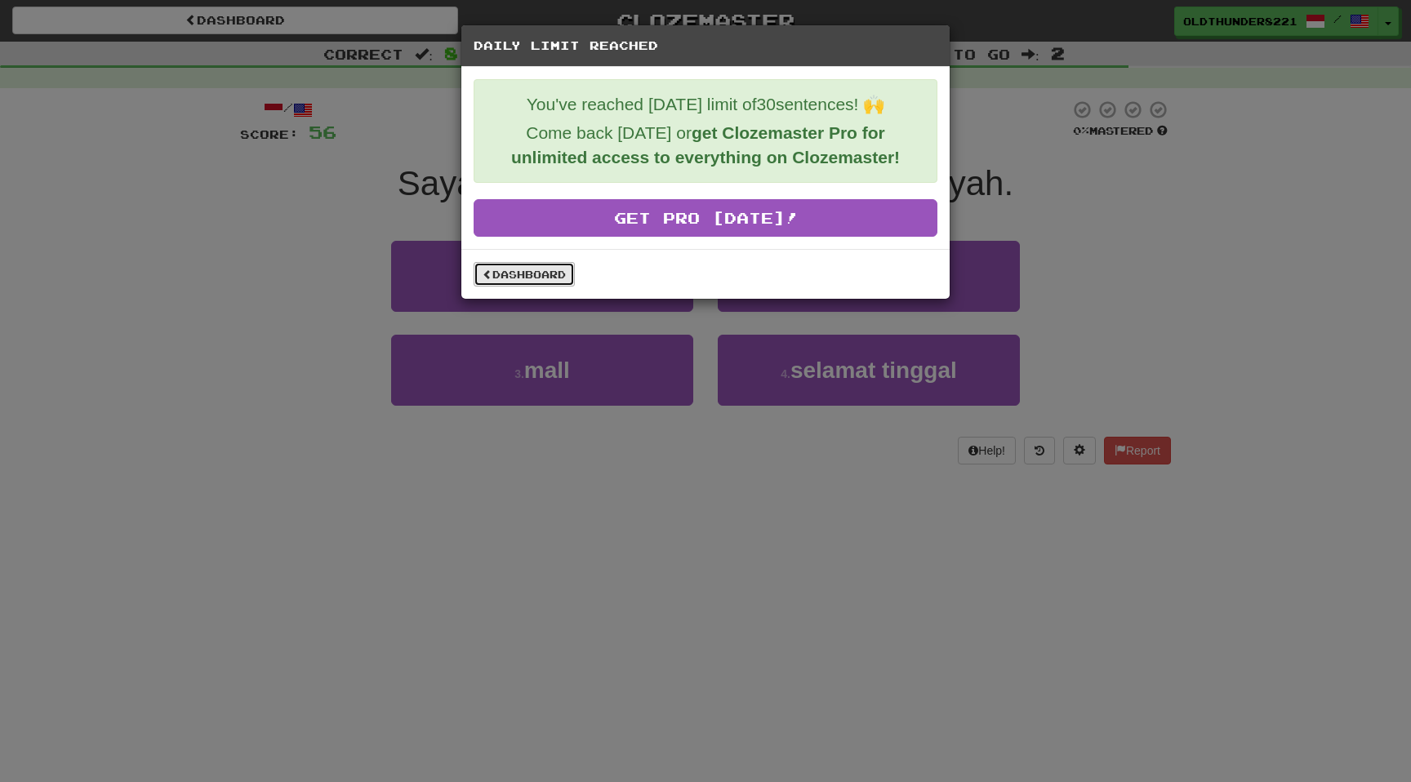
click at [535, 279] on link "Dashboard" at bounding box center [523, 274] width 101 height 24
